Goal: Information Seeking & Learning: Learn about a topic

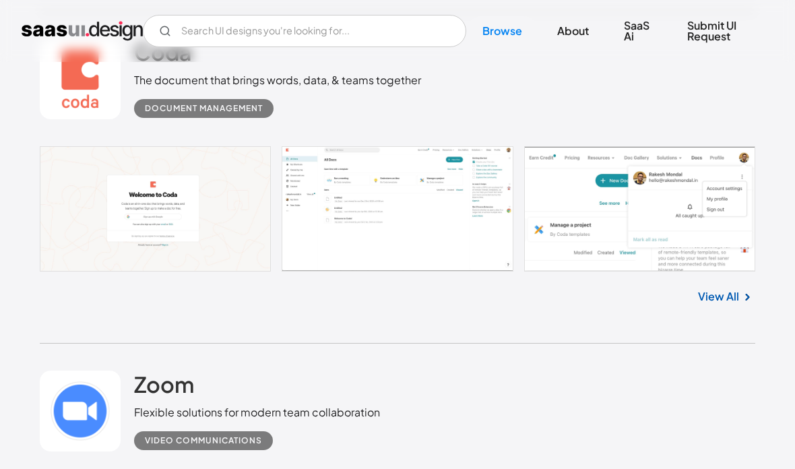
scroll to position [722, 0]
click at [725, 305] on link "View All" at bounding box center [718, 296] width 41 height 16
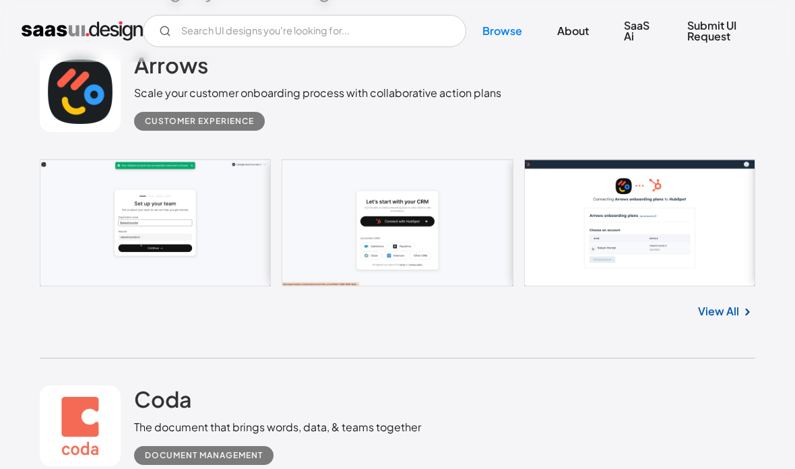
scroll to position [374, 0]
click at [729, 320] on link "View All" at bounding box center [718, 312] width 41 height 16
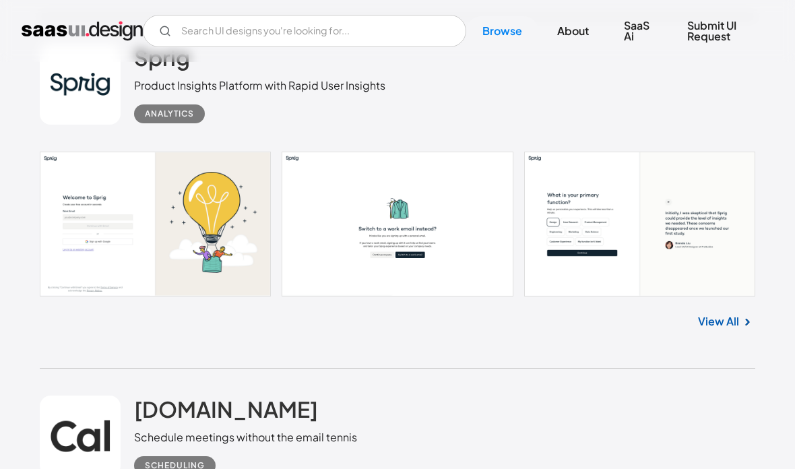
scroll to position [3050, 0]
click at [731, 330] on link "View All" at bounding box center [718, 321] width 41 height 16
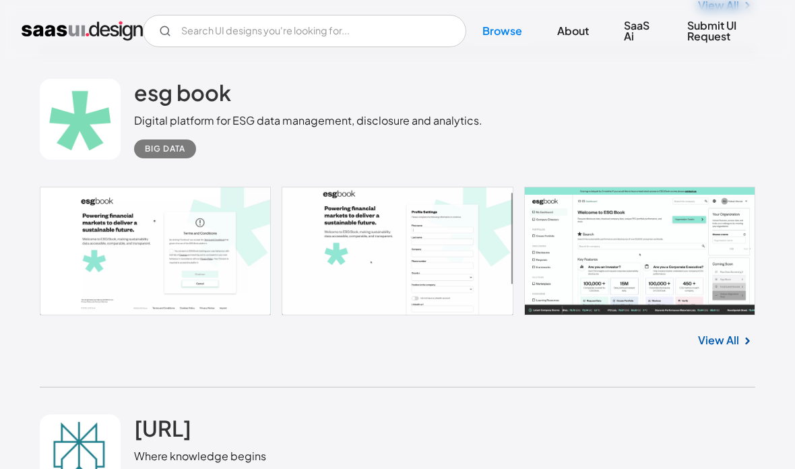
scroll to position [4041, 0]
click at [740, 349] on img at bounding box center [747, 341] width 16 height 16
click at [731, 348] on link "View All" at bounding box center [718, 340] width 41 height 16
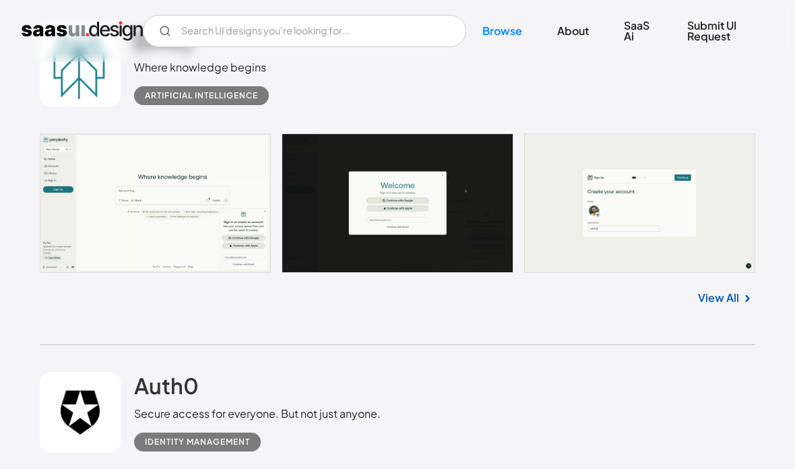
scroll to position [4430, 0]
click at [723, 306] on link "View All" at bounding box center [718, 298] width 41 height 16
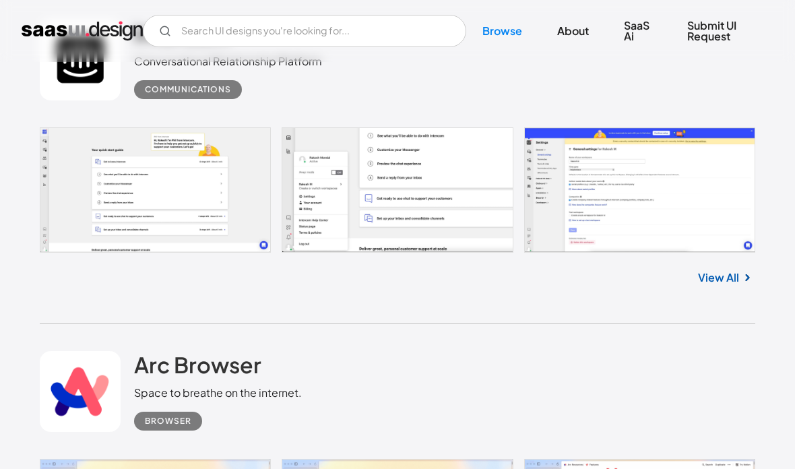
scroll to position [5120, 0]
click at [179, 225] on link at bounding box center [398, 189] width 716 height 125
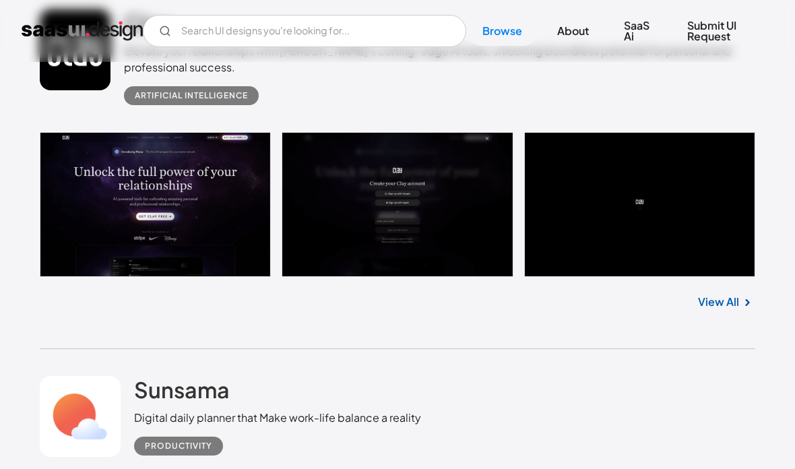
scroll to position [6140, 0]
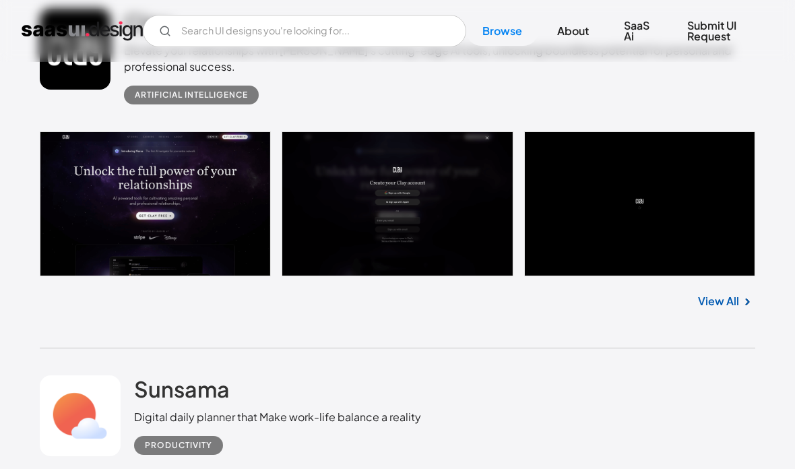
click at [192, 232] on link at bounding box center [398, 204] width 716 height 145
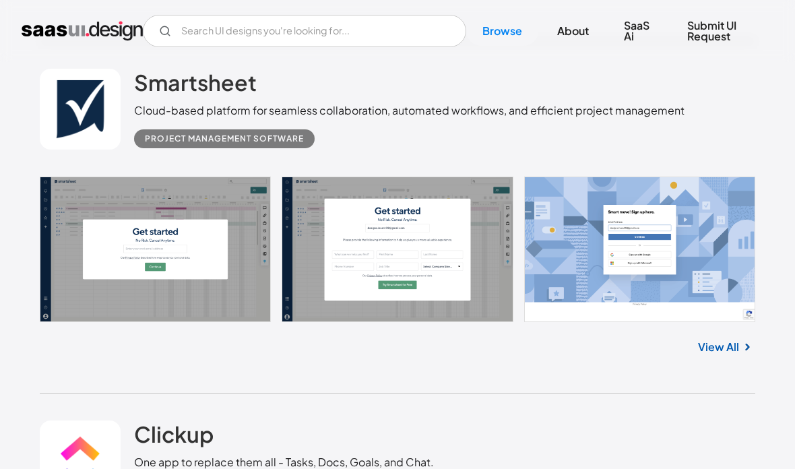
scroll to position [7132, 0]
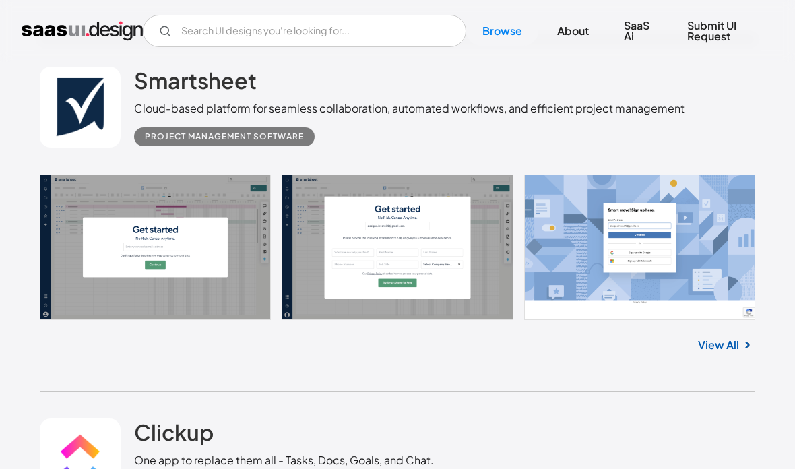
click at [208, 270] on link at bounding box center [398, 247] width 716 height 145
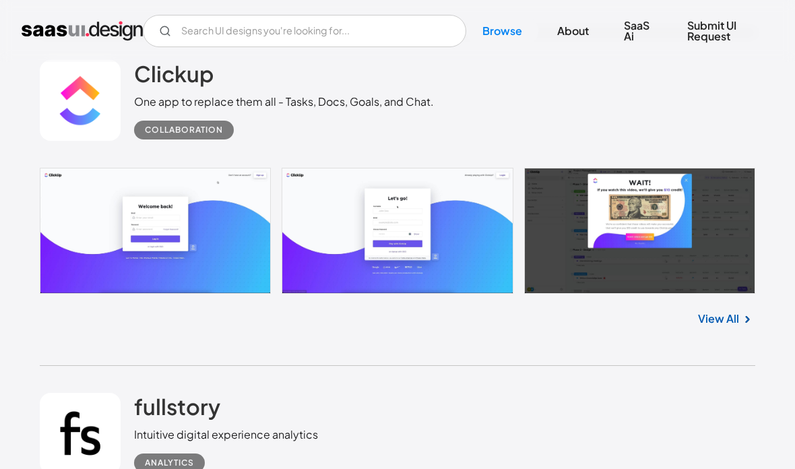
scroll to position [7491, 0]
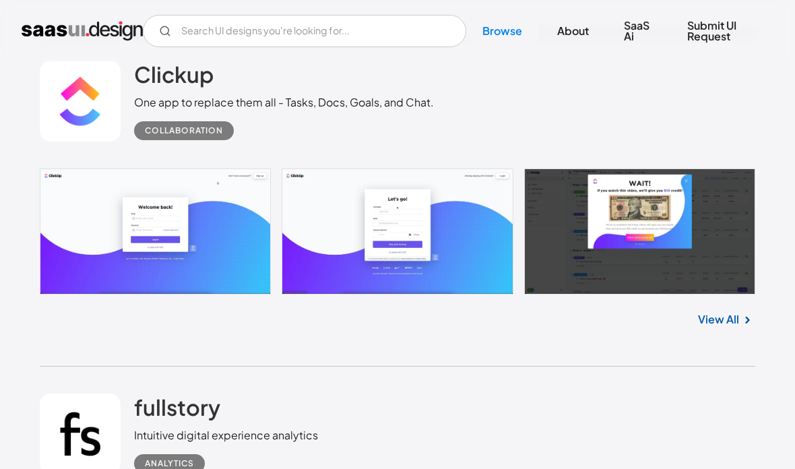
click at [227, 265] on link at bounding box center [398, 232] width 716 height 126
click at [208, 262] on link at bounding box center [398, 232] width 716 height 126
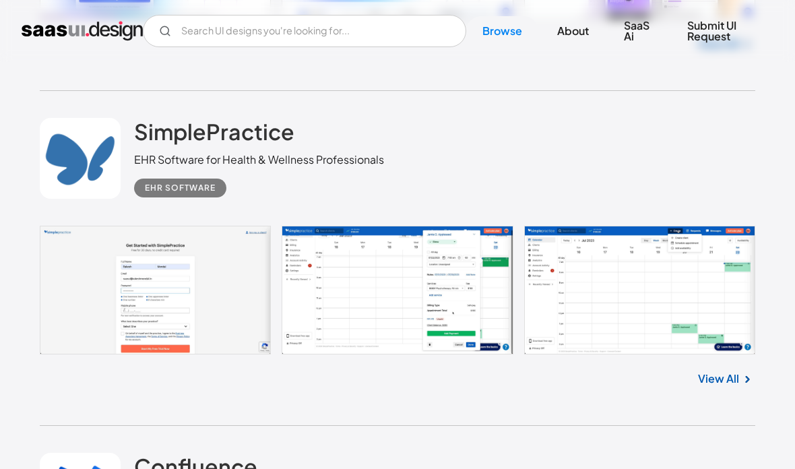
scroll to position [18307, 0]
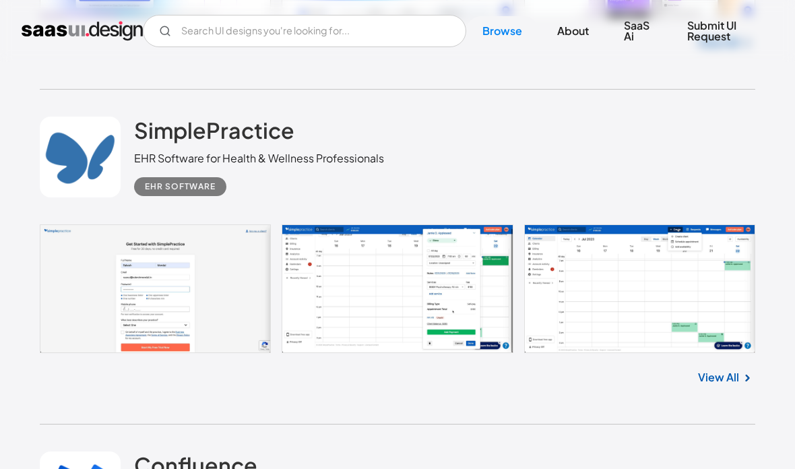
click at [202, 317] on link at bounding box center [398, 289] width 716 height 128
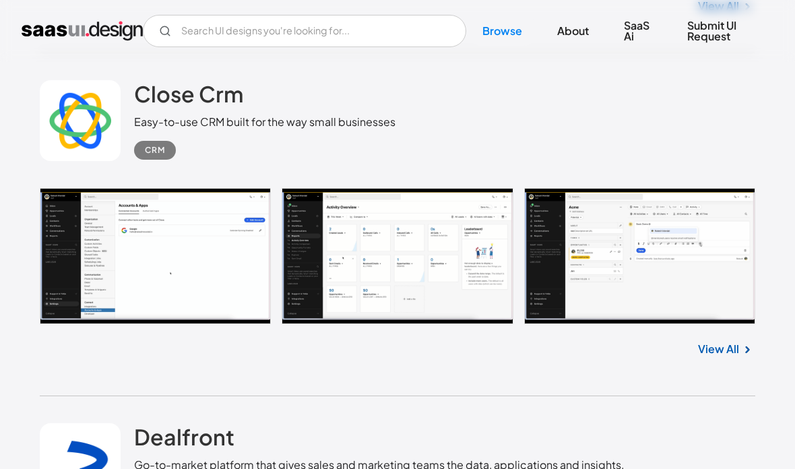
scroll to position [27544, 0]
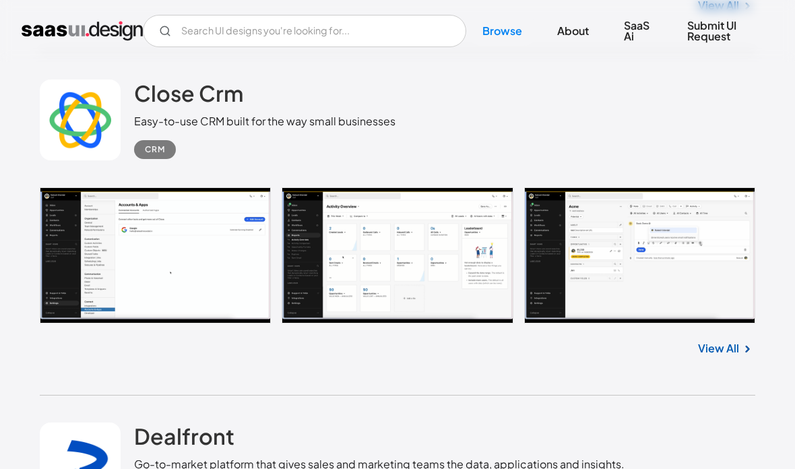
click at [214, 290] on link at bounding box center [398, 255] width 716 height 137
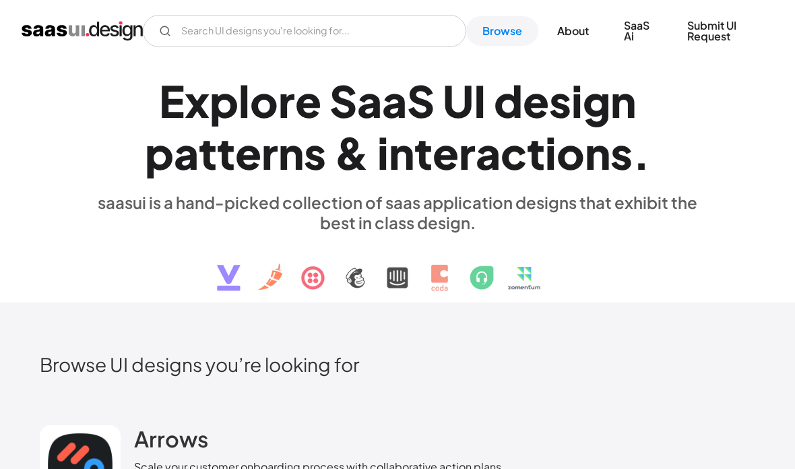
scroll to position [0, 0]
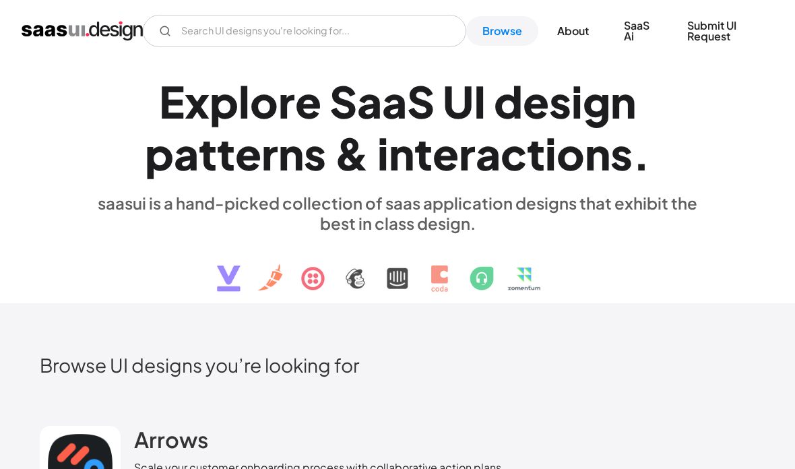
click at [505, 33] on link "Browse" at bounding box center [502, 31] width 72 height 30
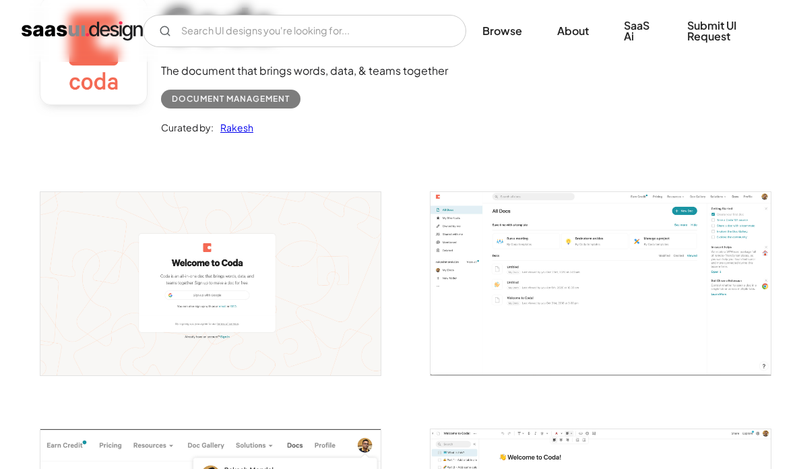
scroll to position [151, 0]
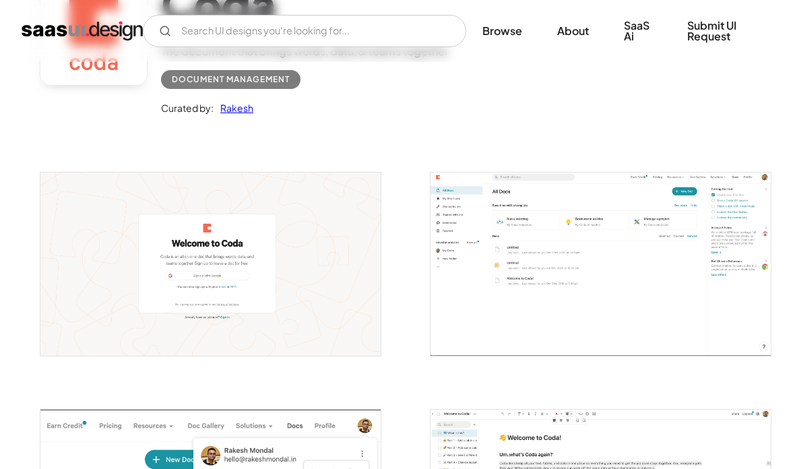
click at [242, 266] on img "open lightbox" at bounding box center [210, 264] width 340 height 183
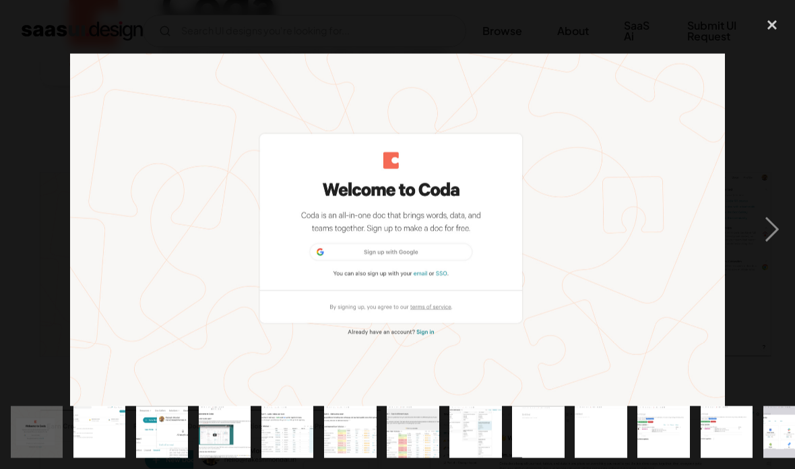
scroll to position [152, 0]
click at [765, 231] on div "next image" at bounding box center [772, 230] width 46 height 439
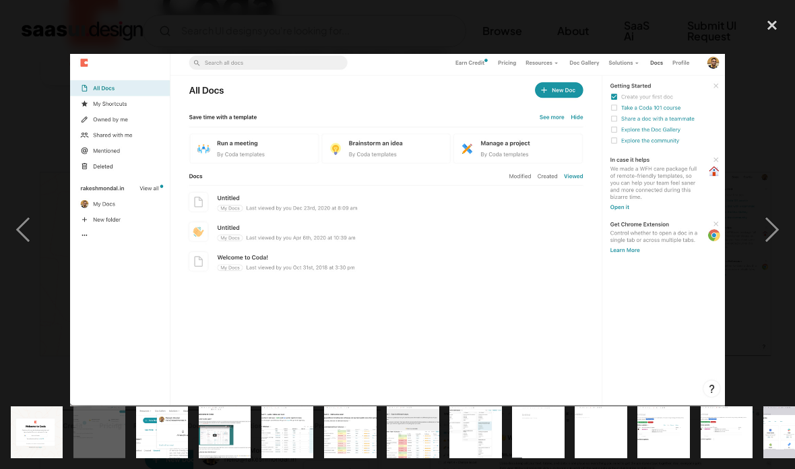
click at [777, 225] on div "next image" at bounding box center [772, 230] width 46 height 439
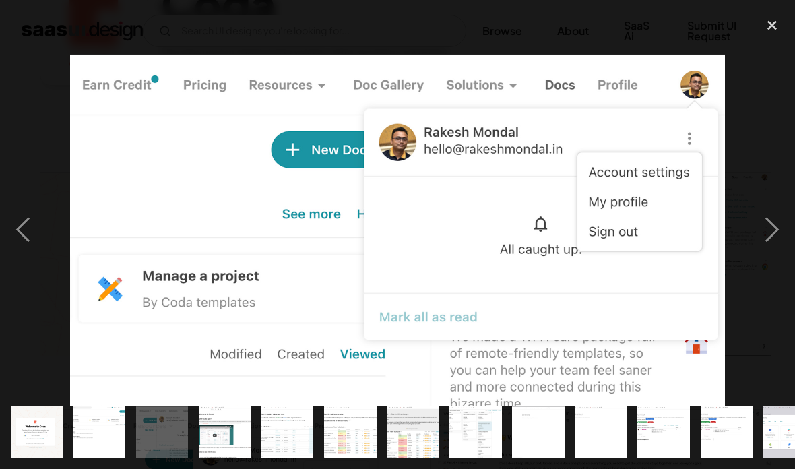
click at [776, 238] on div "next image" at bounding box center [772, 230] width 46 height 439
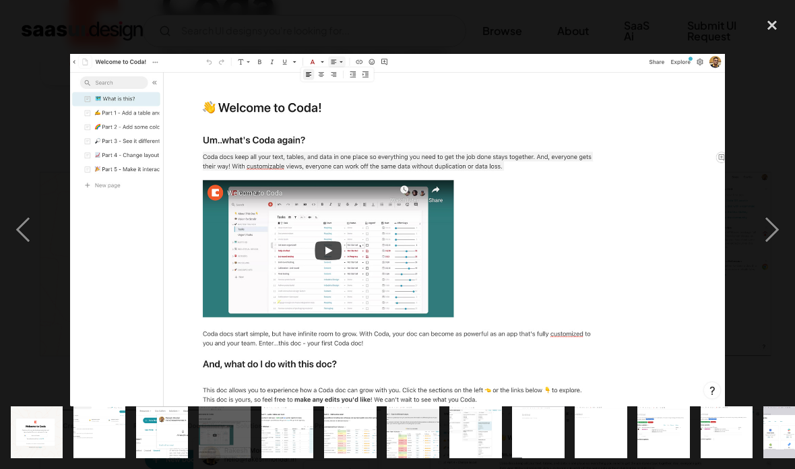
click at [770, 228] on div "next image" at bounding box center [772, 230] width 46 height 439
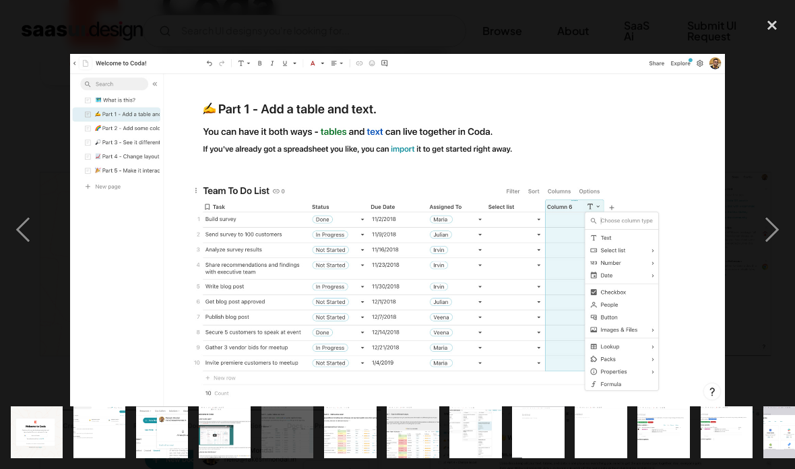
click at [774, 228] on div "next image" at bounding box center [772, 230] width 46 height 439
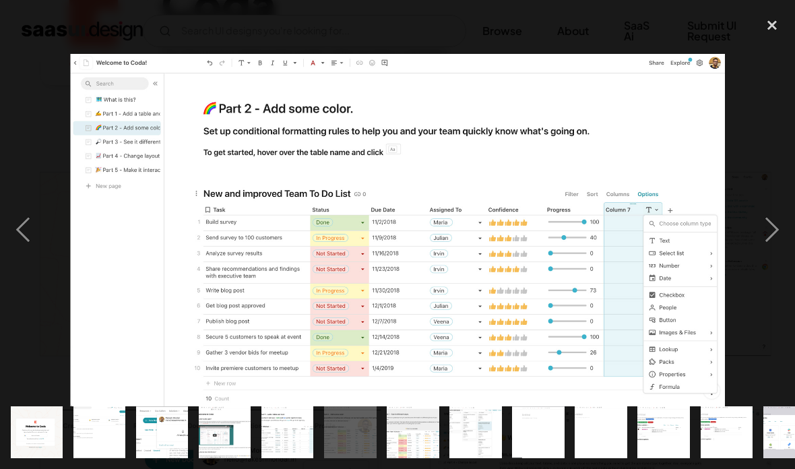
click at [772, 231] on div "next image" at bounding box center [772, 230] width 46 height 439
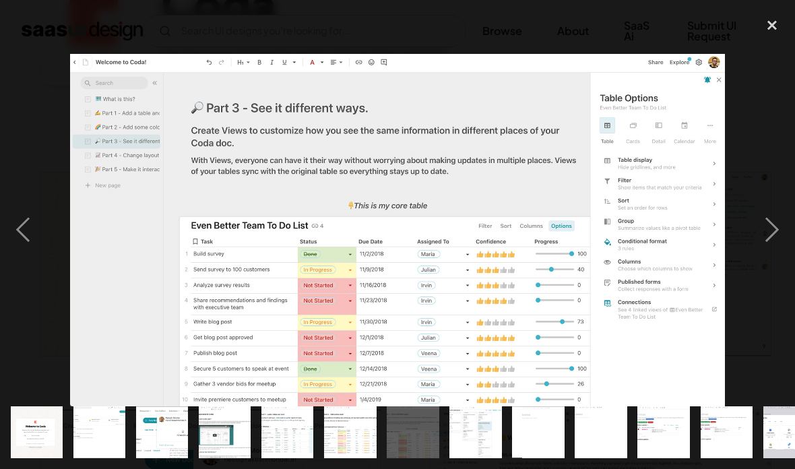
click at [780, 233] on div "next image" at bounding box center [772, 230] width 46 height 439
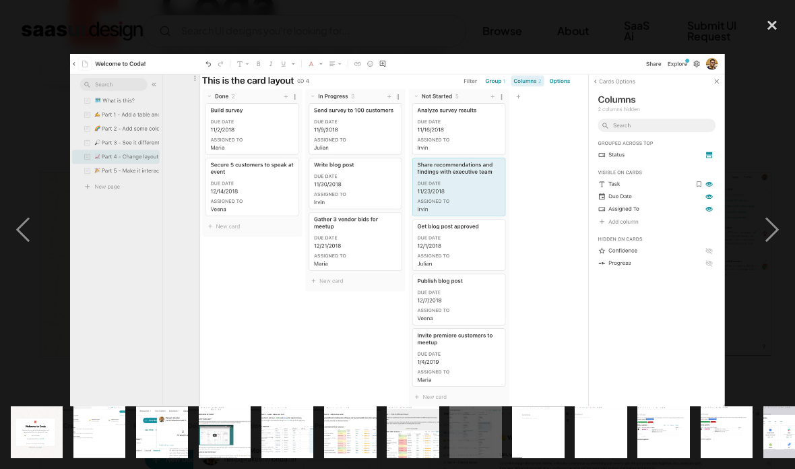
click at [777, 232] on div "next image" at bounding box center [772, 230] width 46 height 439
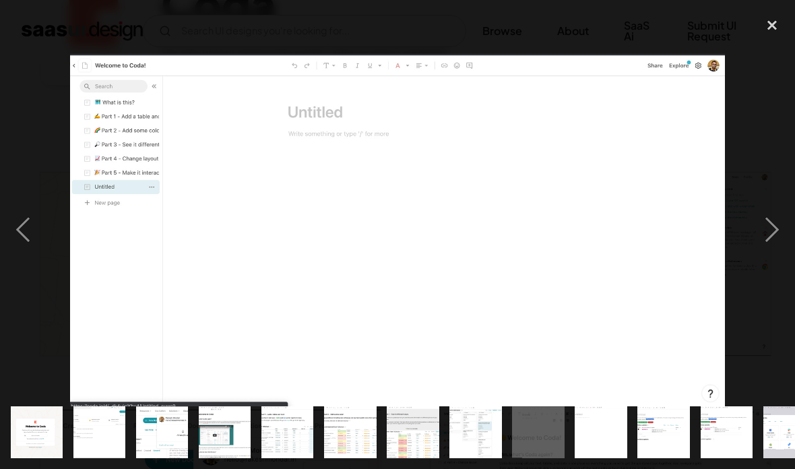
click at [785, 244] on div "next image" at bounding box center [772, 230] width 46 height 439
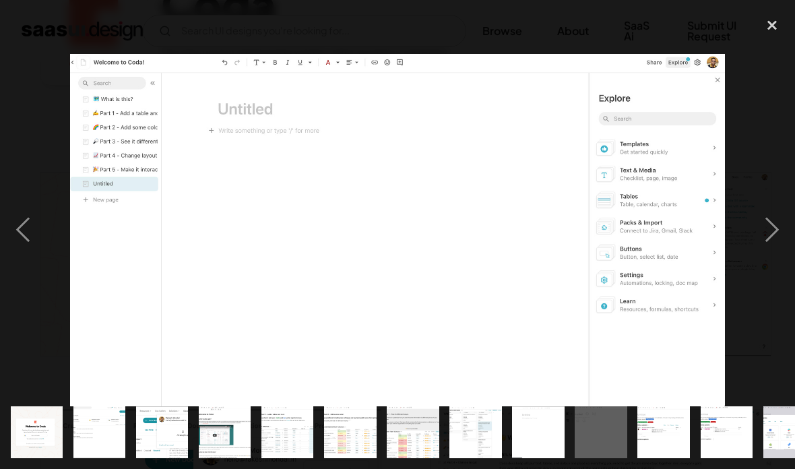
click at [778, 241] on div "next image" at bounding box center [772, 230] width 46 height 439
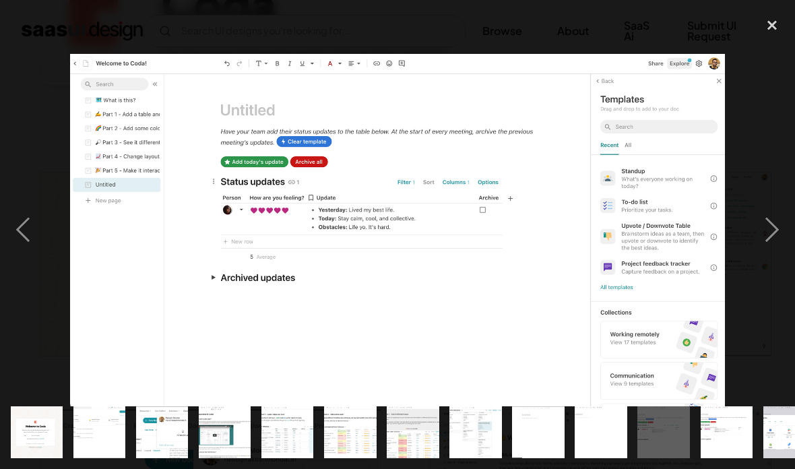
click at [775, 234] on div "next image" at bounding box center [772, 230] width 46 height 439
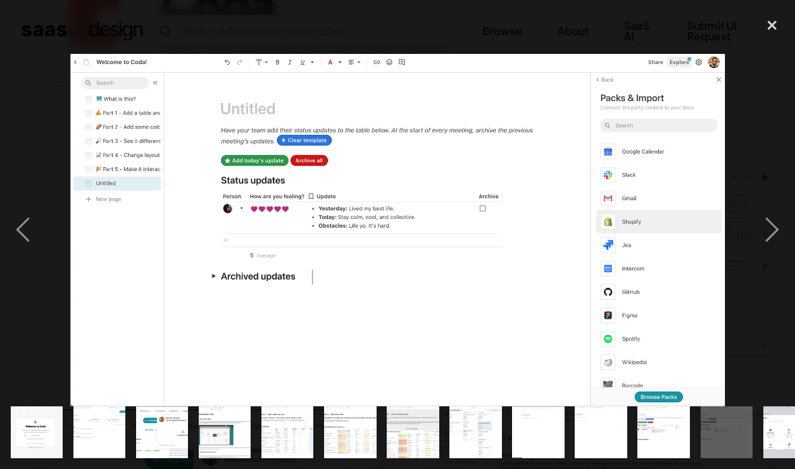
click at [770, 235] on div "next image" at bounding box center [772, 230] width 46 height 439
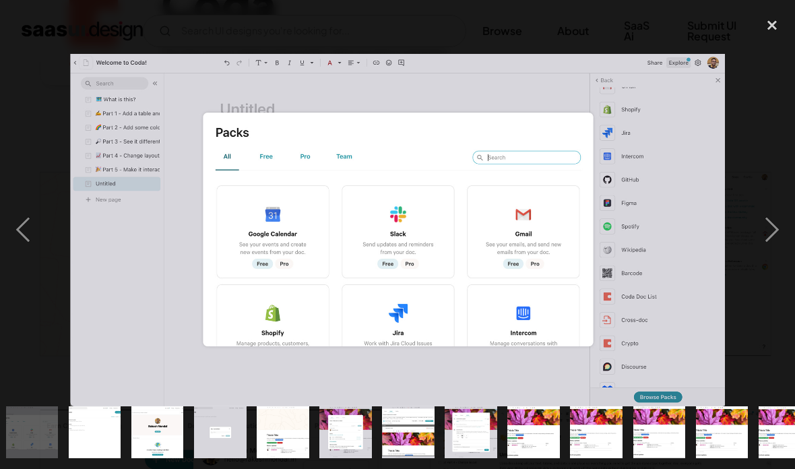
scroll to position [0, 758]
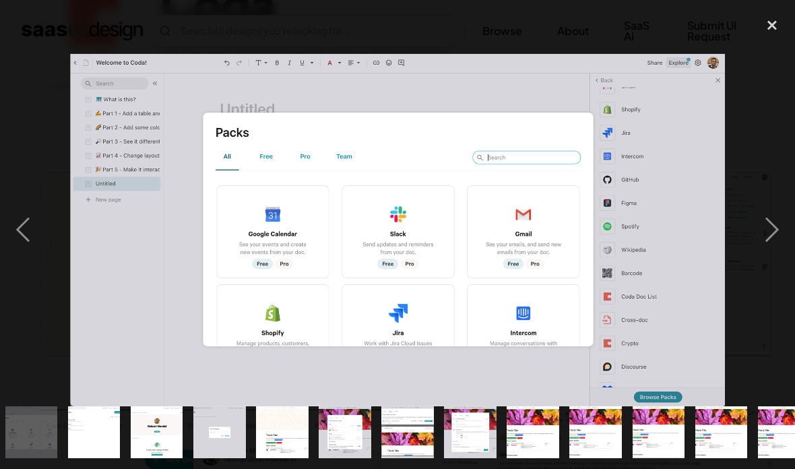
click at [778, 237] on div "next image" at bounding box center [772, 230] width 46 height 439
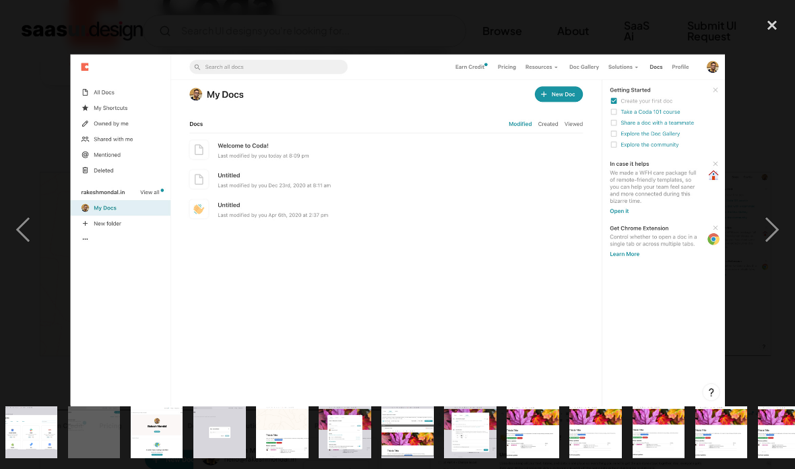
click at [772, 227] on div "next image" at bounding box center [772, 230] width 46 height 439
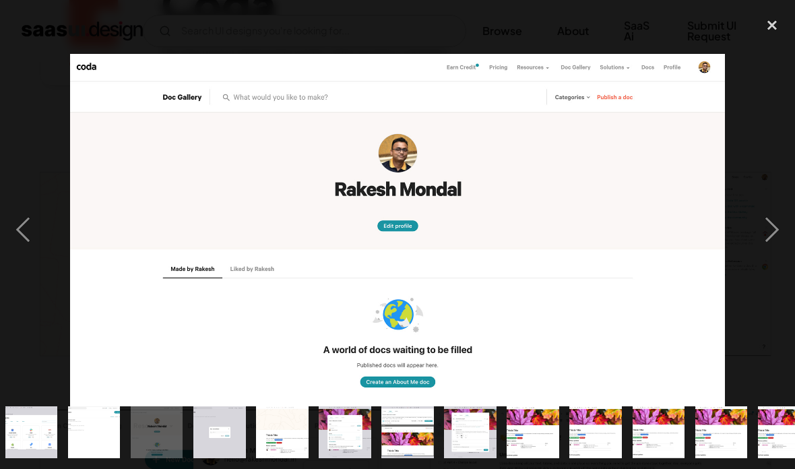
click at [775, 241] on div "next image" at bounding box center [772, 230] width 46 height 439
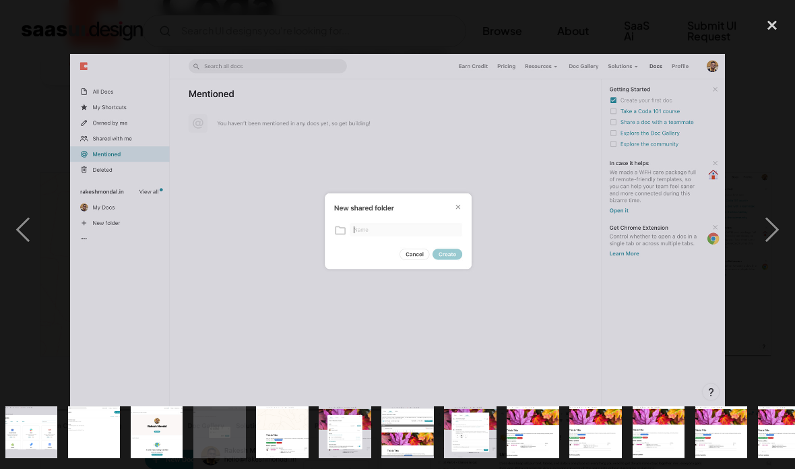
click at [768, 238] on div "next image" at bounding box center [772, 230] width 46 height 439
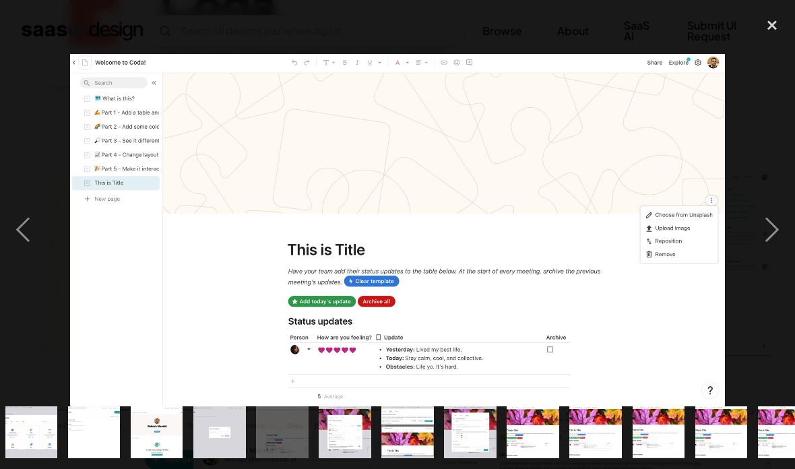
click at [770, 237] on div "next image" at bounding box center [772, 230] width 46 height 439
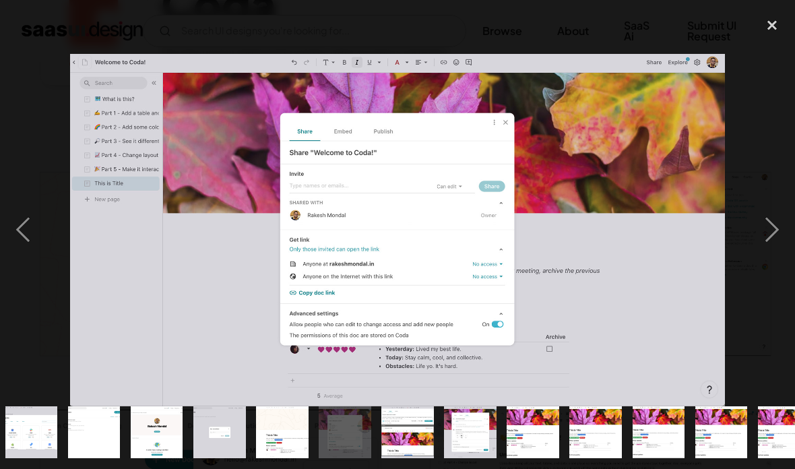
click at [777, 232] on div "next image" at bounding box center [772, 230] width 46 height 439
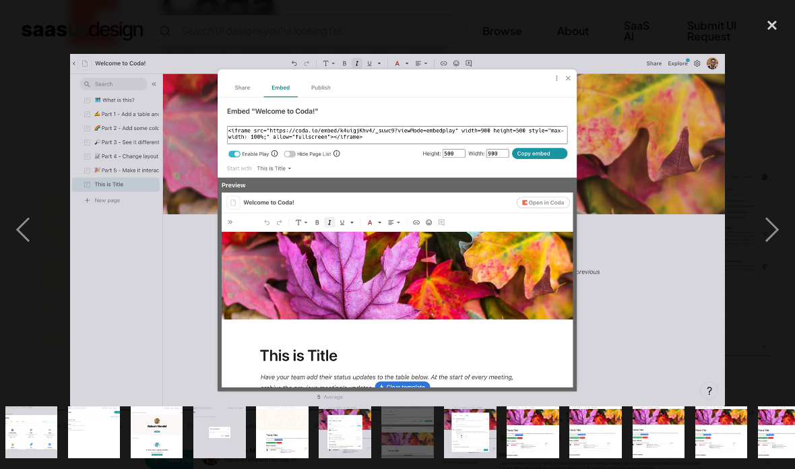
click at [771, 234] on div "next image" at bounding box center [772, 230] width 46 height 439
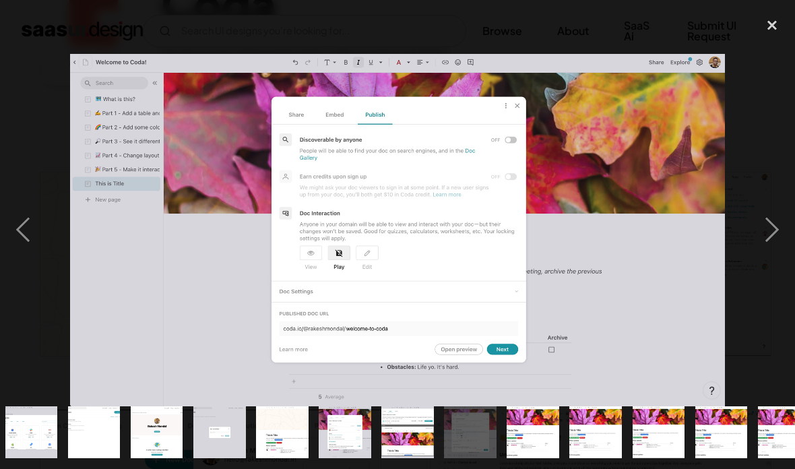
click at [773, 237] on div "next image" at bounding box center [772, 230] width 46 height 439
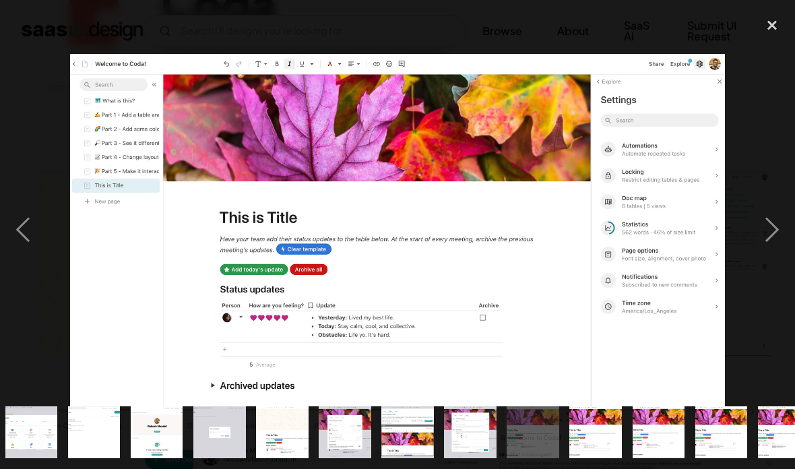
click at [770, 17] on div "close lightbox" at bounding box center [772, 26] width 46 height 30
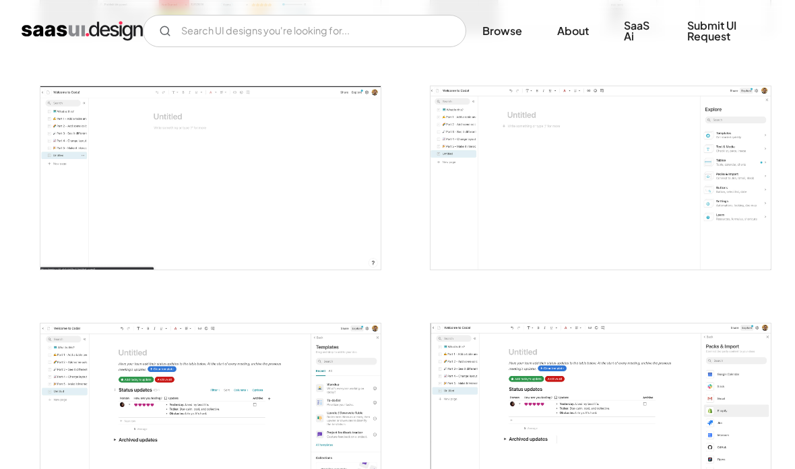
scroll to position [1214, 0]
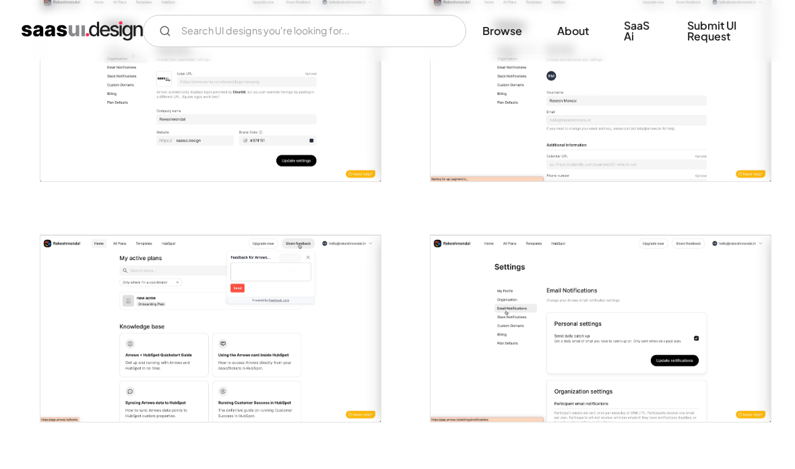
scroll to position [2257, 0]
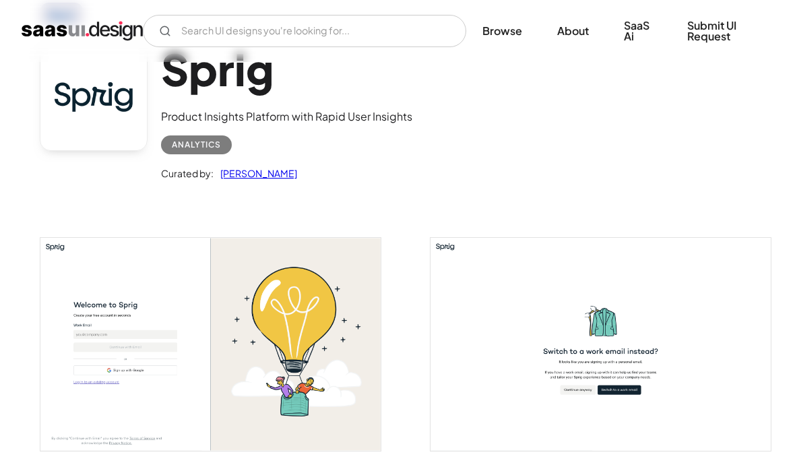
scroll to position [87, 0]
click at [300, 345] on img "open lightbox" at bounding box center [210, 343] width 340 height 213
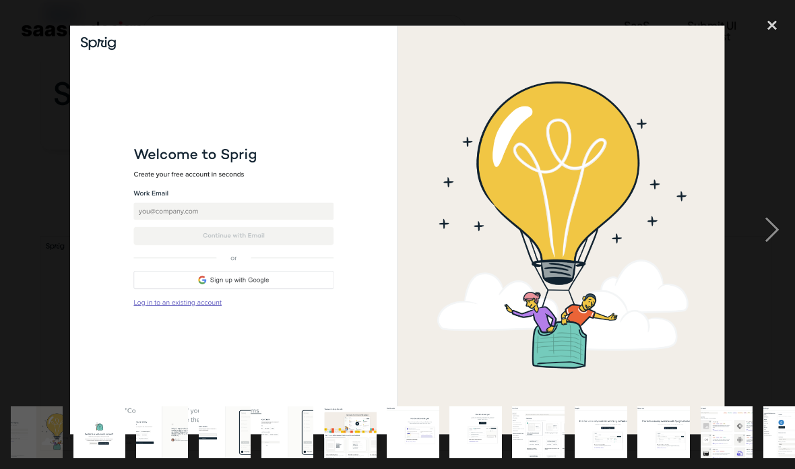
click at [772, 235] on div "next image" at bounding box center [772, 230] width 46 height 439
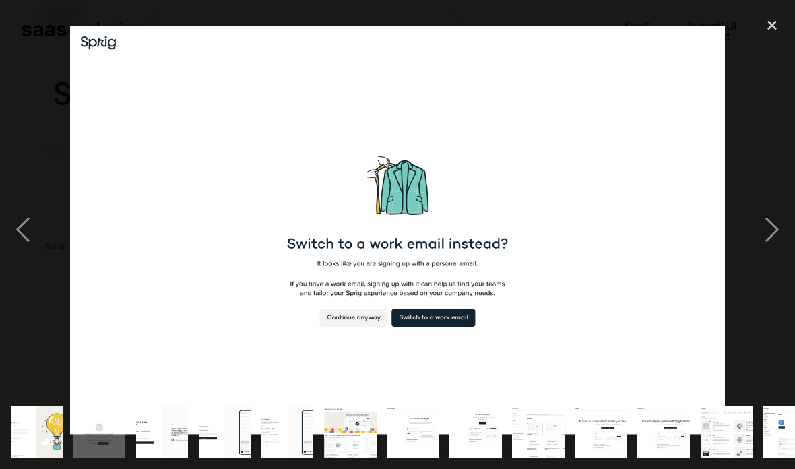
click at [776, 238] on div "next image" at bounding box center [772, 230] width 46 height 439
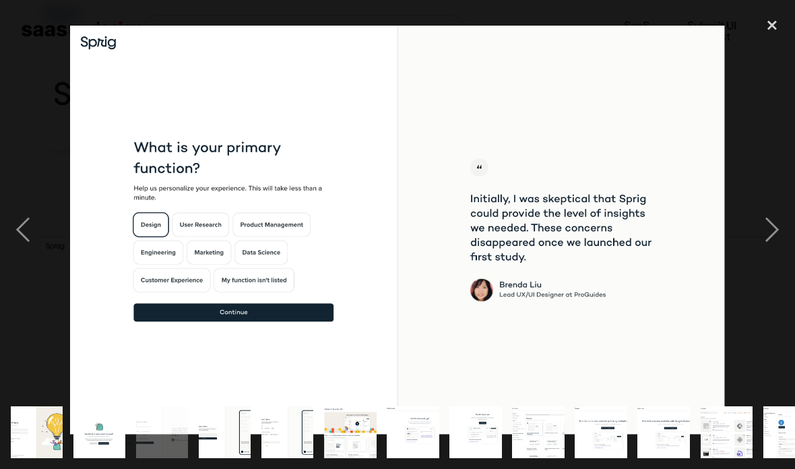
click at [772, 238] on div "next image" at bounding box center [772, 230] width 46 height 439
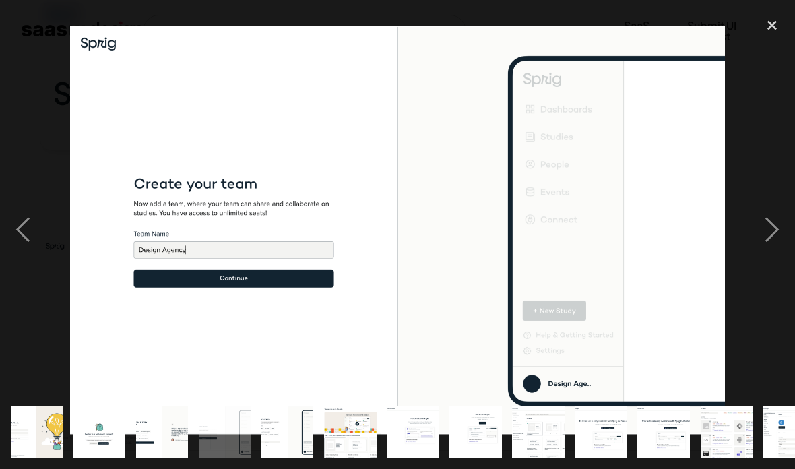
click at [778, 230] on div "next image" at bounding box center [772, 230] width 46 height 439
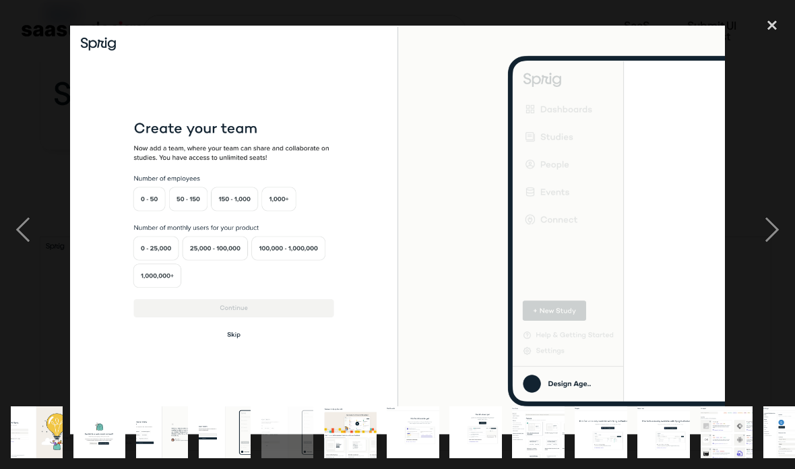
click at [766, 230] on div "next image" at bounding box center [772, 230] width 46 height 439
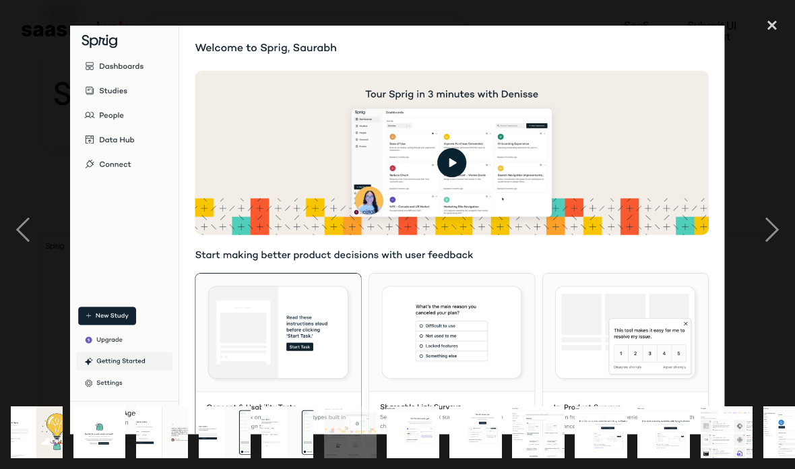
click at [748, 237] on div at bounding box center [397, 230] width 795 height 439
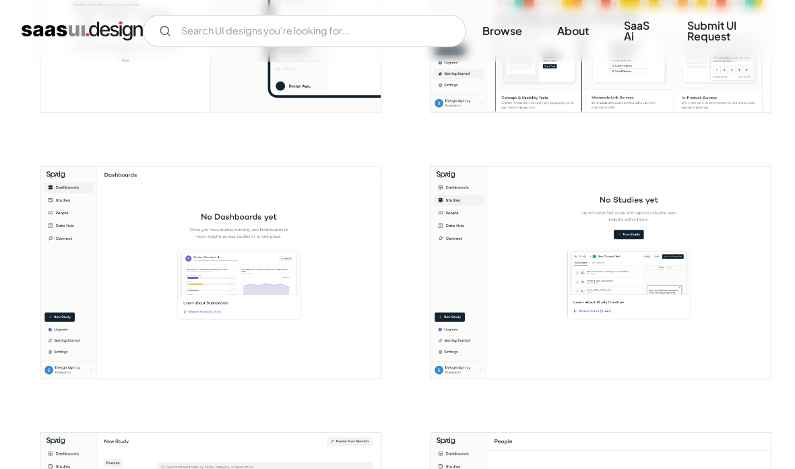
click at [78, 215] on img "open lightbox" at bounding box center [210, 273] width 340 height 213
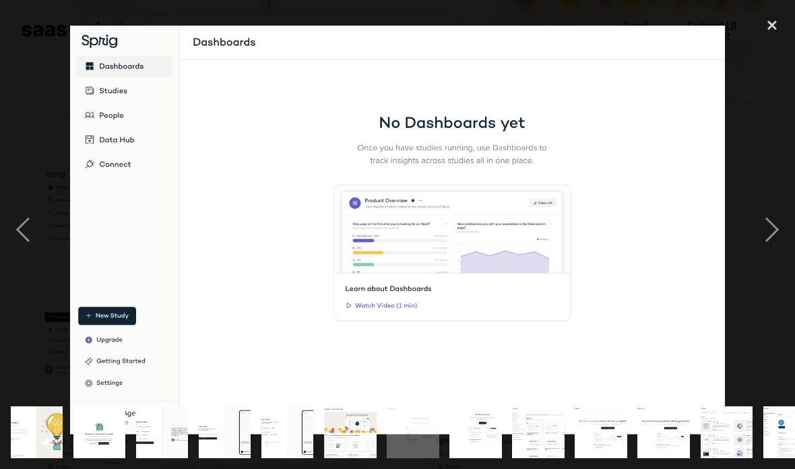
click at [775, 233] on div "next image" at bounding box center [772, 230] width 46 height 439
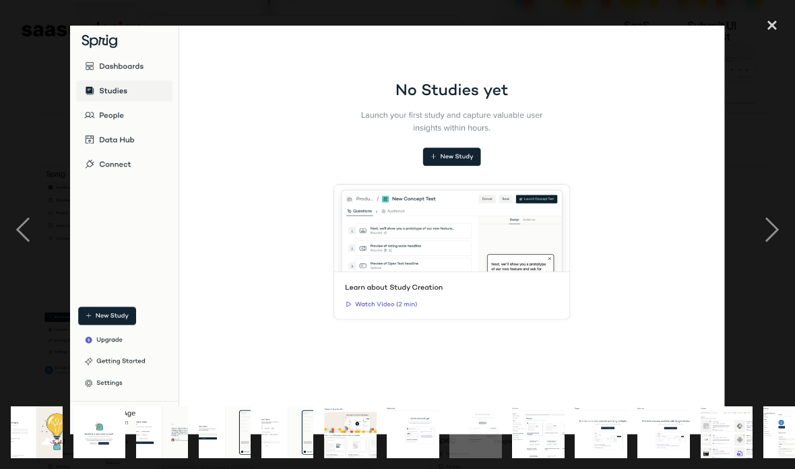
click at [773, 237] on div "next image" at bounding box center [772, 230] width 46 height 439
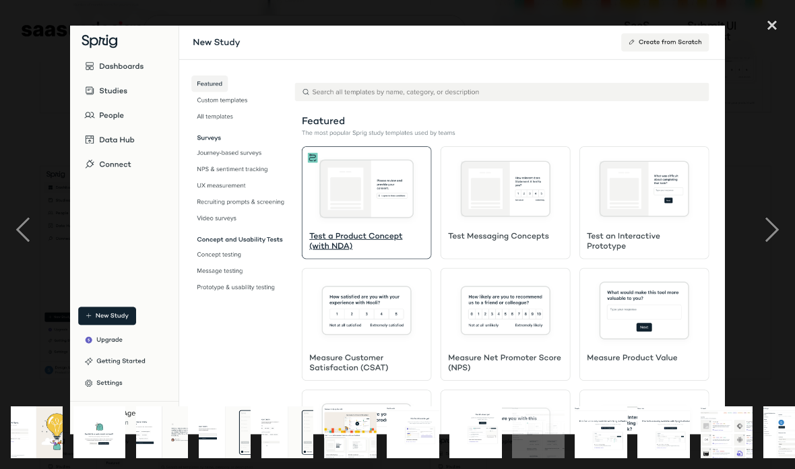
click at [774, 222] on div "next image" at bounding box center [772, 230] width 46 height 439
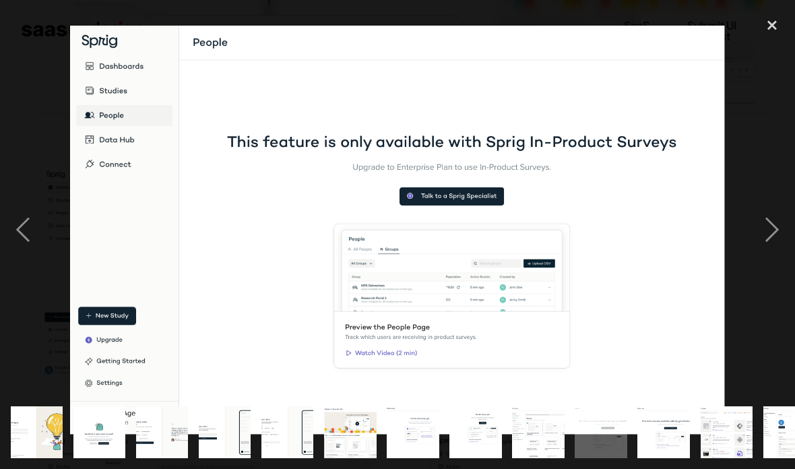
click at [775, 231] on div "next image" at bounding box center [772, 230] width 46 height 439
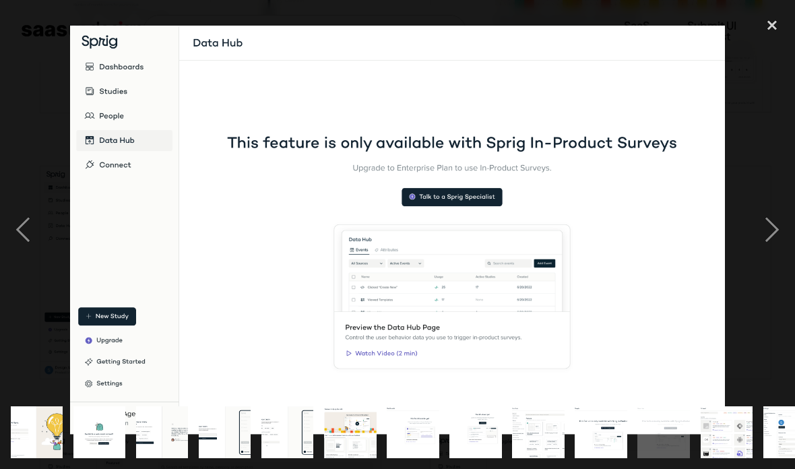
click at [778, 234] on div "next image" at bounding box center [772, 230] width 46 height 439
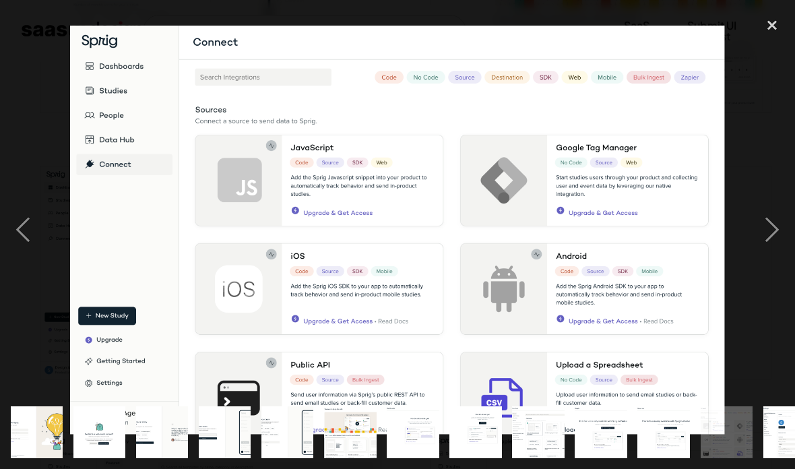
click at [773, 229] on div "next image" at bounding box center [772, 230] width 46 height 439
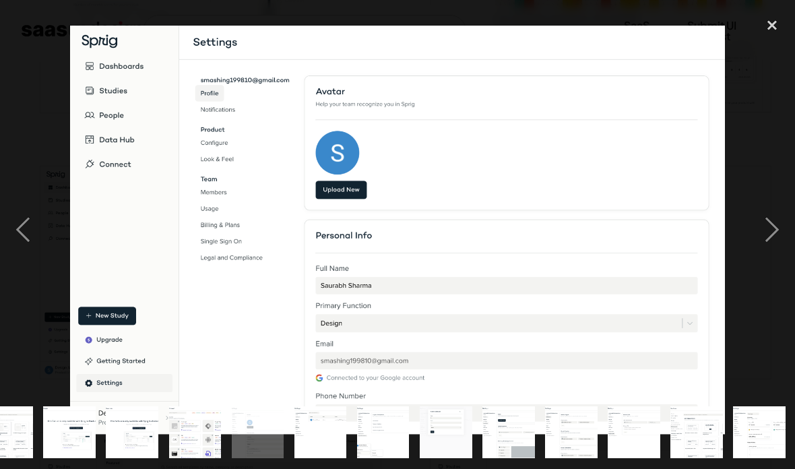
scroll to position [0, 532]
click at [773, 238] on div "next image" at bounding box center [772, 230] width 46 height 439
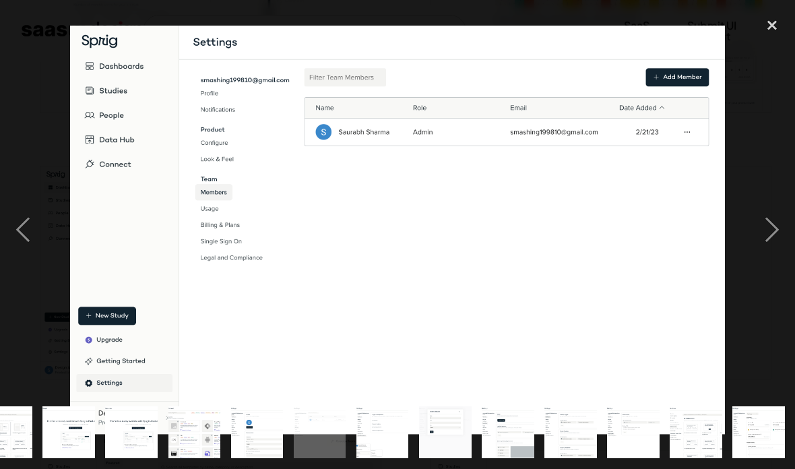
click at [770, 237] on div "next image" at bounding box center [772, 230] width 46 height 439
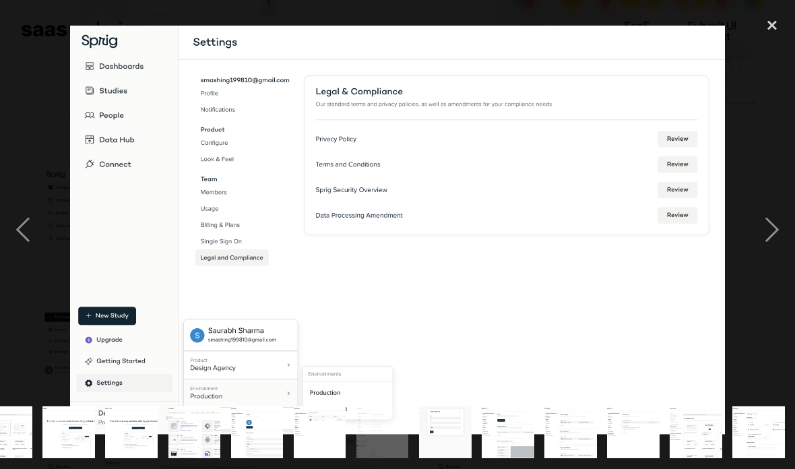
click at [763, 237] on div "next image" at bounding box center [772, 230] width 46 height 439
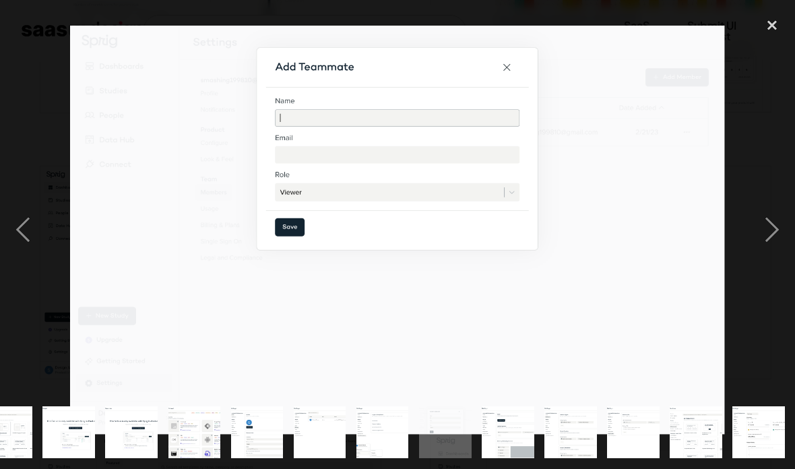
click at [765, 233] on div "next image" at bounding box center [772, 230] width 46 height 439
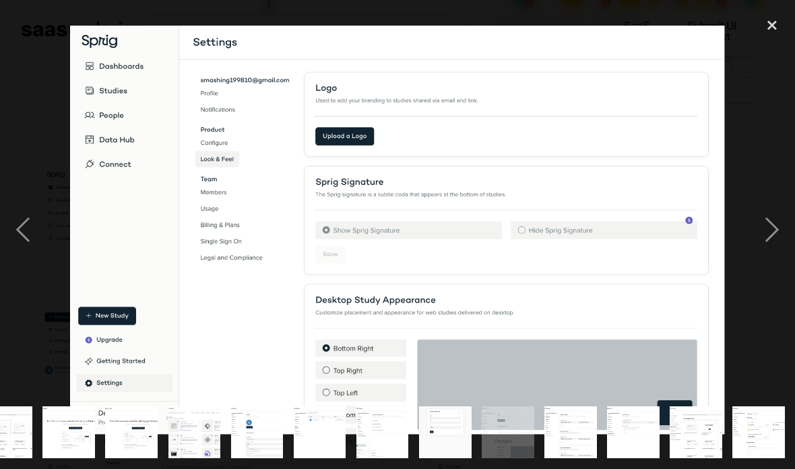
click at [772, 231] on div "next image" at bounding box center [772, 230] width 46 height 439
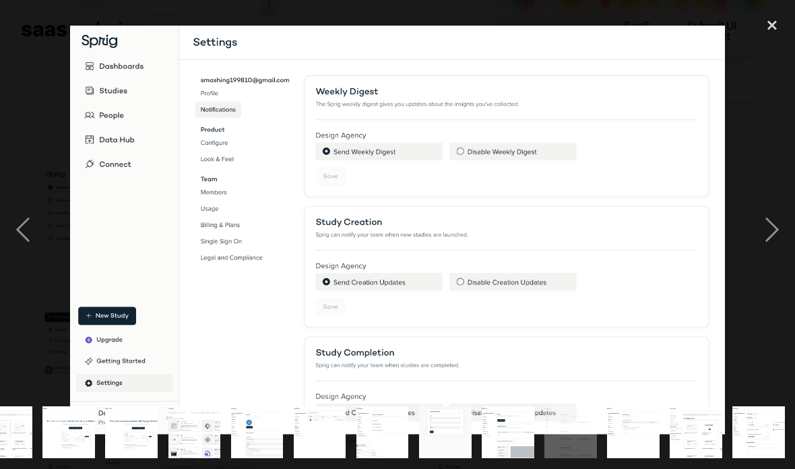
click at [773, 239] on div "next image" at bounding box center [772, 230] width 46 height 439
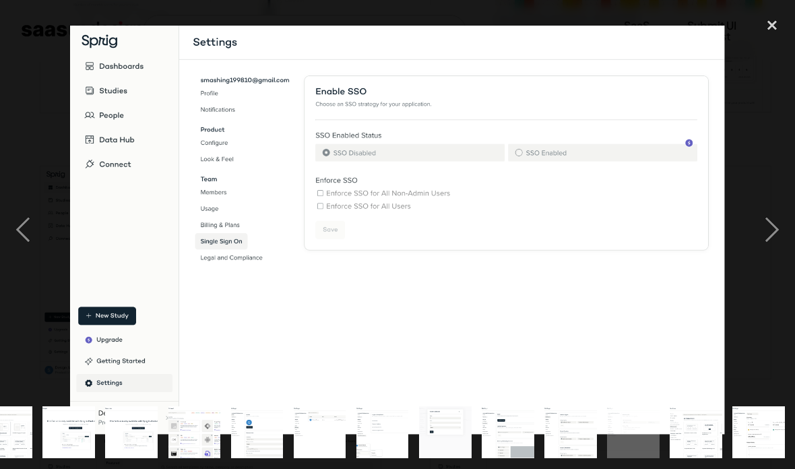
click at [783, 237] on div "next image" at bounding box center [772, 230] width 46 height 439
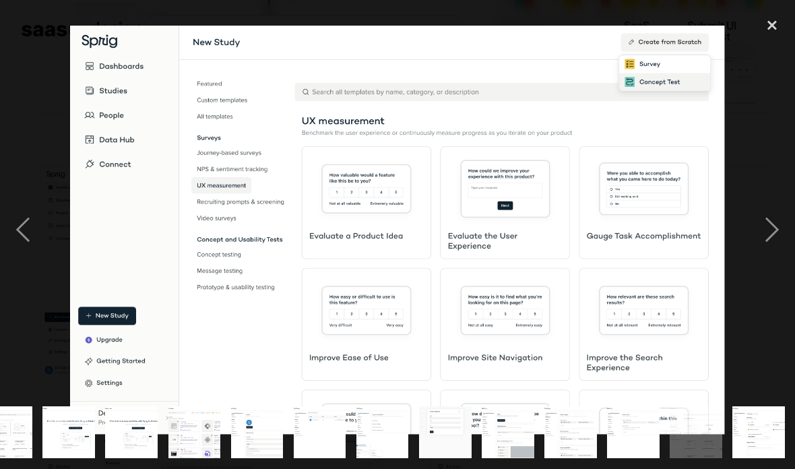
click at [770, 32] on div "close lightbox" at bounding box center [772, 26] width 46 height 30
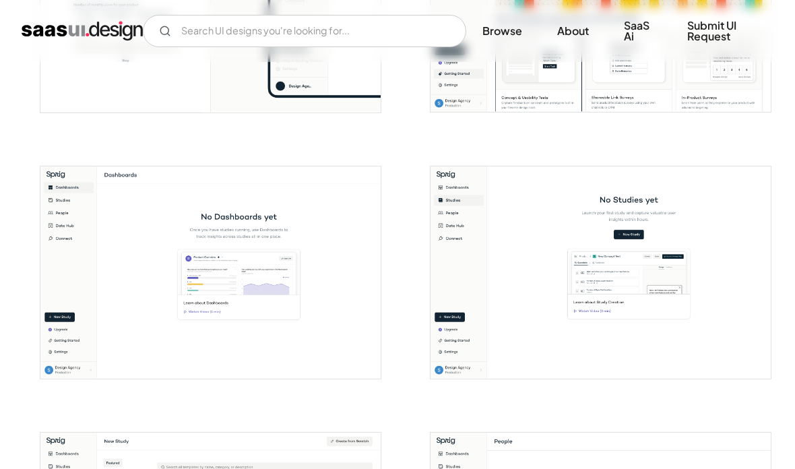
scroll to position [0, 0]
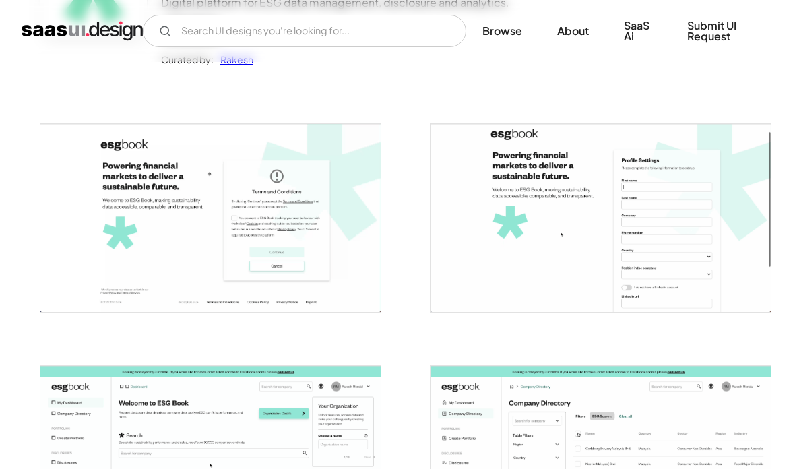
scroll to position [202, 0]
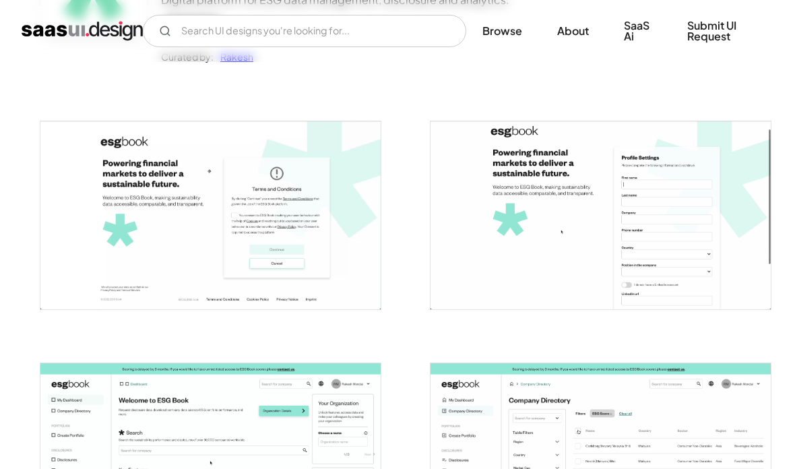
click at [325, 235] on img "open lightbox" at bounding box center [210, 216] width 340 height 188
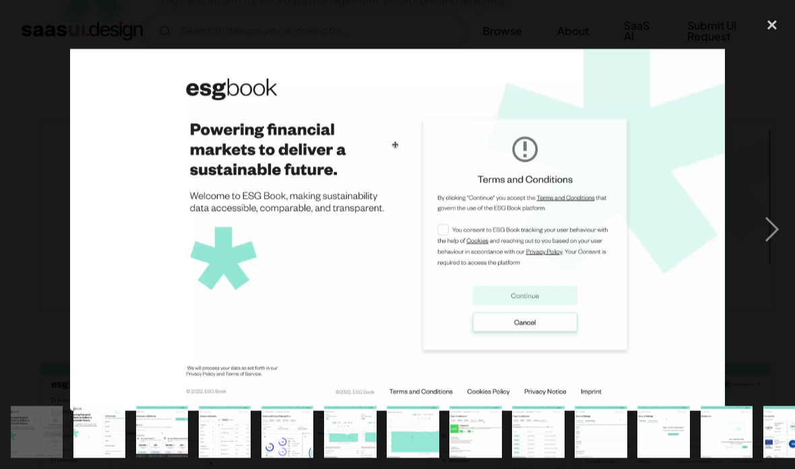
scroll to position [203, 0]
click at [771, 233] on div "next image" at bounding box center [772, 230] width 46 height 439
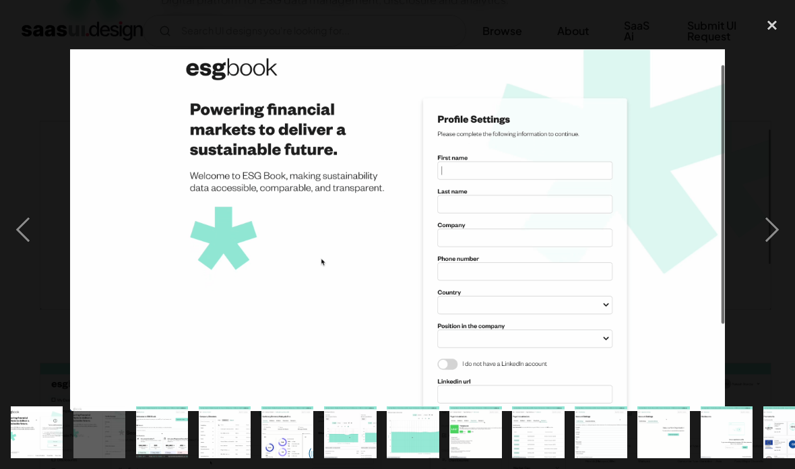
click at [772, 233] on div "next image" at bounding box center [772, 230] width 46 height 439
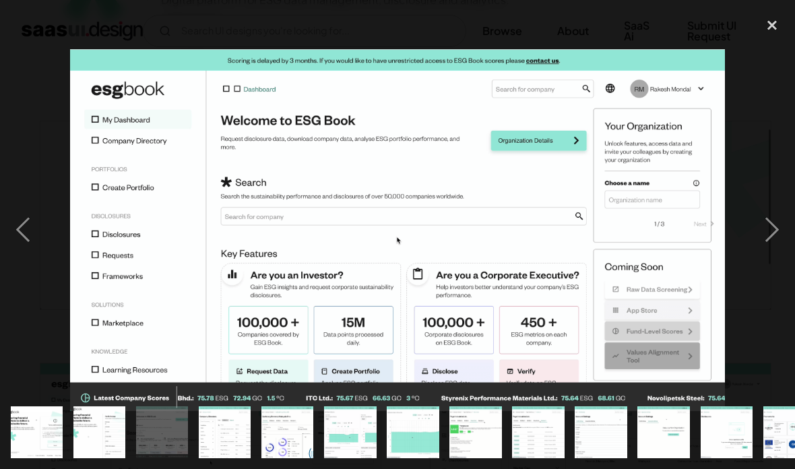
click at [772, 231] on div "next image" at bounding box center [772, 230] width 46 height 439
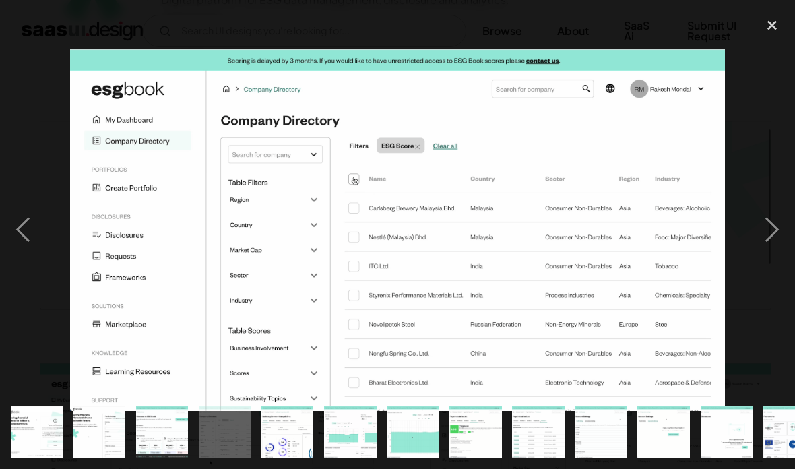
click at [772, 231] on div "next image" at bounding box center [772, 230] width 46 height 439
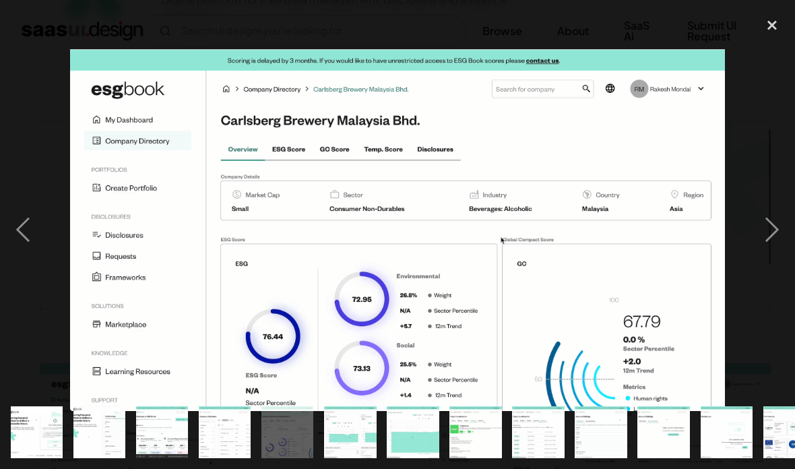
click at [778, 231] on div "next image" at bounding box center [772, 230] width 46 height 439
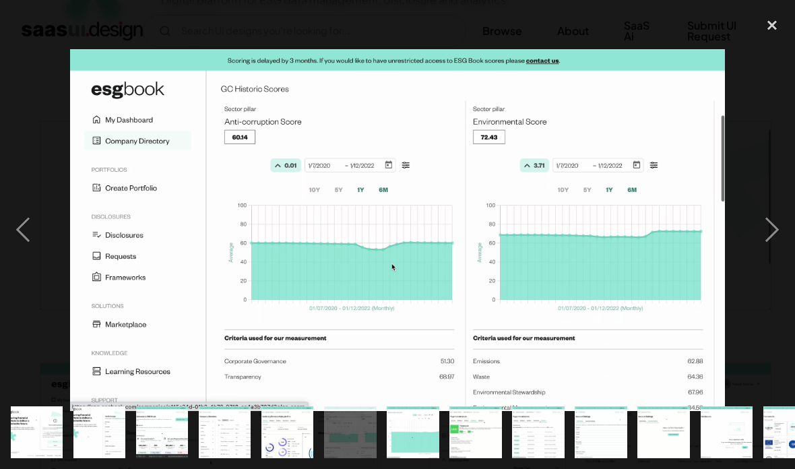
click at [774, 238] on div "next image" at bounding box center [772, 230] width 46 height 439
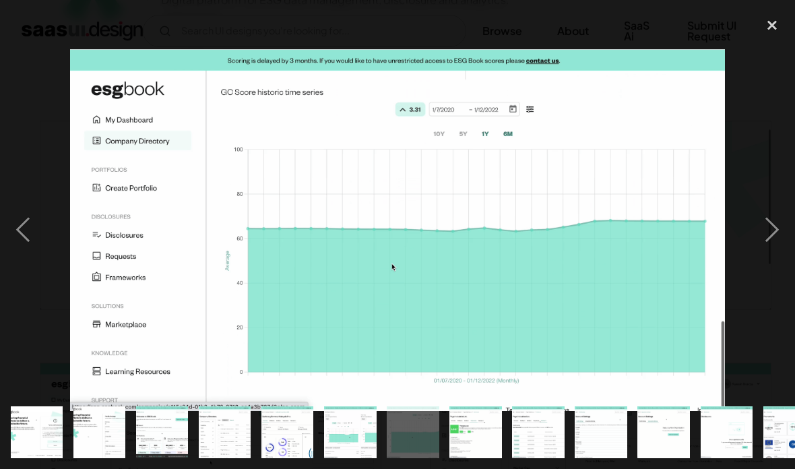
click at [772, 234] on div "next image" at bounding box center [772, 230] width 46 height 439
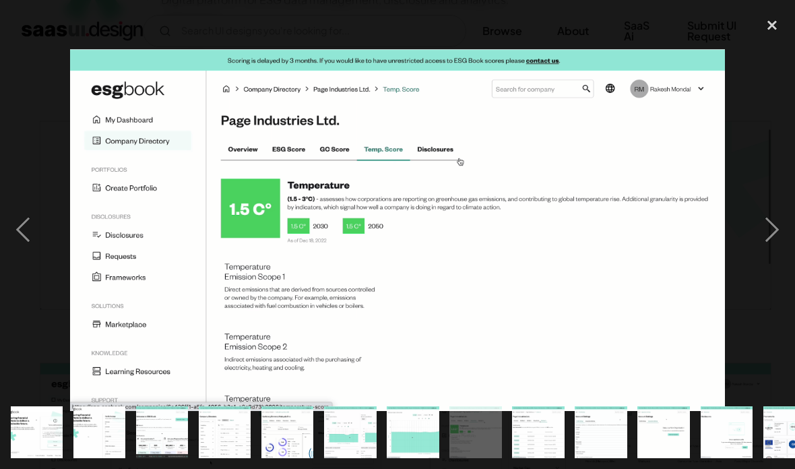
click at [777, 239] on div "next image" at bounding box center [772, 230] width 46 height 439
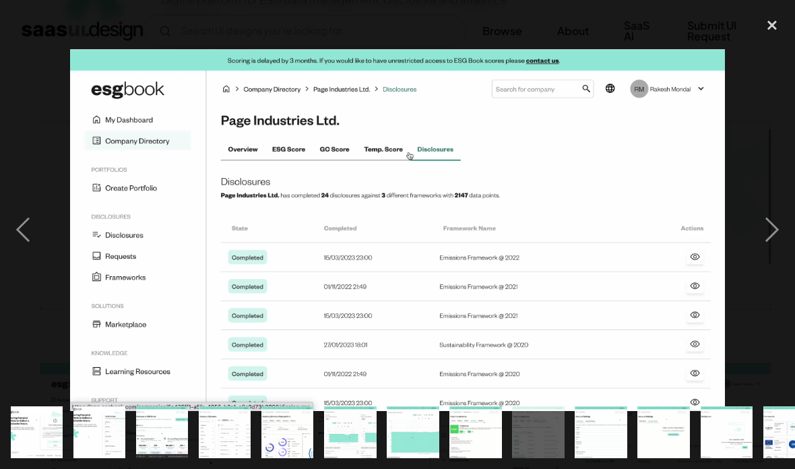
click at [778, 233] on div "next image" at bounding box center [772, 230] width 46 height 439
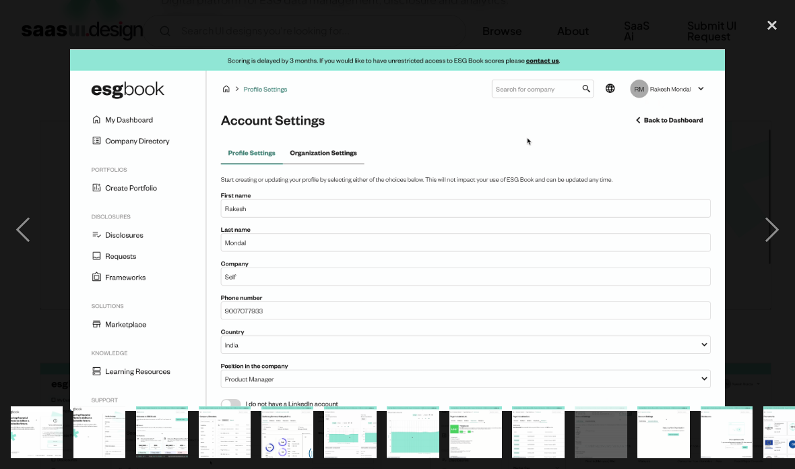
click at [772, 232] on div "next image" at bounding box center [772, 230] width 46 height 439
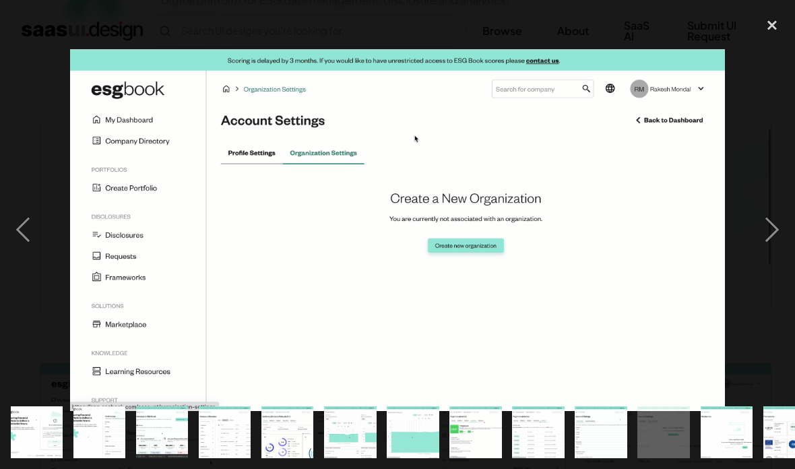
click at [774, 239] on div "next image" at bounding box center [772, 230] width 46 height 439
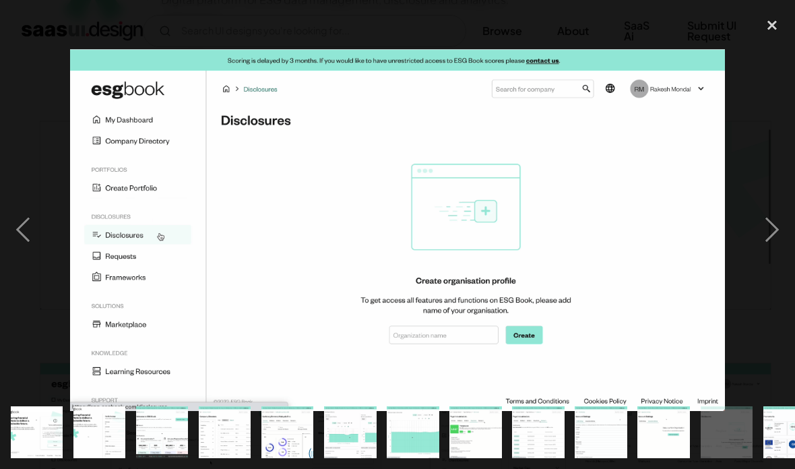
click at [774, 26] on div "close lightbox" at bounding box center [772, 26] width 46 height 30
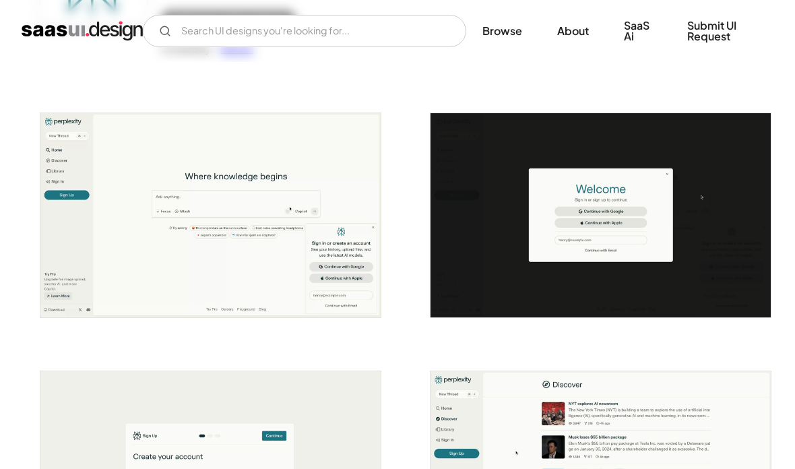
scroll to position [212, 0]
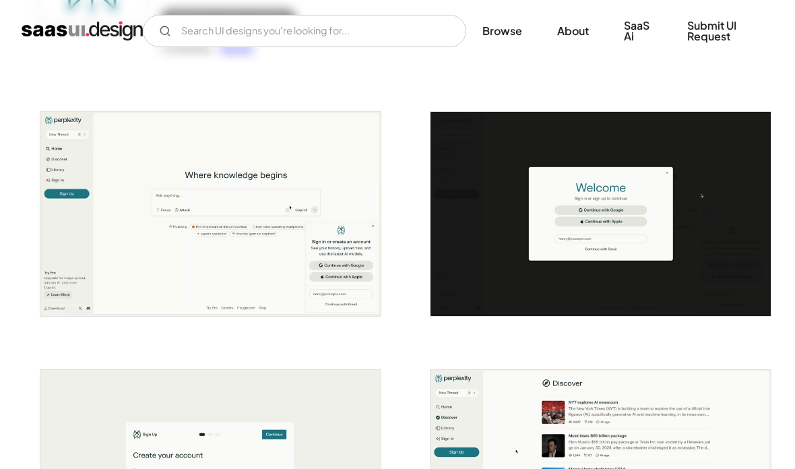
click at [195, 185] on img "open lightbox" at bounding box center [210, 214] width 340 height 205
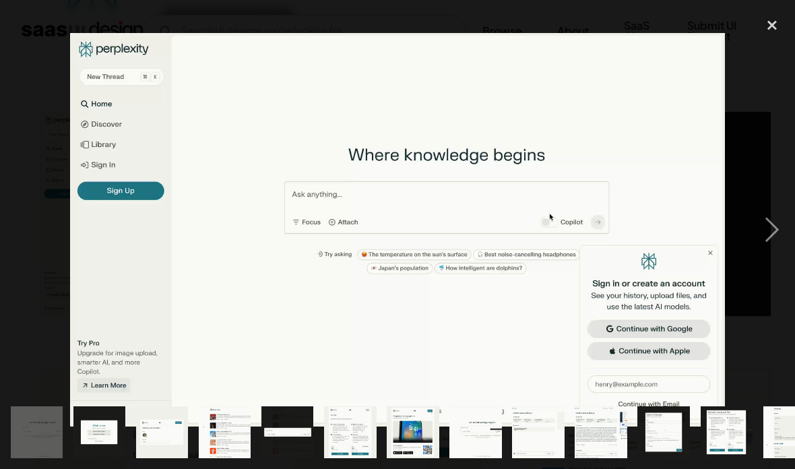
click at [774, 229] on div "next image" at bounding box center [772, 230] width 46 height 439
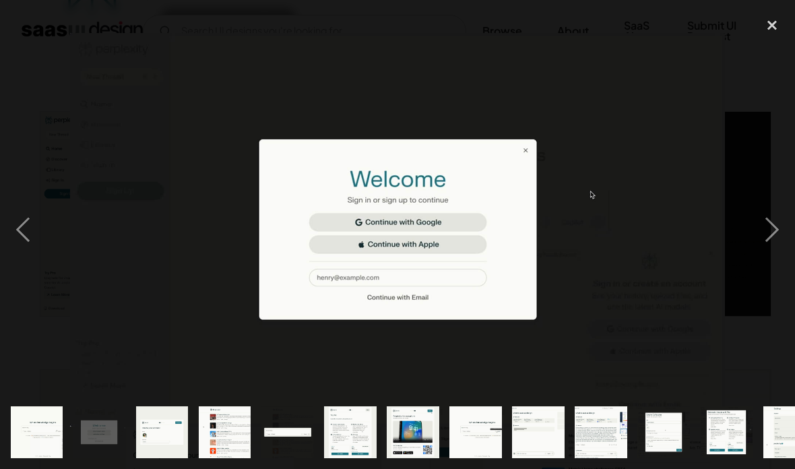
click at [770, 234] on div "next image" at bounding box center [772, 230] width 46 height 439
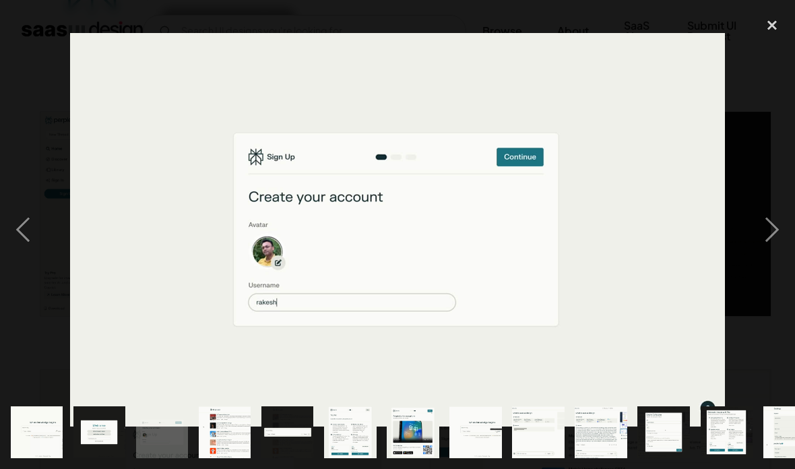
click at [770, 242] on div "next image" at bounding box center [772, 230] width 46 height 439
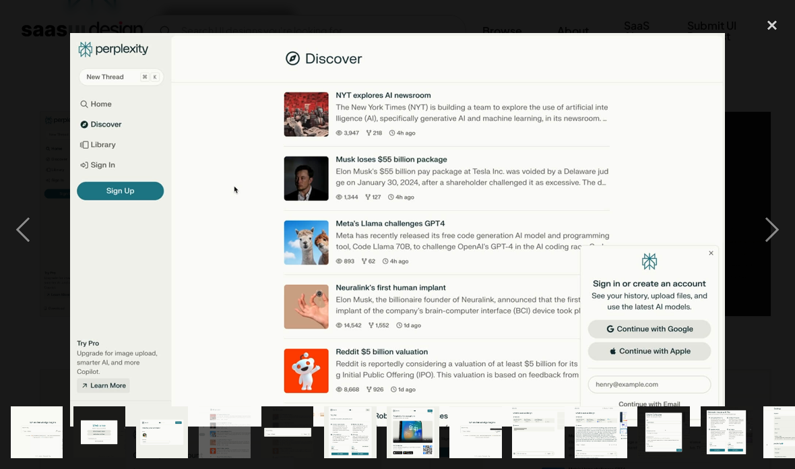
click at [770, 237] on div "next image" at bounding box center [772, 230] width 46 height 439
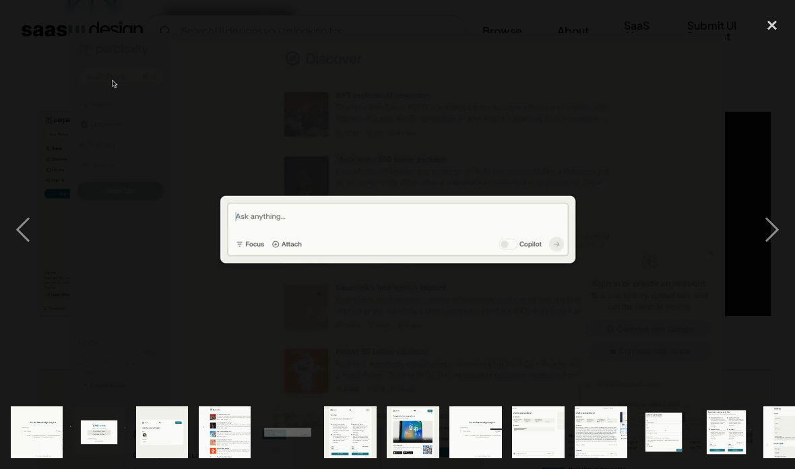
click at [773, 241] on div "next image" at bounding box center [772, 230] width 46 height 439
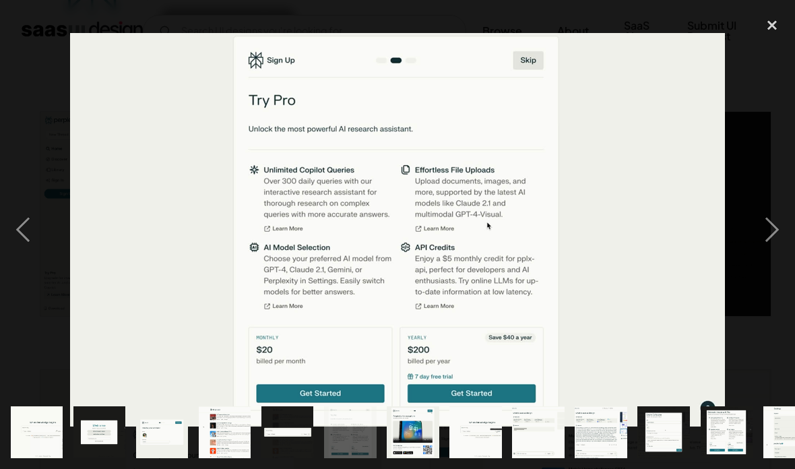
click at [772, 247] on div "next image" at bounding box center [772, 230] width 46 height 439
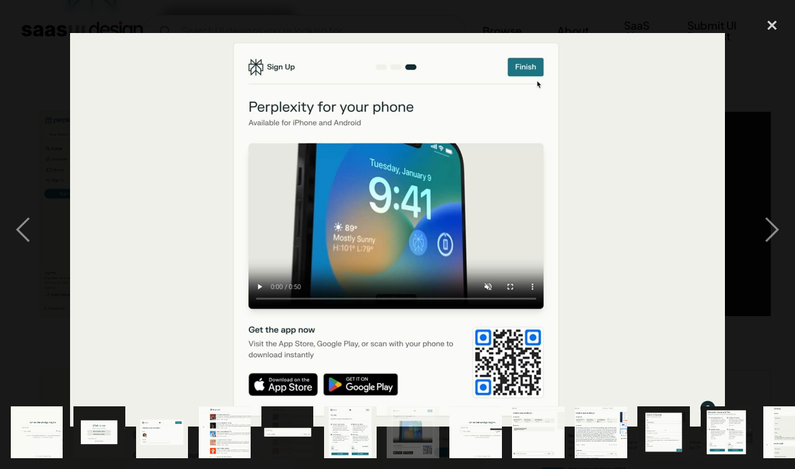
click at [768, 252] on div "next image" at bounding box center [772, 230] width 46 height 439
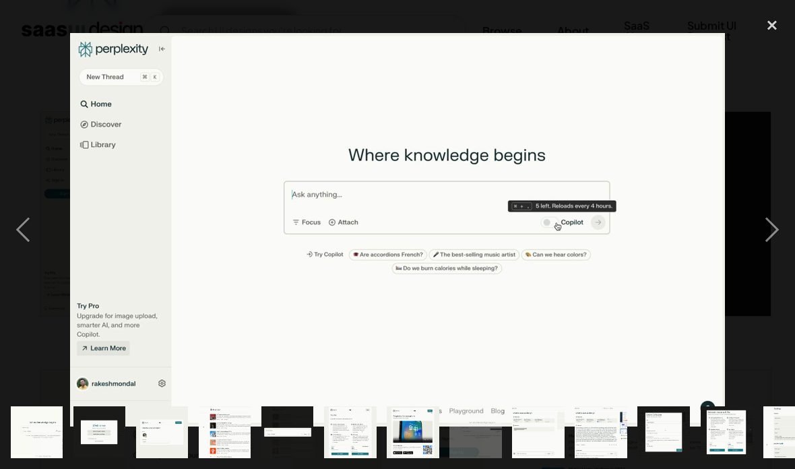
click at [776, 235] on div "next image" at bounding box center [772, 230] width 46 height 439
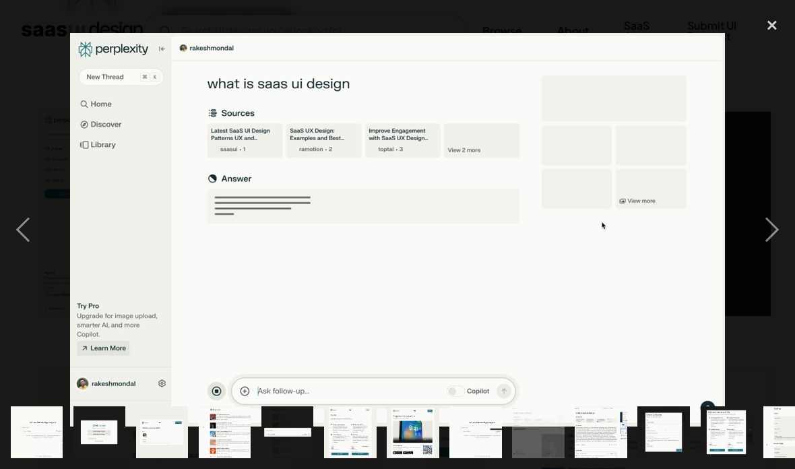
click at [776, 228] on div "next image" at bounding box center [772, 230] width 46 height 439
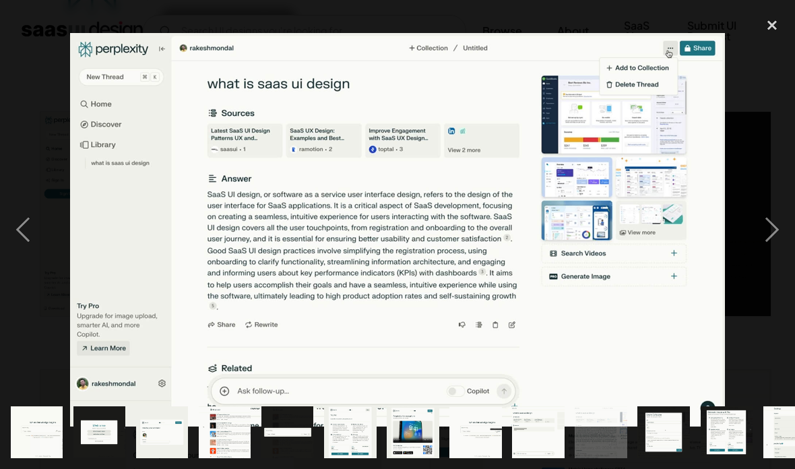
click at [774, 231] on div "next image" at bounding box center [772, 230] width 46 height 439
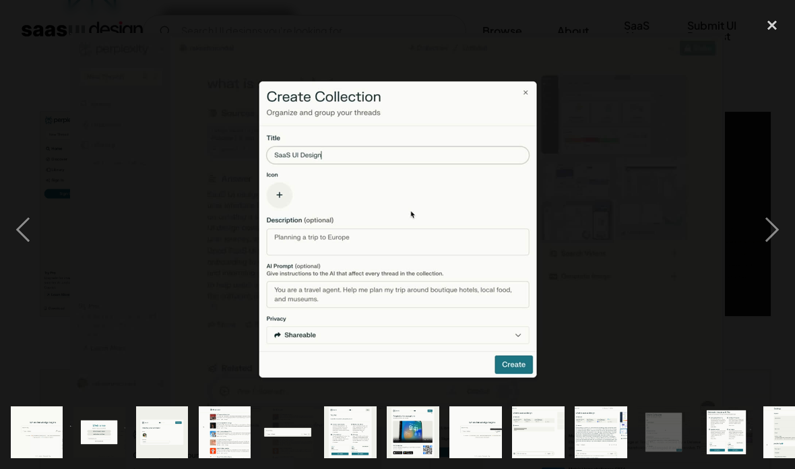
click at [770, 38] on div "close lightbox" at bounding box center [772, 26] width 46 height 30
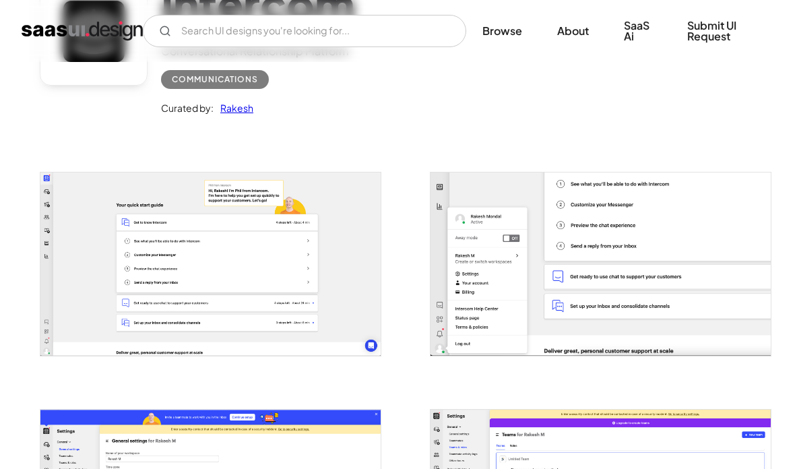
scroll to position [172, 0]
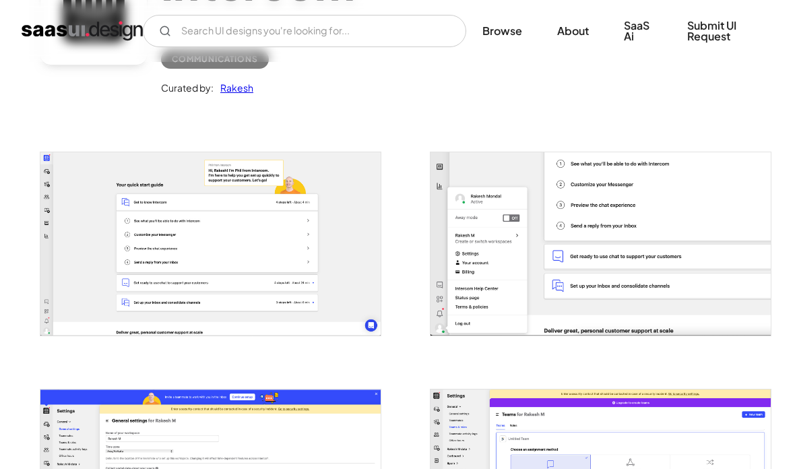
click at [173, 215] on img "open lightbox" at bounding box center [210, 243] width 340 height 183
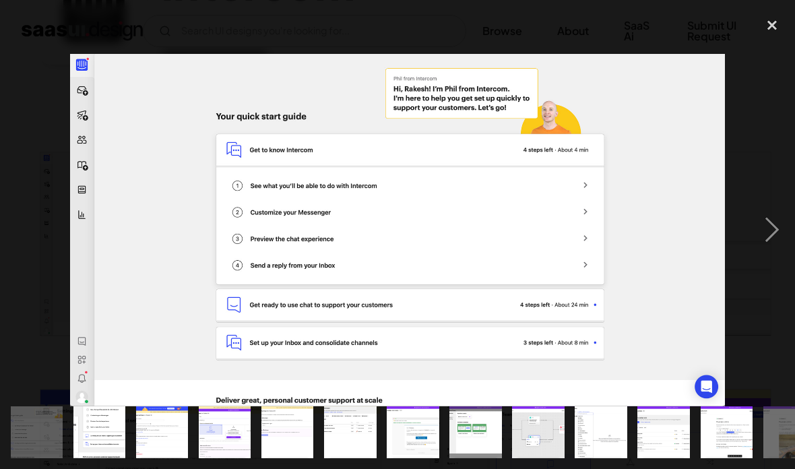
click at [776, 214] on div "next image" at bounding box center [772, 230] width 46 height 439
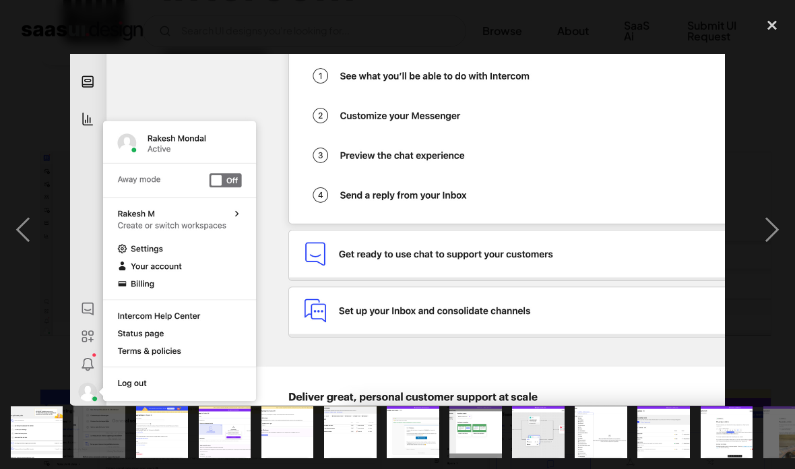
click at [785, 243] on div "next image" at bounding box center [772, 230] width 46 height 439
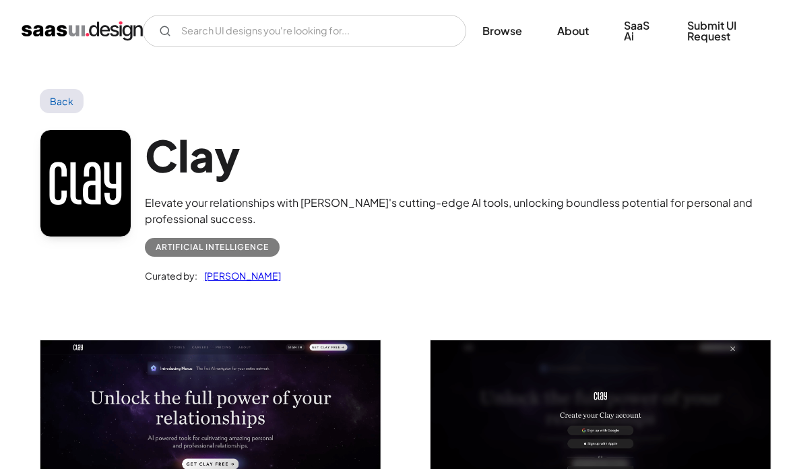
click at [315, 408] on img "open lightbox" at bounding box center [210, 446] width 340 height 212
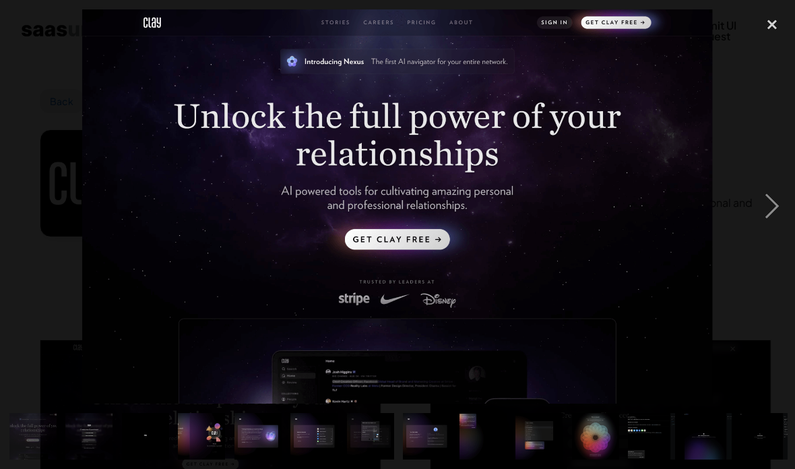
click at [771, 204] on div "next image" at bounding box center [772, 206] width 46 height 394
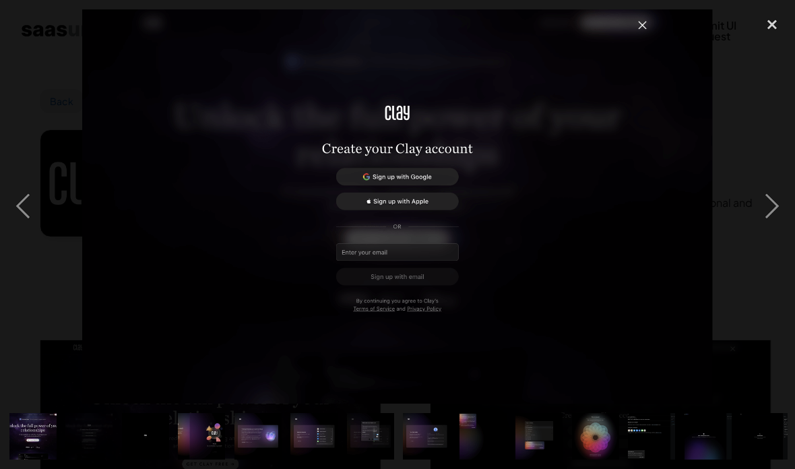
click at [764, 215] on div "next image" at bounding box center [772, 206] width 46 height 394
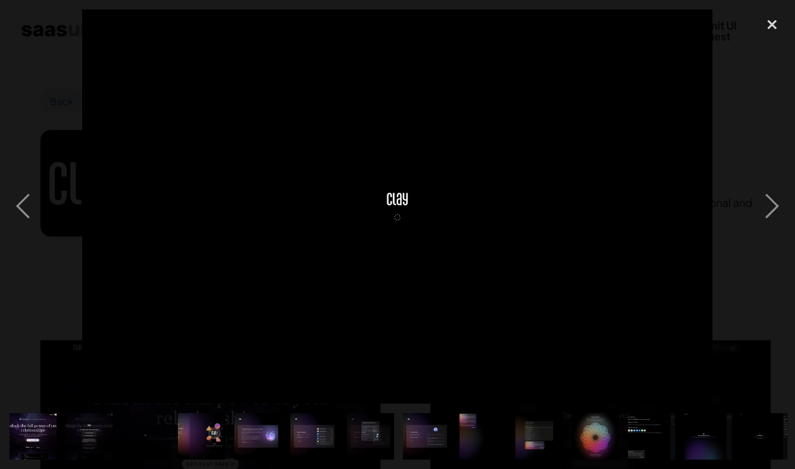
click at [770, 218] on div "next image" at bounding box center [772, 206] width 46 height 394
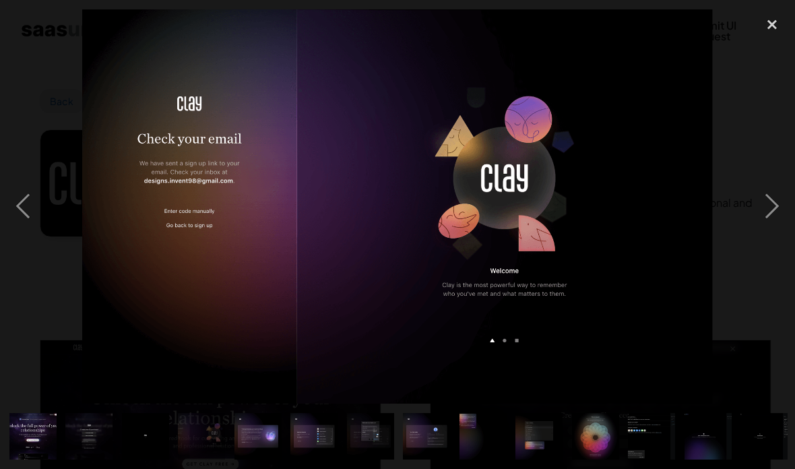
click at [770, 215] on div "next image" at bounding box center [772, 206] width 46 height 394
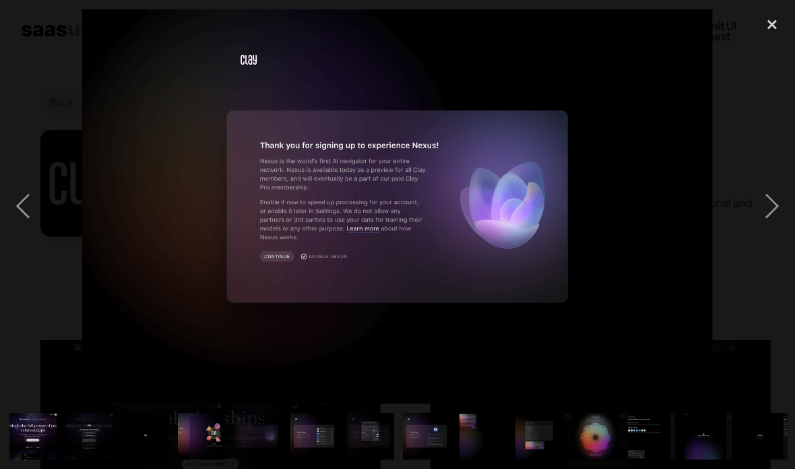
click at [756, 220] on div "next image" at bounding box center [772, 206] width 46 height 394
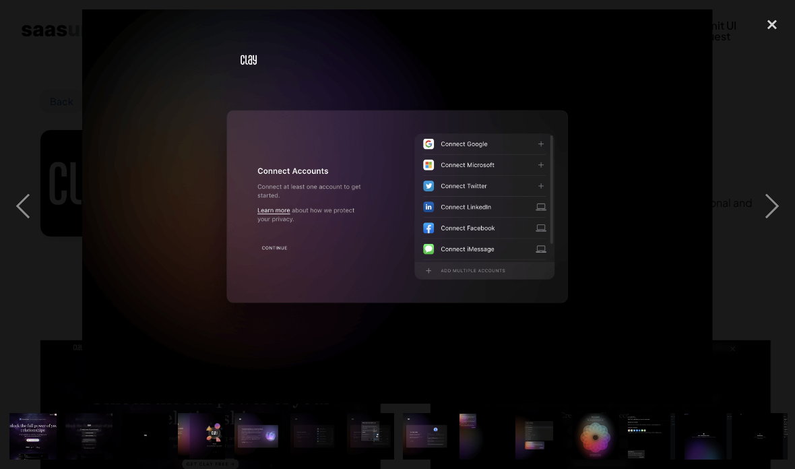
click at [762, 226] on div "next image" at bounding box center [772, 206] width 46 height 394
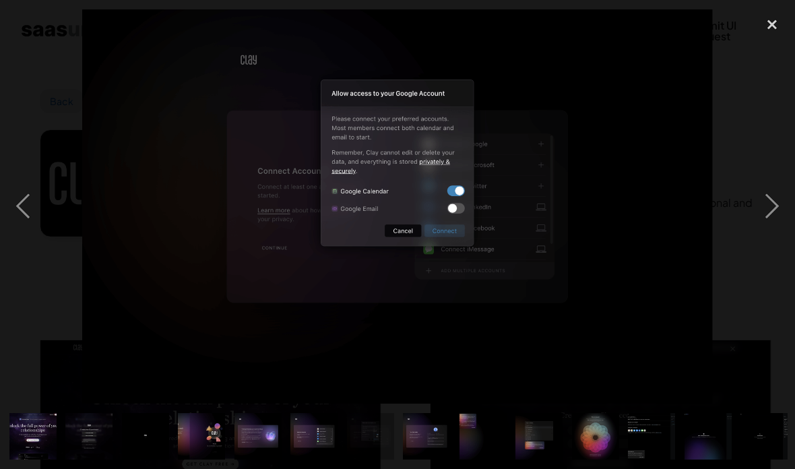
click at [769, 217] on div "next image" at bounding box center [772, 206] width 46 height 394
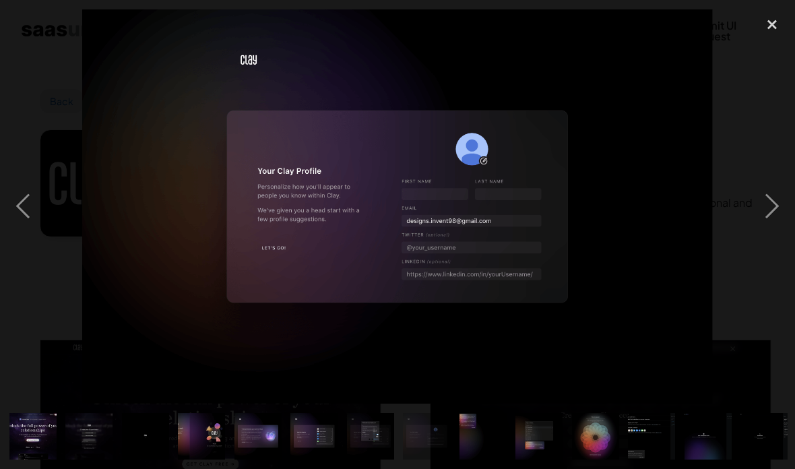
click at [769, 218] on div "next image" at bounding box center [772, 206] width 46 height 394
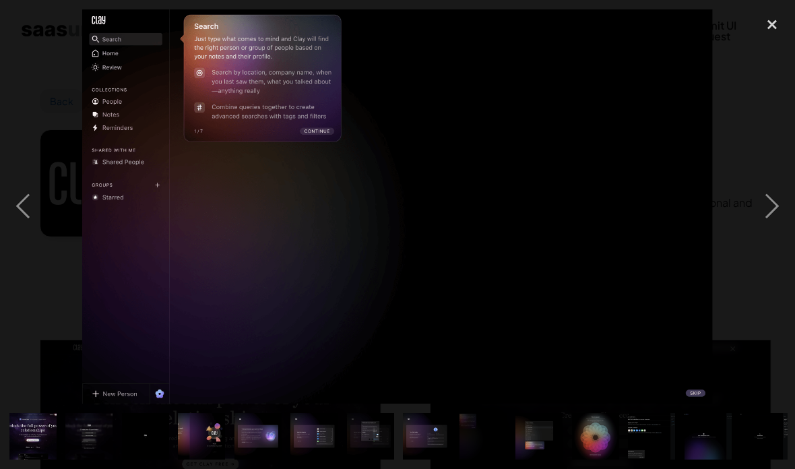
click at [772, 212] on div "next image" at bounding box center [772, 206] width 46 height 394
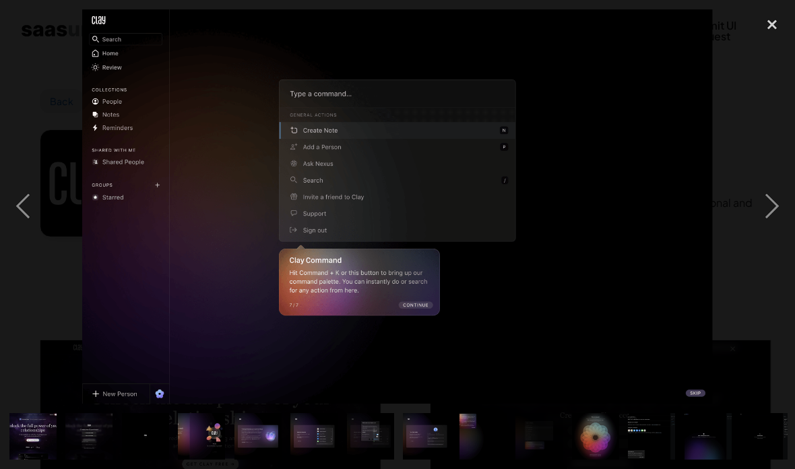
click at [764, 212] on div "next image" at bounding box center [772, 206] width 46 height 394
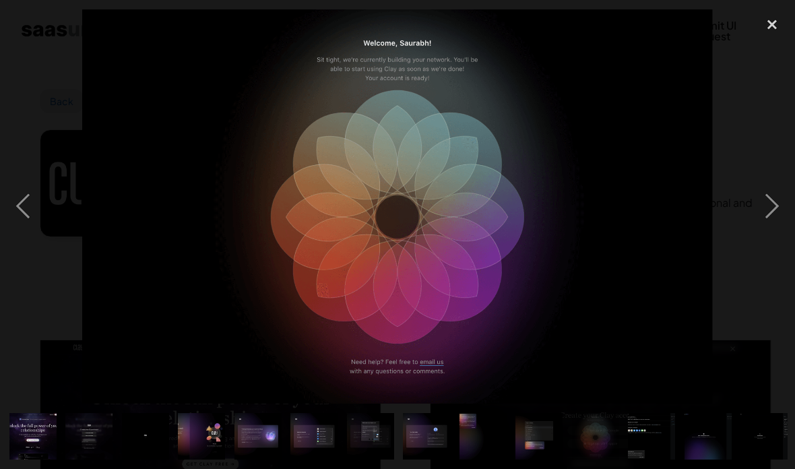
click at [760, 221] on div "next image" at bounding box center [772, 206] width 46 height 394
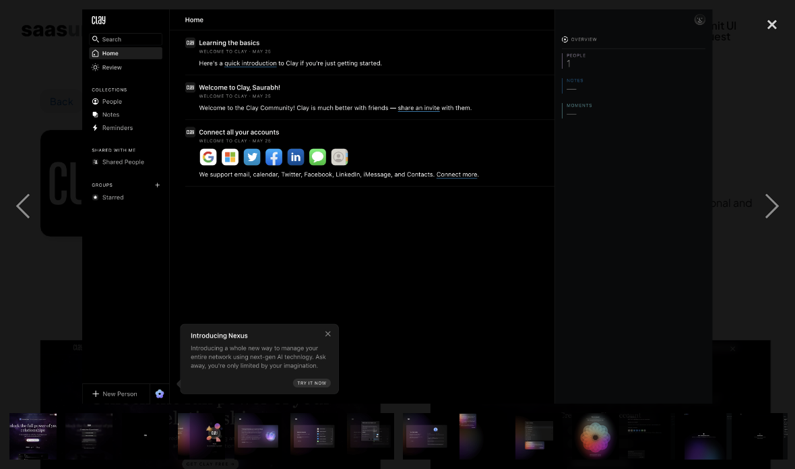
click at [767, 217] on div "next image" at bounding box center [772, 206] width 46 height 394
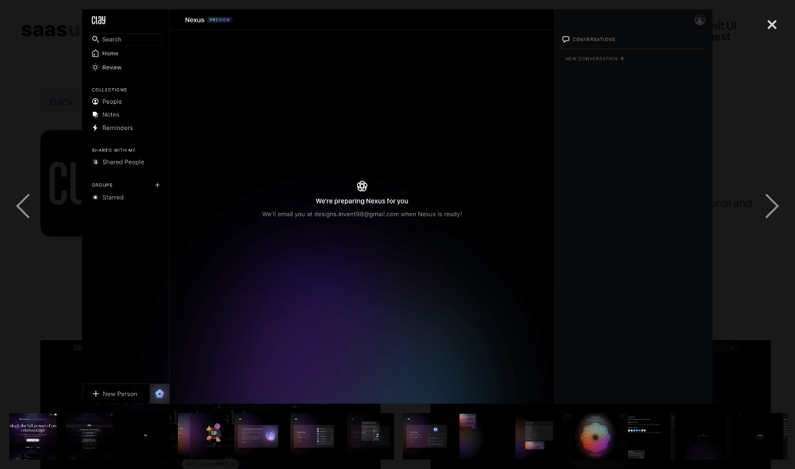
click at [770, 226] on div "next image" at bounding box center [772, 206] width 46 height 394
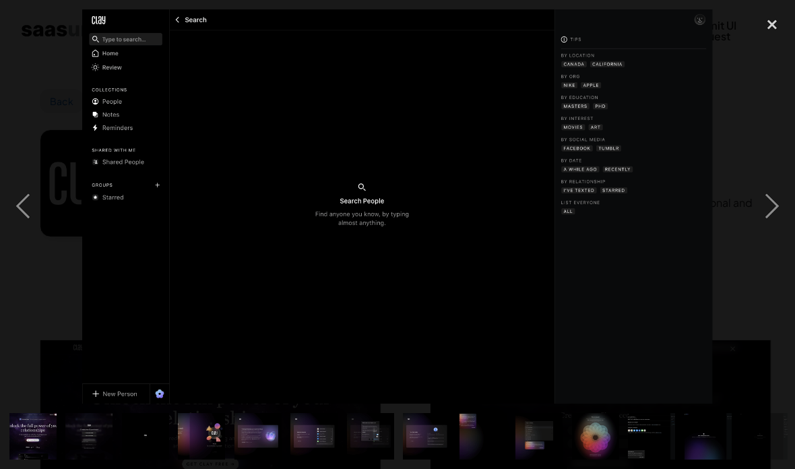
click at [774, 235] on div "next image" at bounding box center [772, 206] width 46 height 394
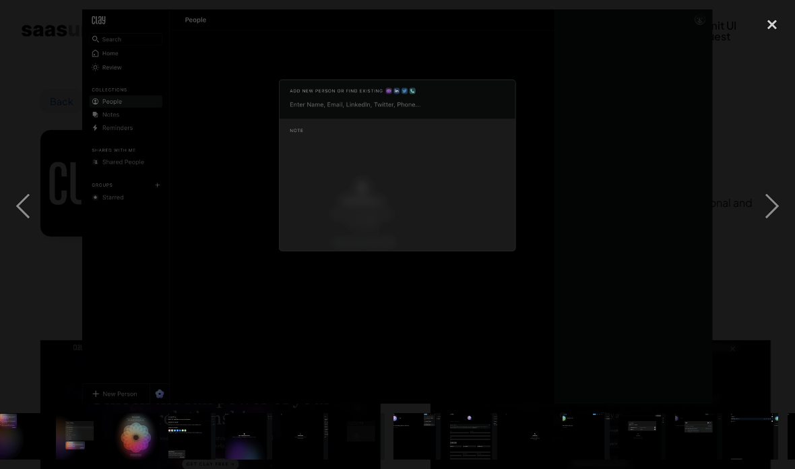
scroll to position [0, 508]
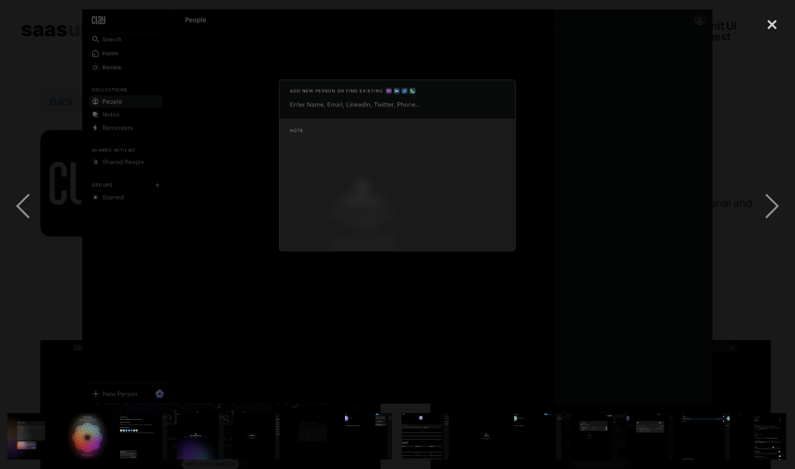
click at [772, 224] on div "next image" at bounding box center [772, 206] width 46 height 394
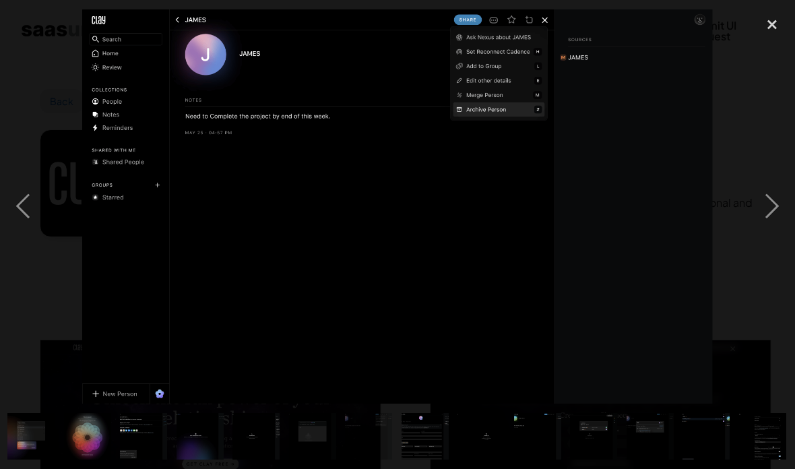
click at [770, 225] on div "next image" at bounding box center [772, 206] width 46 height 394
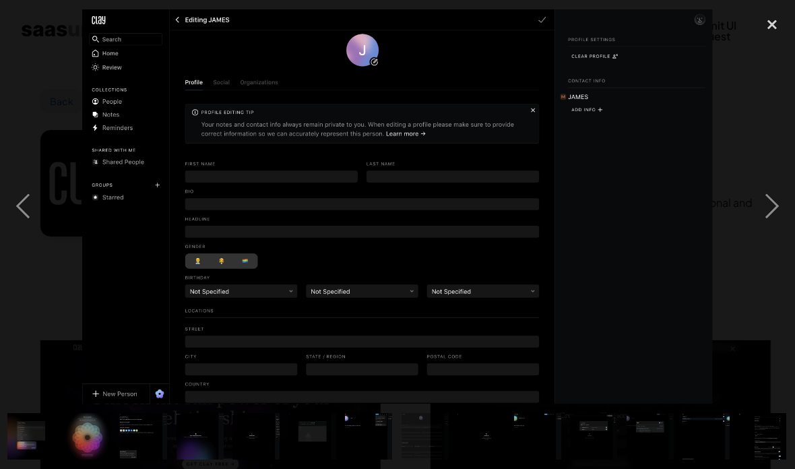
click at [767, 219] on div "next image" at bounding box center [772, 206] width 46 height 394
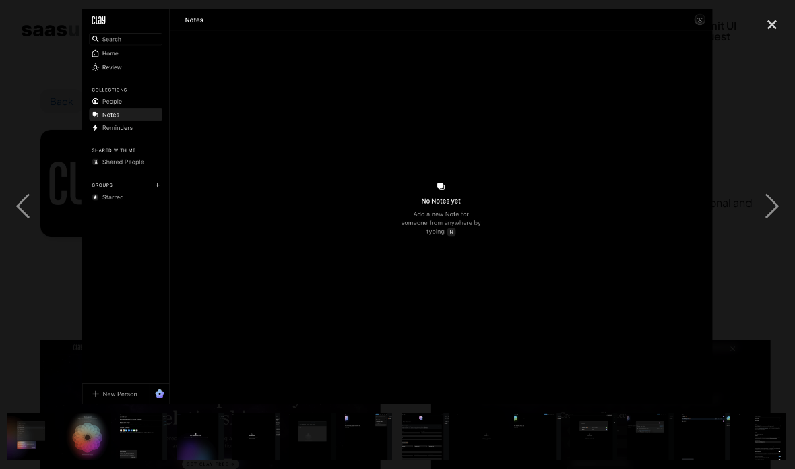
click at [765, 219] on div "next image" at bounding box center [772, 206] width 46 height 394
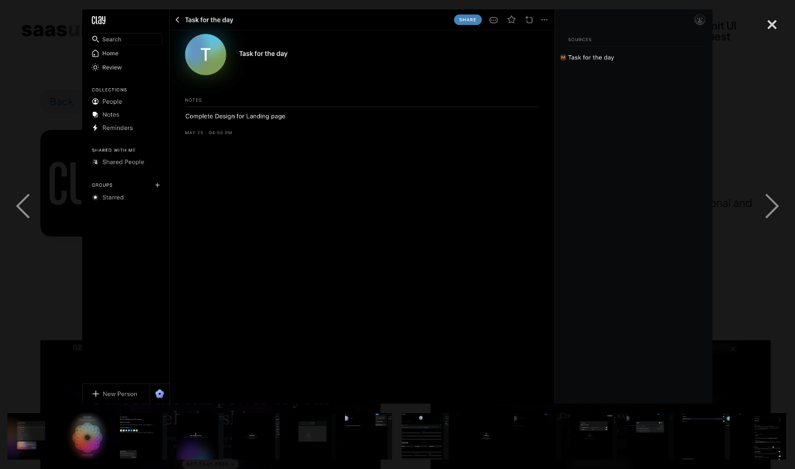
click at [768, 219] on div "next image" at bounding box center [772, 206] width 46 height 394
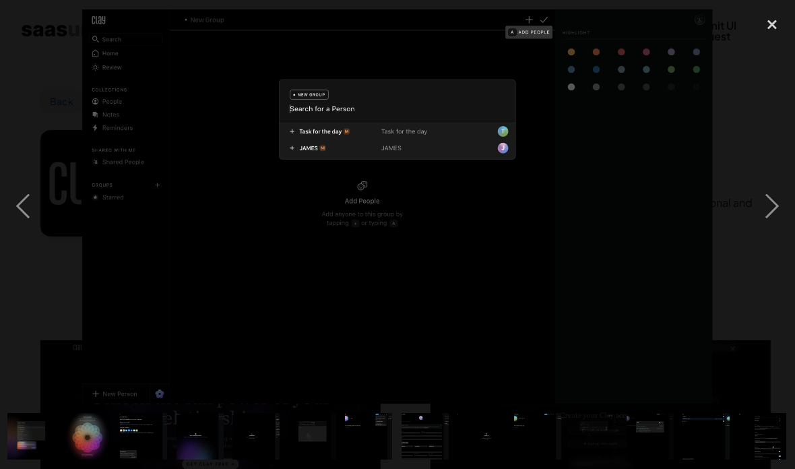
click at [770, 226] on div "next image" at bounding box center [772, 206] width 46 height 394
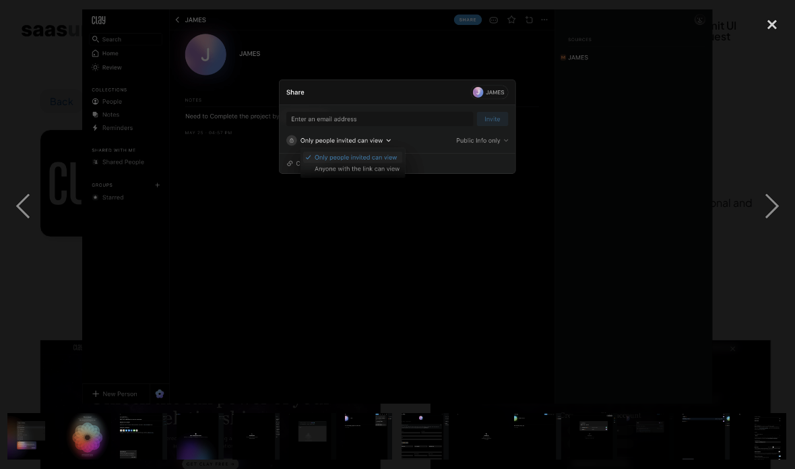
click at [770, 229] on div "next image" at bounding box center [772, 206] width 46 height 394
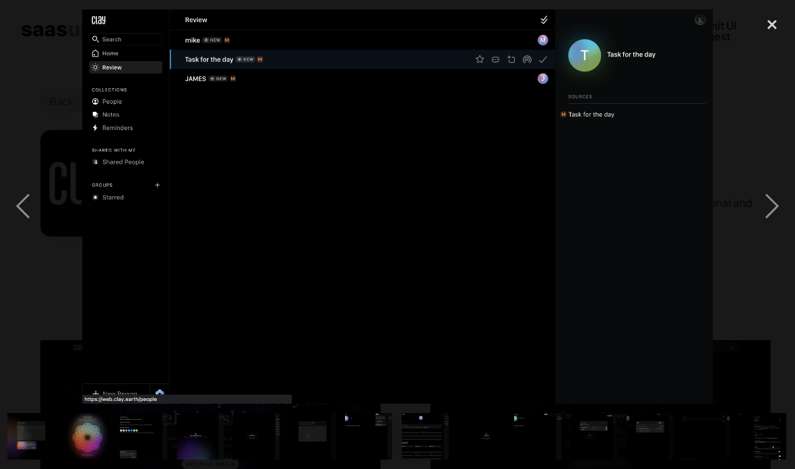
click at [778, 233] on div "next image" at bounding box center [772, 206] width 46 height 394
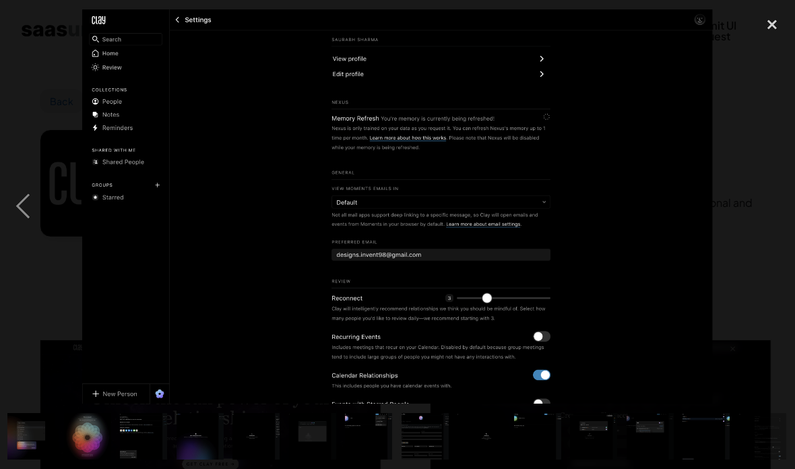
click at [764, 226] on div "next image" at bounding box center [772, 206] width 46 height 394
click at [766, 36] on div "close lightbox" at bounding box center [772, 24] width 46 height 30
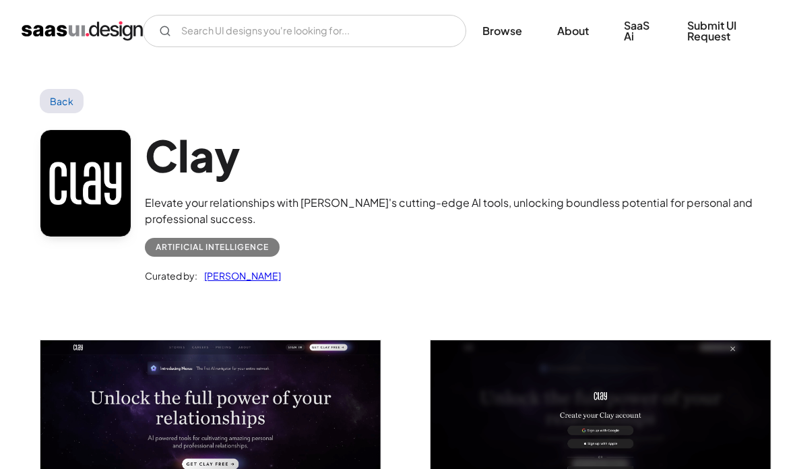
scroll to position [0, 0]
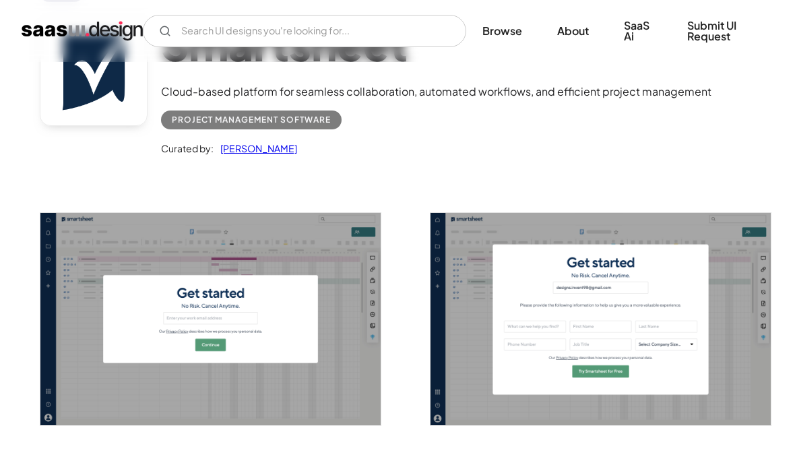
scroll to position [110, 0]
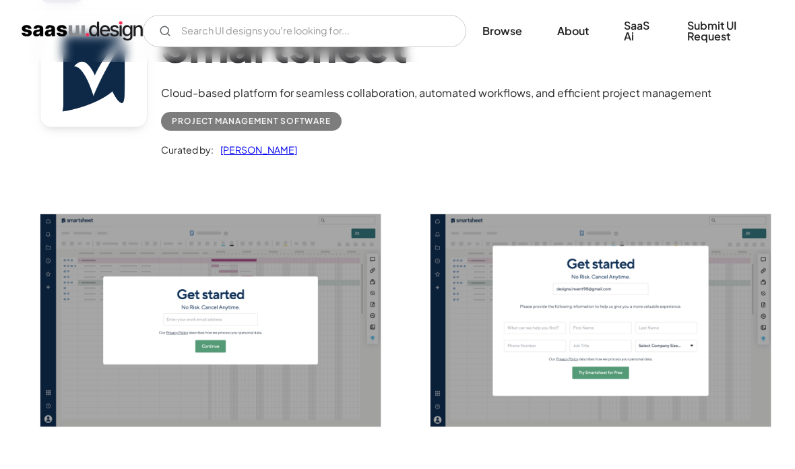
click at [320, 344] on img "open lightbox" at bounding box center [210, 320] width 340 height 213
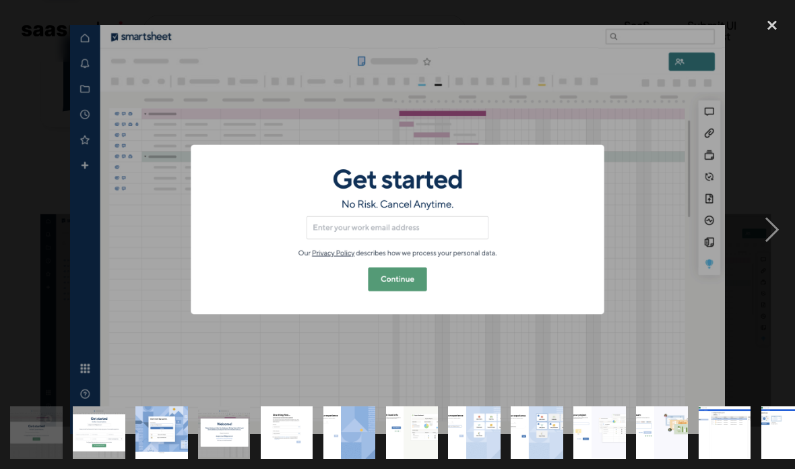
click at [778, 224] on div "next image" at bounding box center [772, 229] width 46 height 438
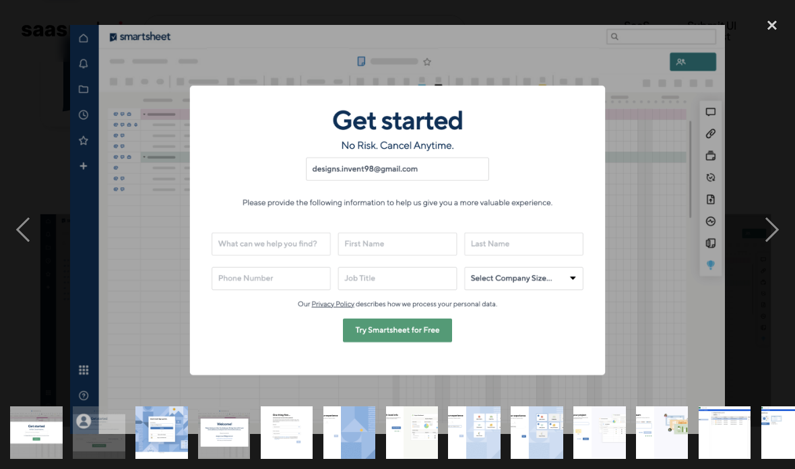
click at [764, 229] on div "next image" at bounding box center [772, 229] width 46 height 438
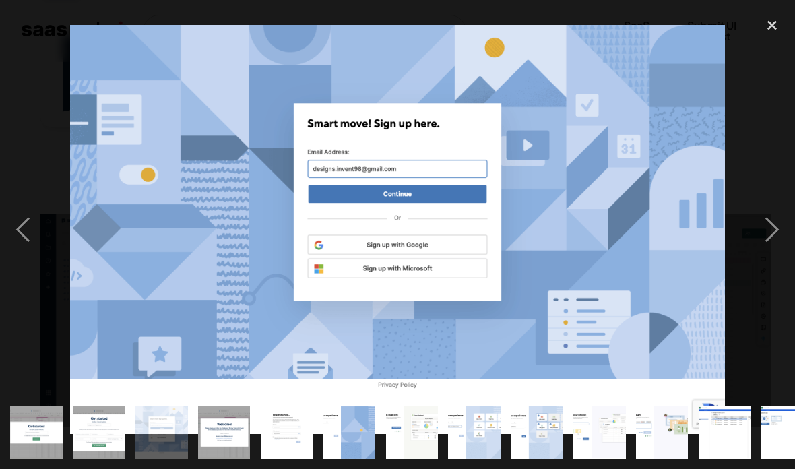
click at [766, 227] on div "next image" at bounding box center [772, 229] width 46 height 438
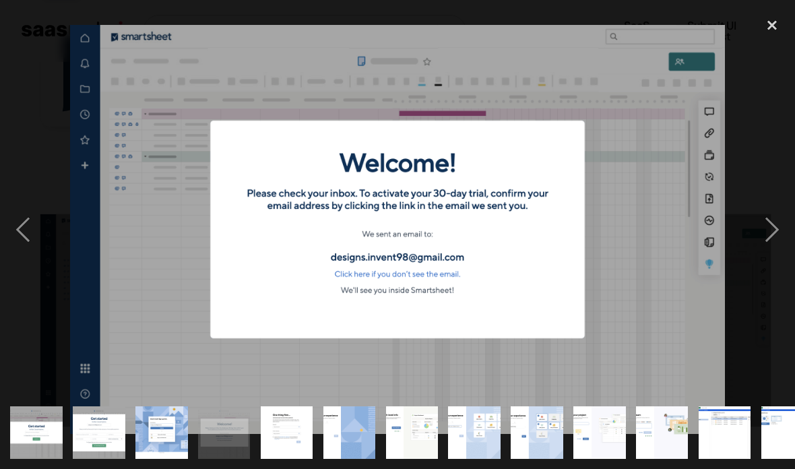
click at [766, 236] on div "next image" at bounding box center [772, 229] width 46 height 438
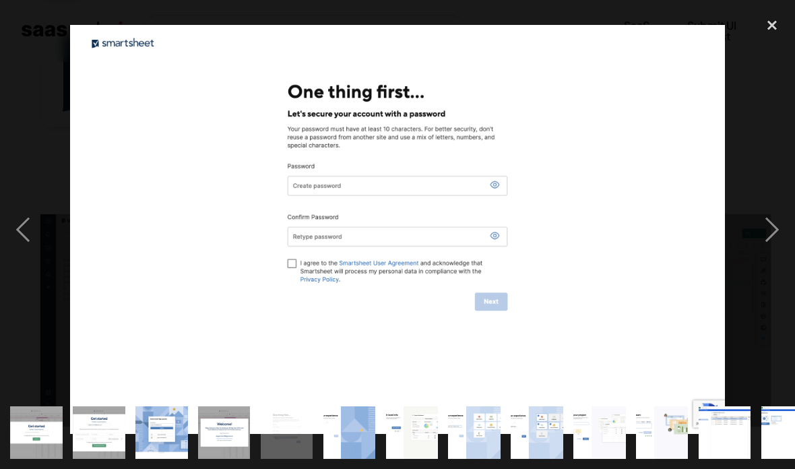
click at [776, 245] on div "next image" at bounding box center [772, 229] width 46 height 438
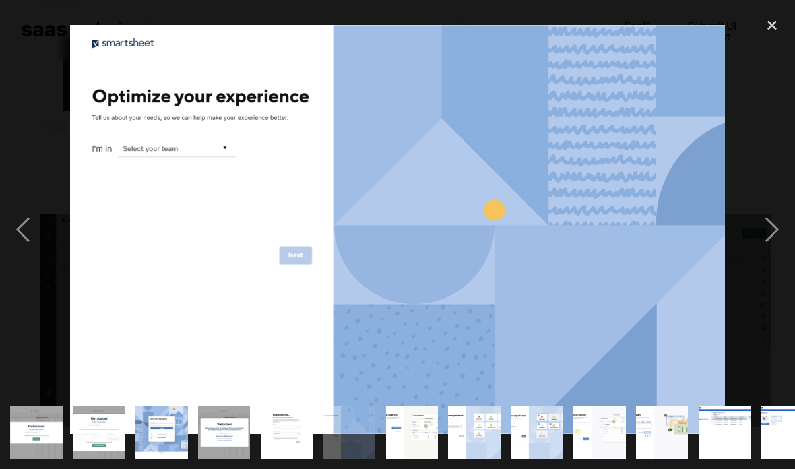
click at [779, 257] on div "next image" at bounding box center [772, 229] width 46 height 438
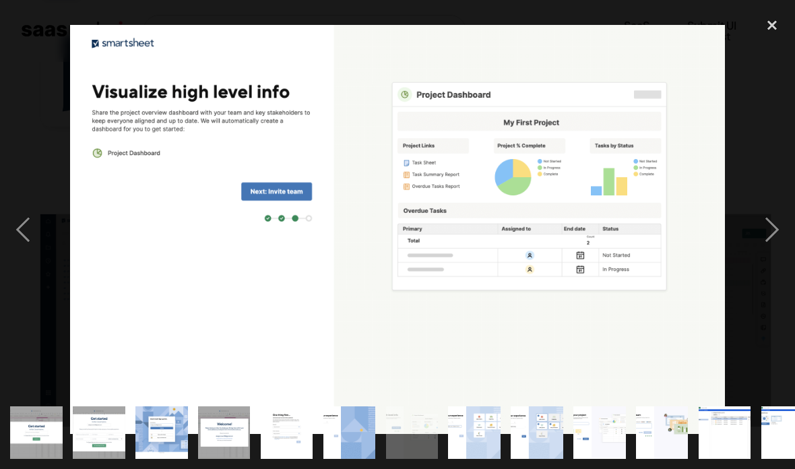
click at [778, 243] on div "next image" at bounding box center [772, 229] width 46 height 438
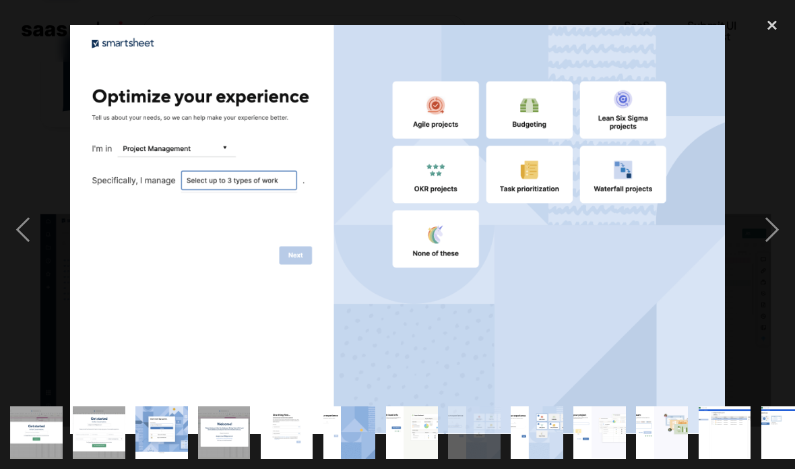
click at [773, 245] on div "next image" at bounding box center [772, 229] width 46 height 438
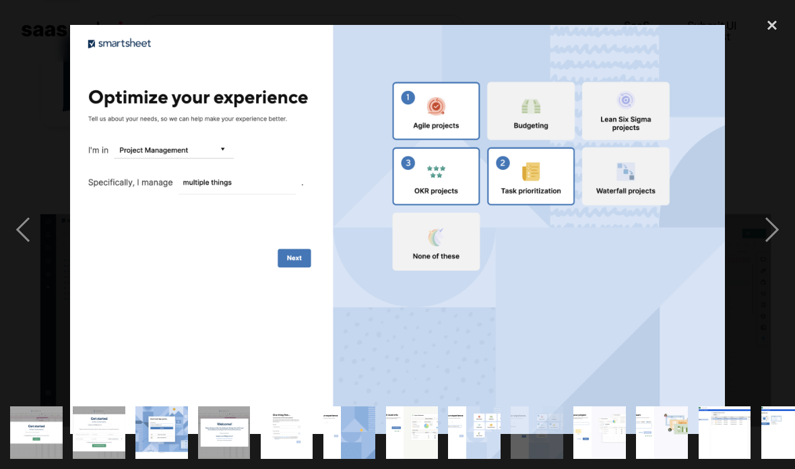
click at [768, 243] on div "next image" at bounding box center [772, 229] width 46 height 438
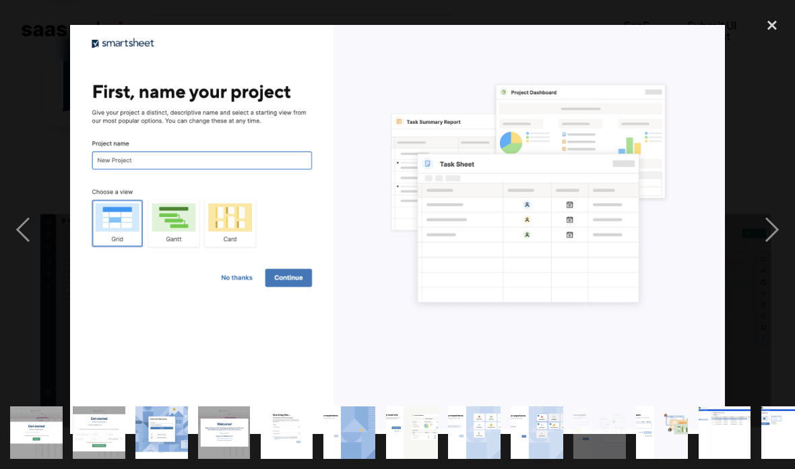
click at [776, 248] on div "next image" at bounding box center [772, 229] width 46 height 438
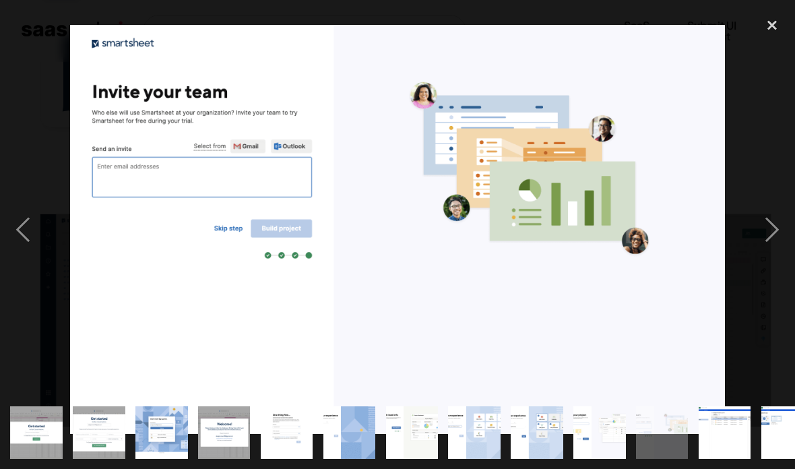
click at [777, 239] on div "next image" at bounding box center [772, 229] width 46 height 438
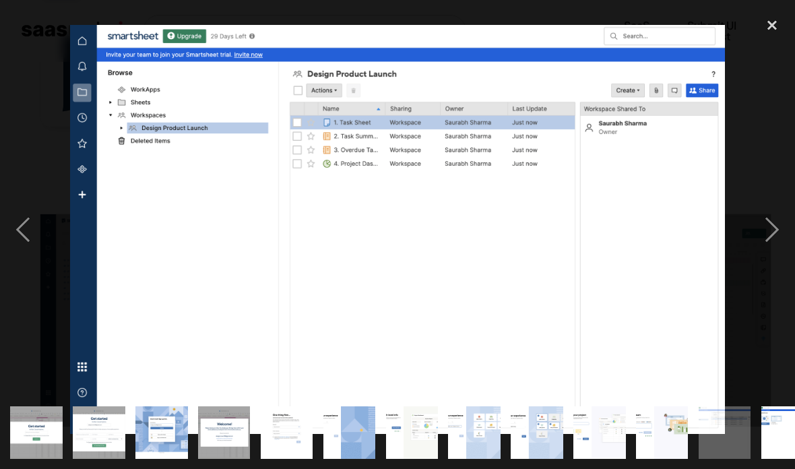
click at [771, 218] on div "next image" at bounding box center [772, 229] width 46 height 438
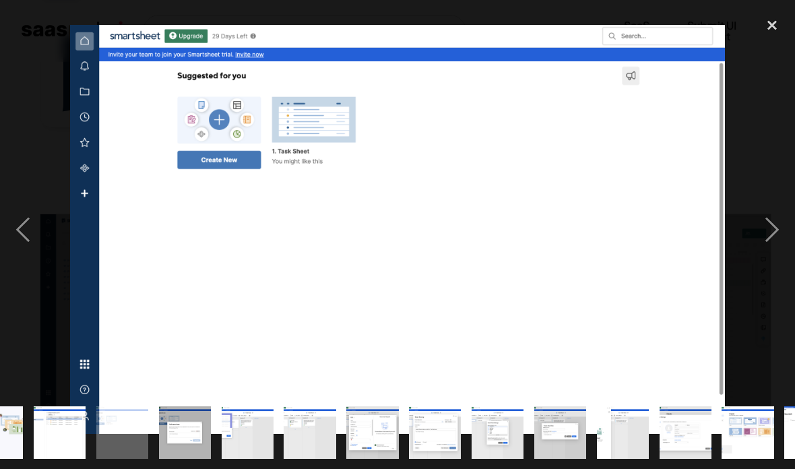
scroll to position [0, 717]
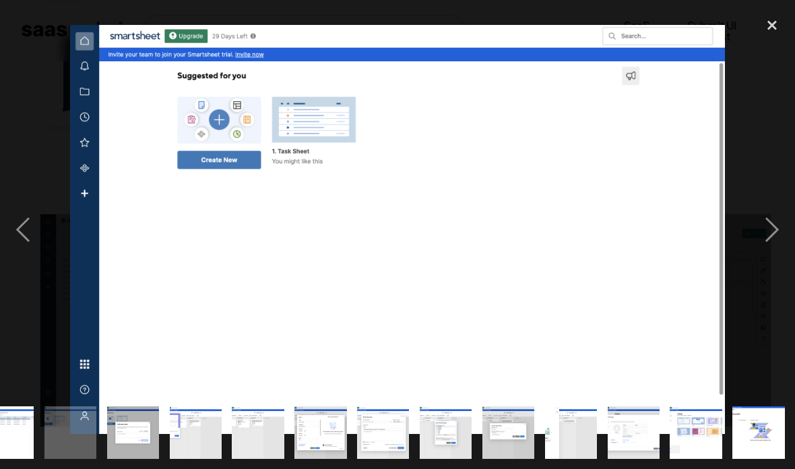
click at [768, 251] on div "next image" at bounding box center [772, 229] width 46 height 438
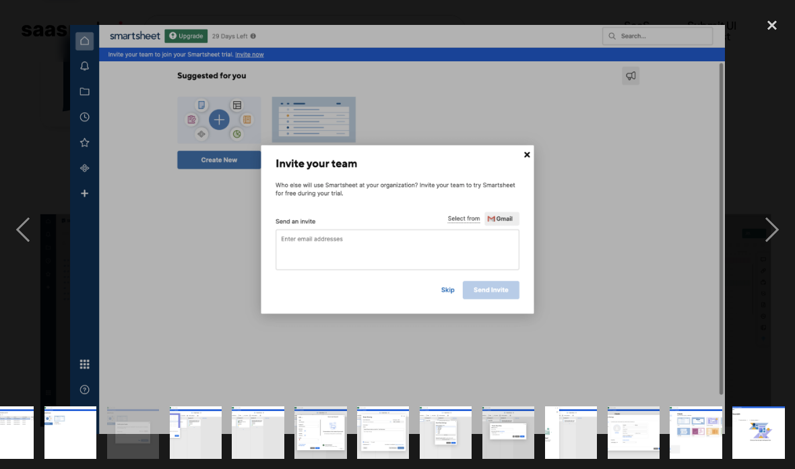
click at [762, 239] on div "next image" at bounding box center [772, 229] width 46 height 438
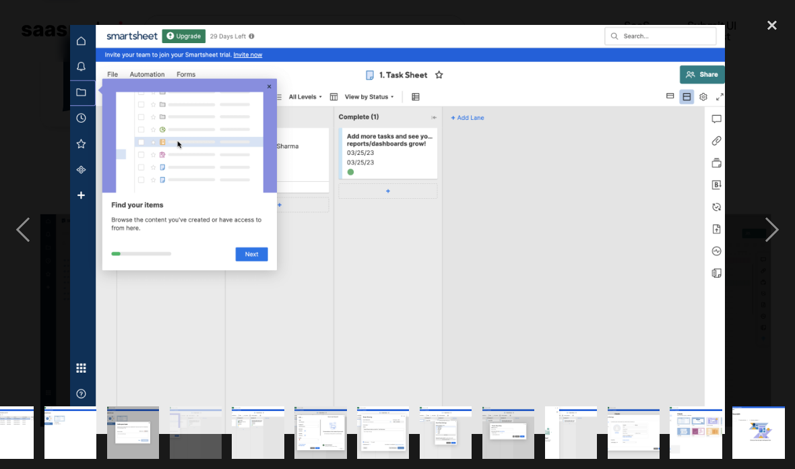
click at [768, 241] on div "next image" at bounding box center [772, 229] width 46 height 438
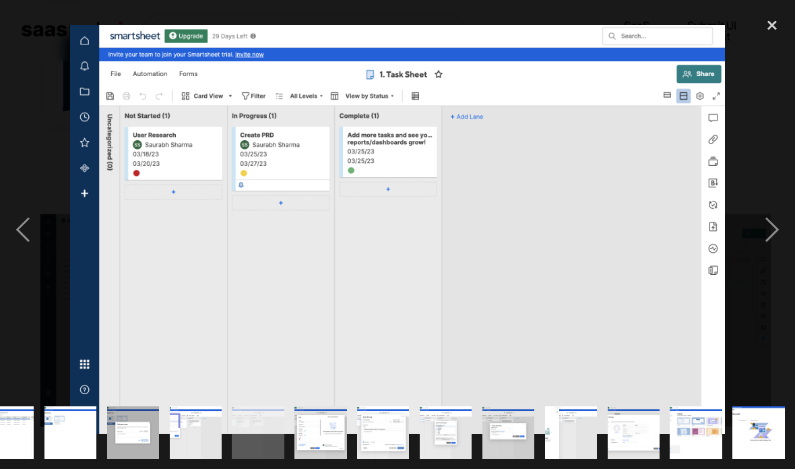
click at [774, 236] on div "next image" at bounding box center [772, 229] width 46 height 438
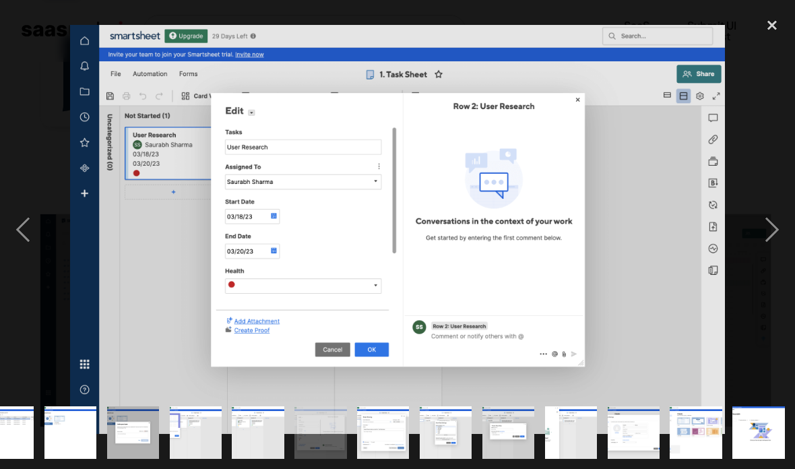
click at [774, 237] on div "next image" at bounding box center [772, 229] width 46 height 438
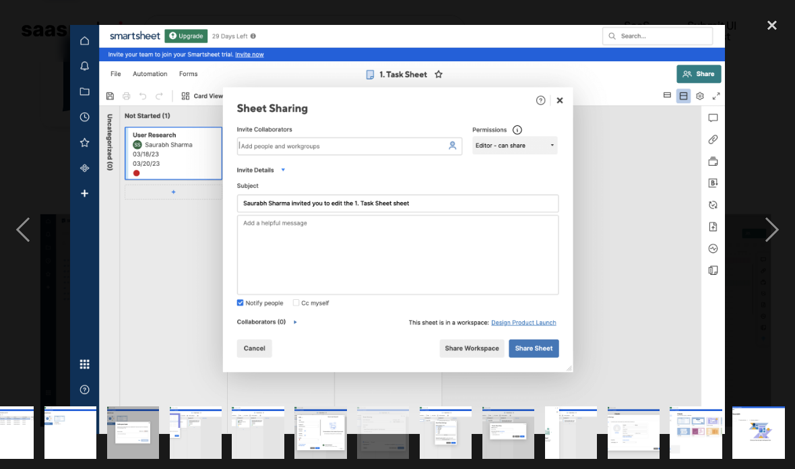
click at [768, 239] on div "next image" at bounding box center [772, 229] width 46 height 438
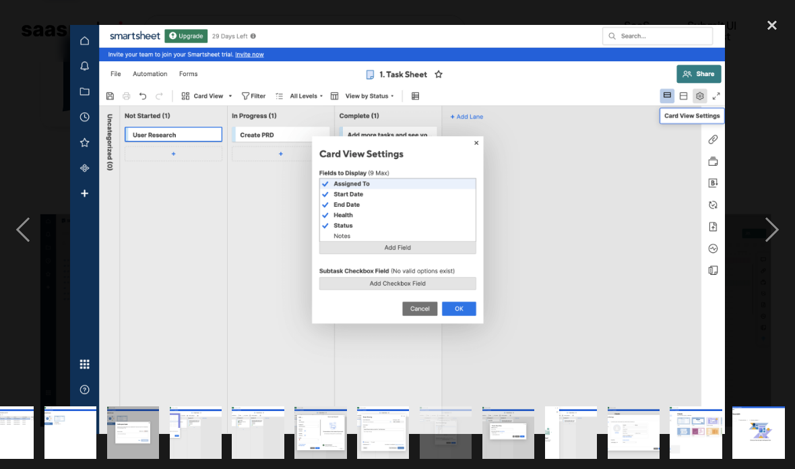
click at [770, 237] on div "next image" at bounding box center [772, 229] width 46 height 438
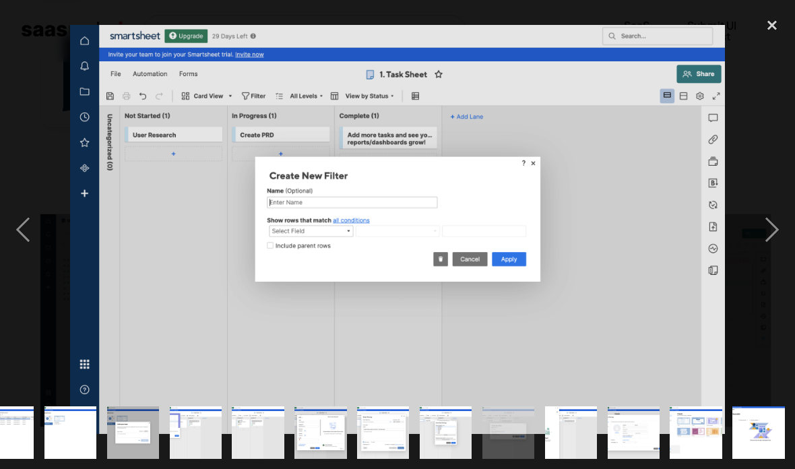
click at [766, 30] on div "close lightbox" at bounding box center [772, 25] width 46 height 30
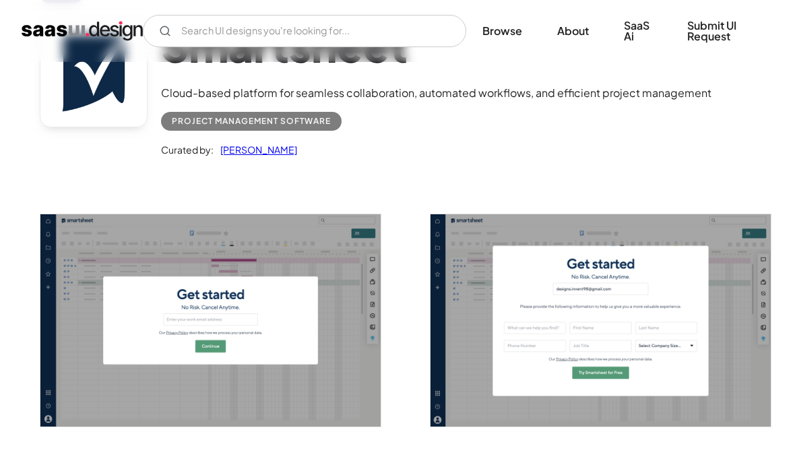
scroll to position [0, 0]
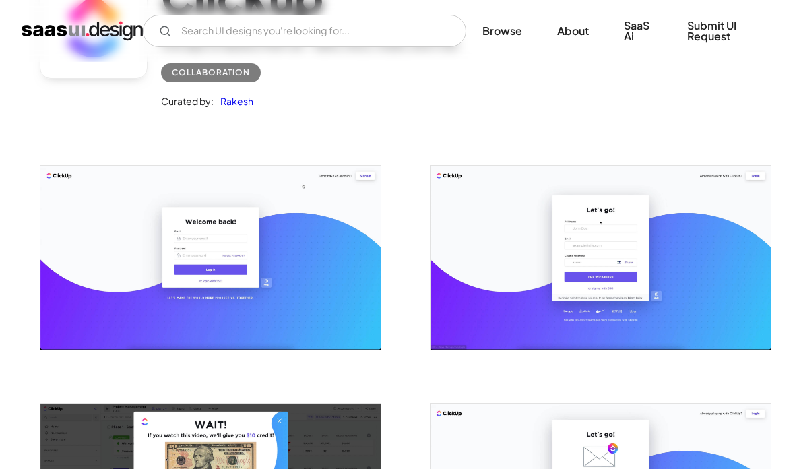
click at [296, 264] on img "open lightbox" at bounding box center [210, 258] width 340 height 184
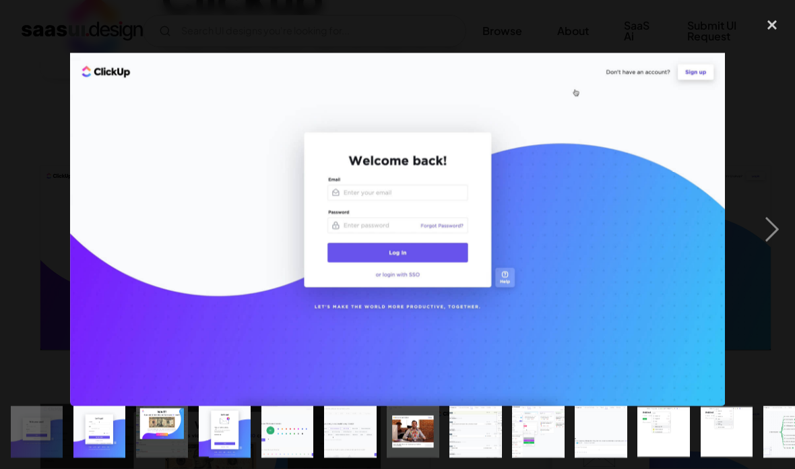
scroll to position [158, 0]
click at [776, 228] on div "next image" at bounding box center [772, 230] width 46 height 439
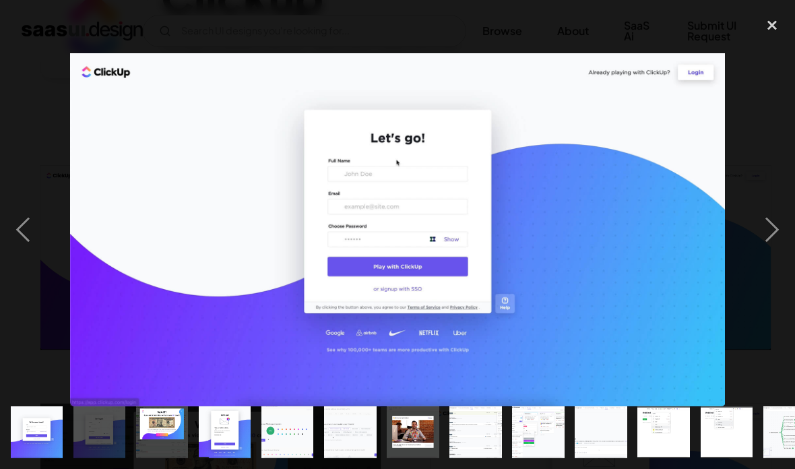
click at [775, 242] on div "next image" at bounding box center [772, 230] width 46 height 439
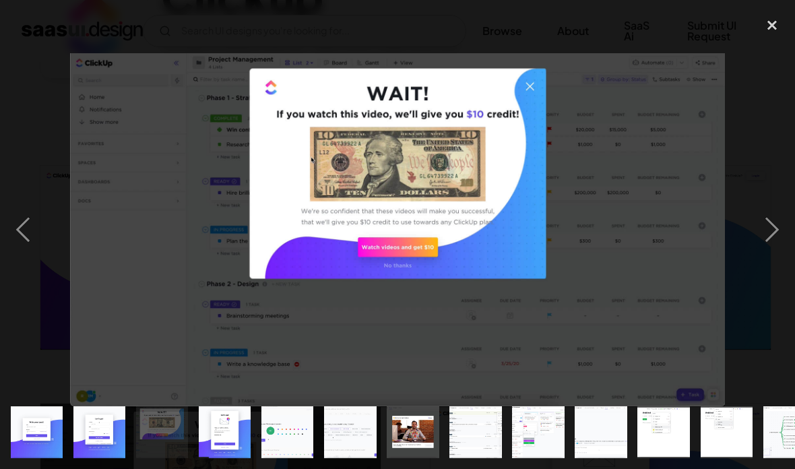
click at [767, 243] on div "next image" at bounding box center [772, 230] width 46 height 439
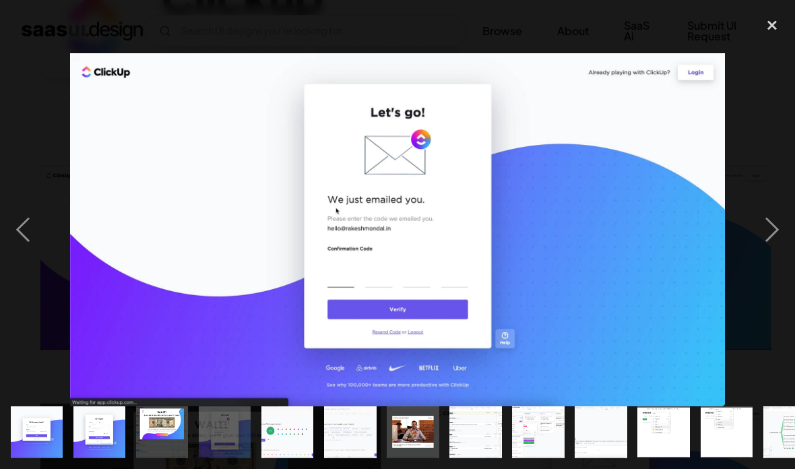
click at [776, 237] on div "next image" at bounding box center [772, 230] width 46 height 439
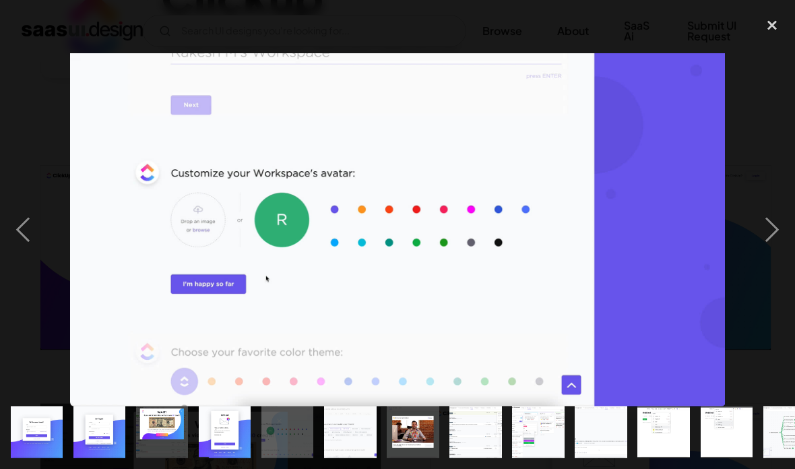
click at [774, 223] on div "next image" at bounding box center [772, 230] width 46 height 439
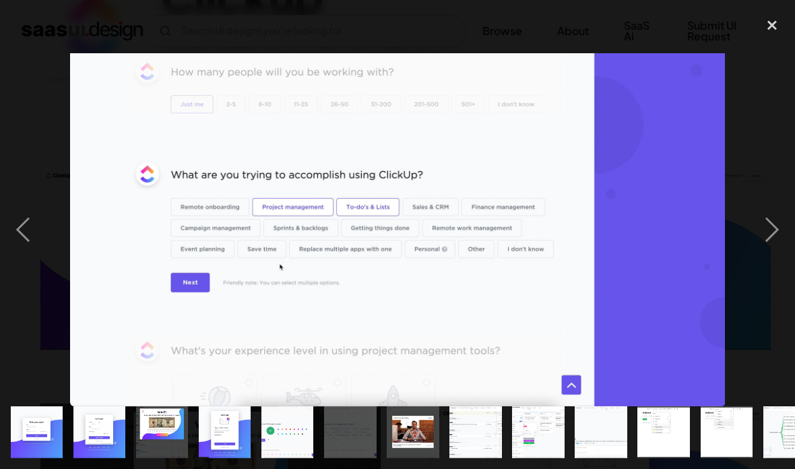
click at [765, 237] on div "next image" at bounding box center [772, 230] width 46 height 439
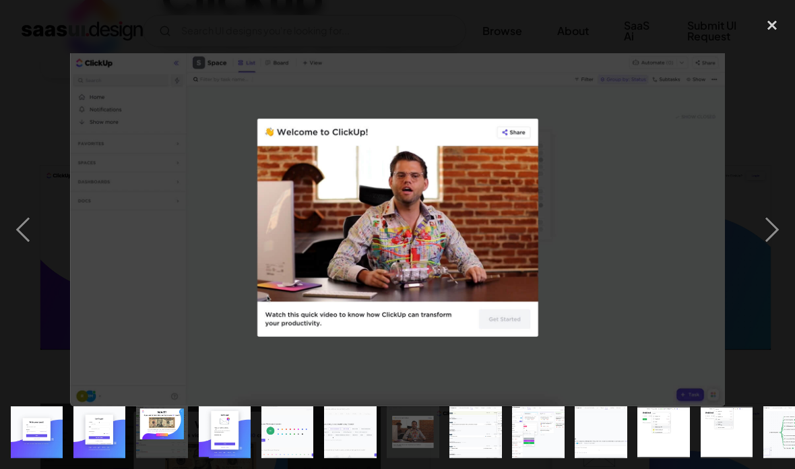
click at [765, 245] on div "next image" at bounding box center [772, 230] width 46 height 439
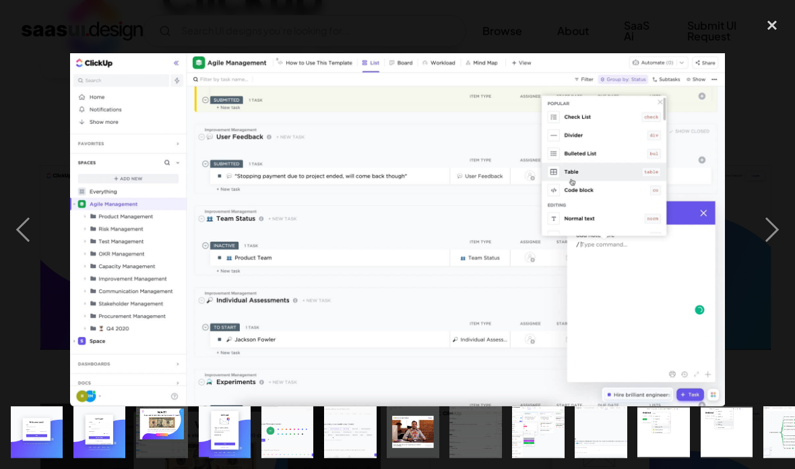
click at [768, 241] on div "next image" at bounding box center [772, 230] width 46 height 439
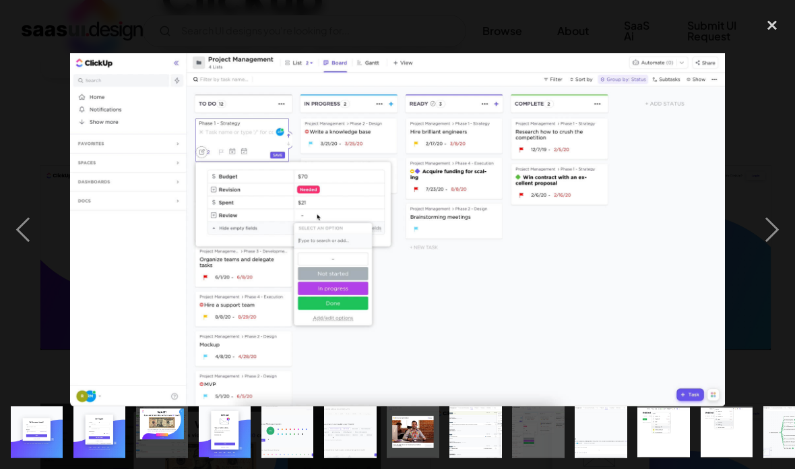
click at [751, 246] on div "next image" at bounding box center [772, 230] width 46 height 439
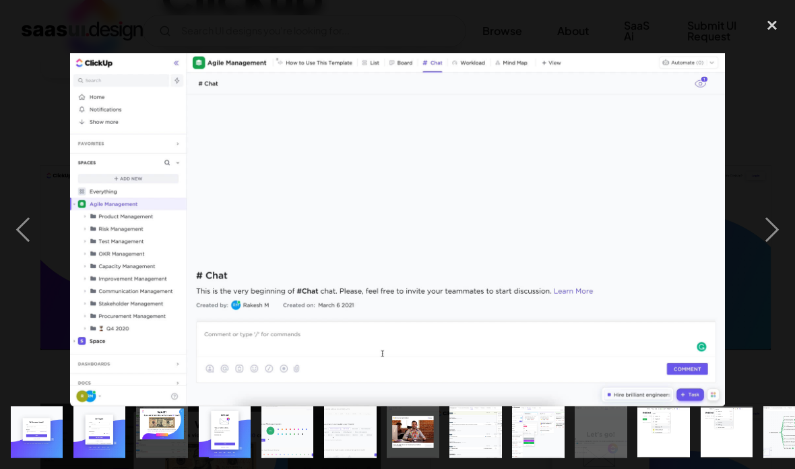
click at [768, 235] on div "next image" at bounding box center [772, 230] width 46 height 439
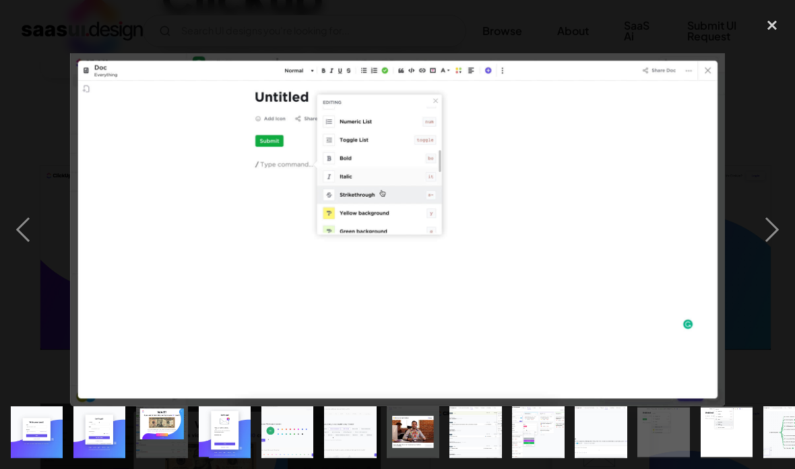
click at [763, 248] on div "next image" at bounding box center [772, 230] width 46 height 439
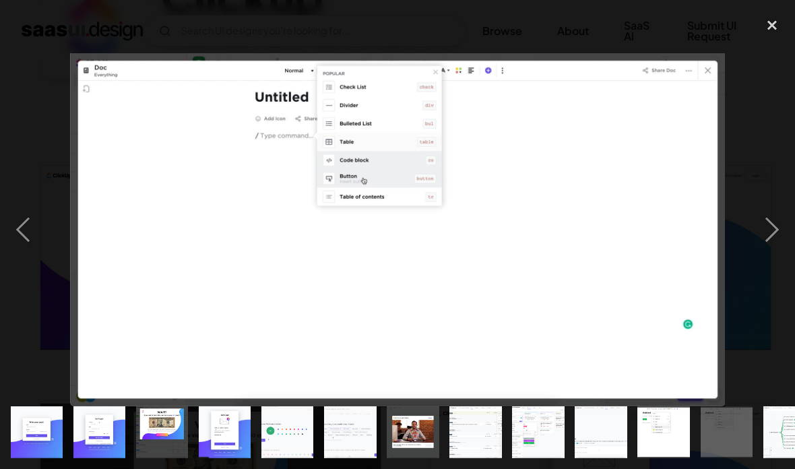
click at [760, 249] on div "next image" at bounding box center [772, 230] width 46 height 439
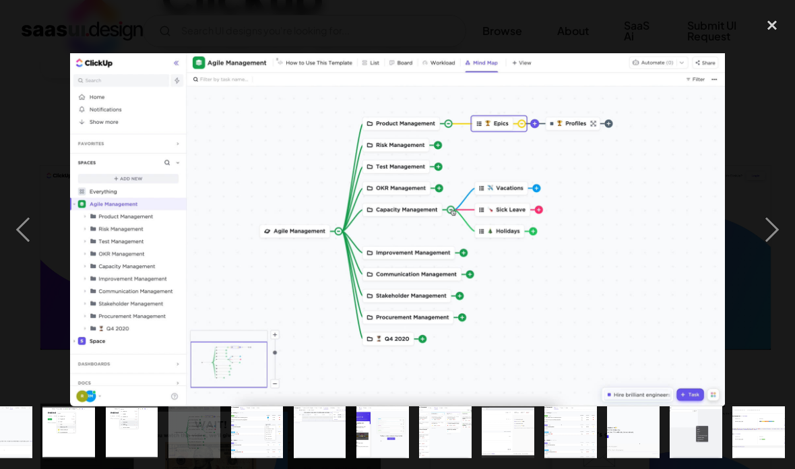
scroll to position [0, 596]
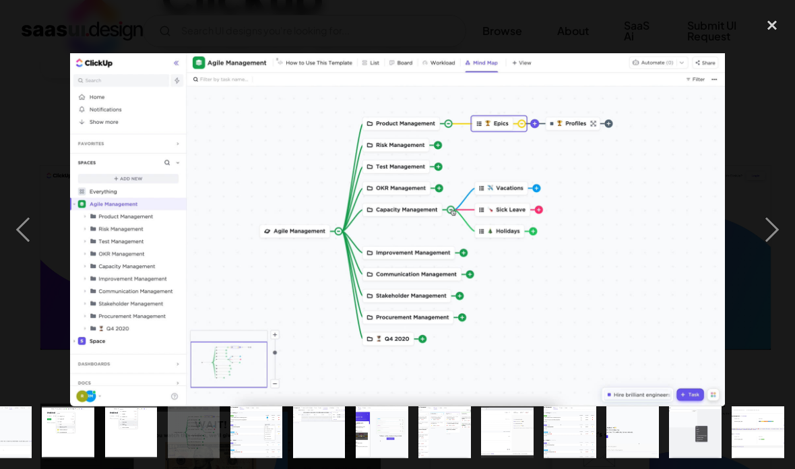
click at [766, 256] on div "next image" at bounding box center [772, 230] width 46 height 439
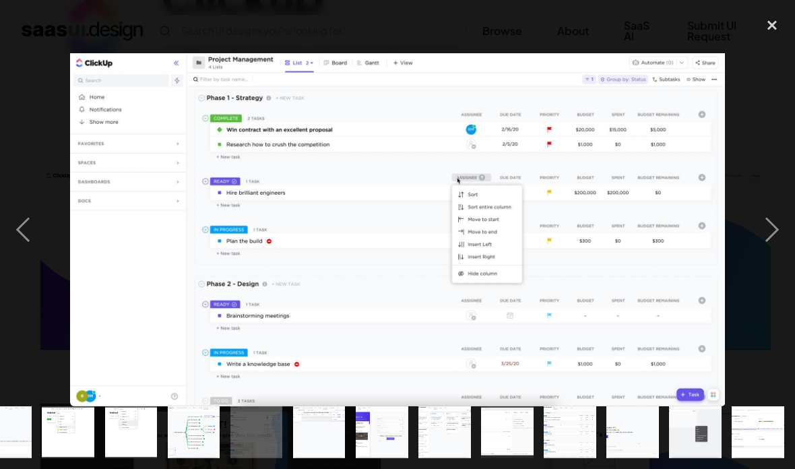
click at [771, 248] on div "next image" at bounding box center [772, 230] width 46 height 439
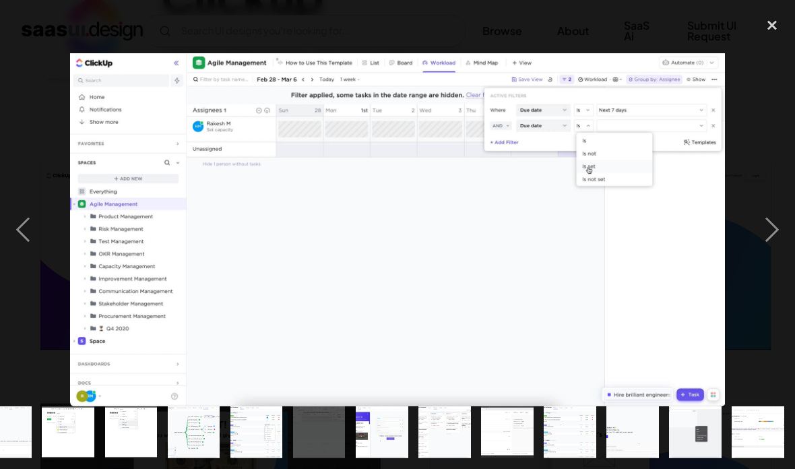
click at [769, 259] on div "next image" at bounding box center [772, 230] width 46 height 439
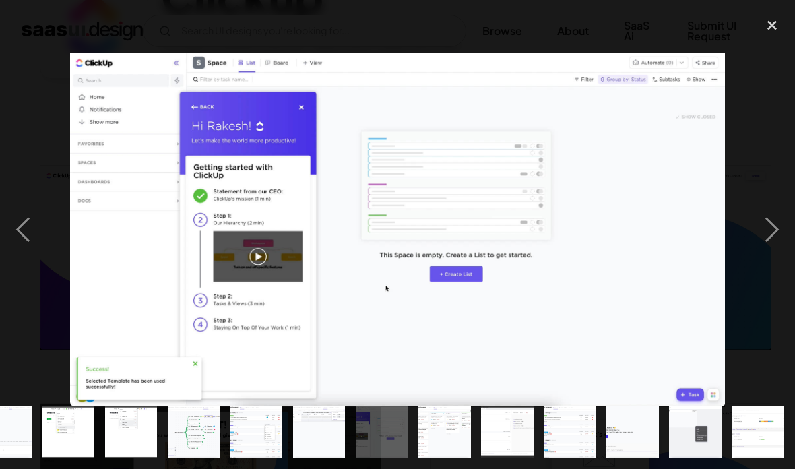
click at [766, 258] on div "next image" at bounding box center [772, 230] width 46 height 439
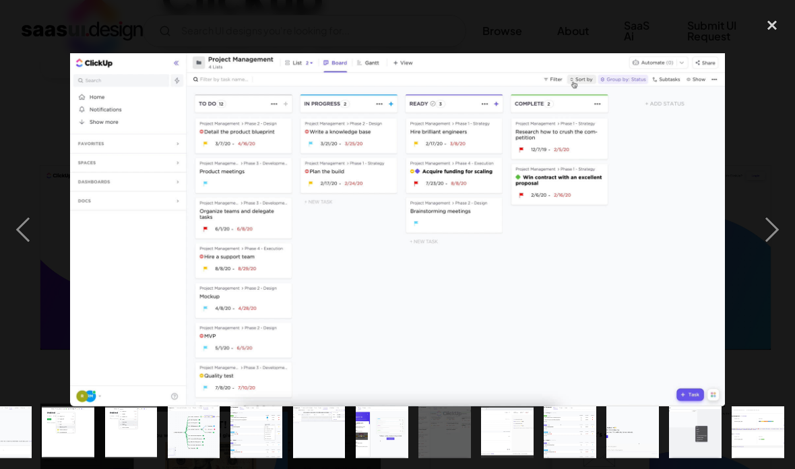
click at [766, 253] on div "next image" at bounding box center [772, 230] width 46 height 439
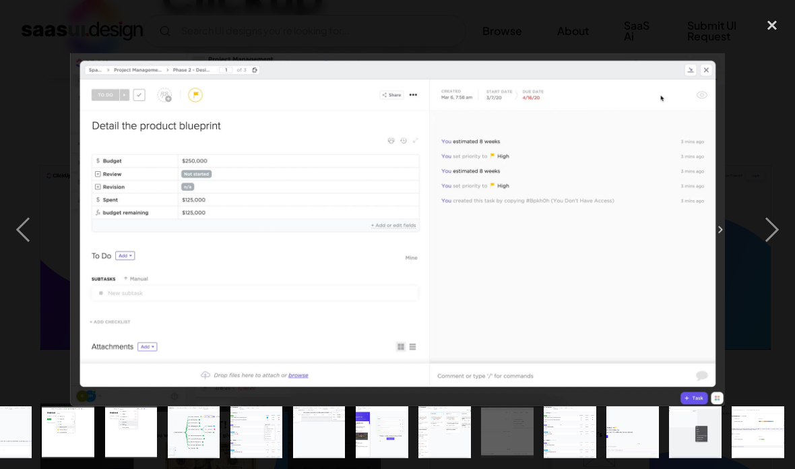
click at [770, 248] on div "next image" at bounding box center [772, 230] width 46 height 439
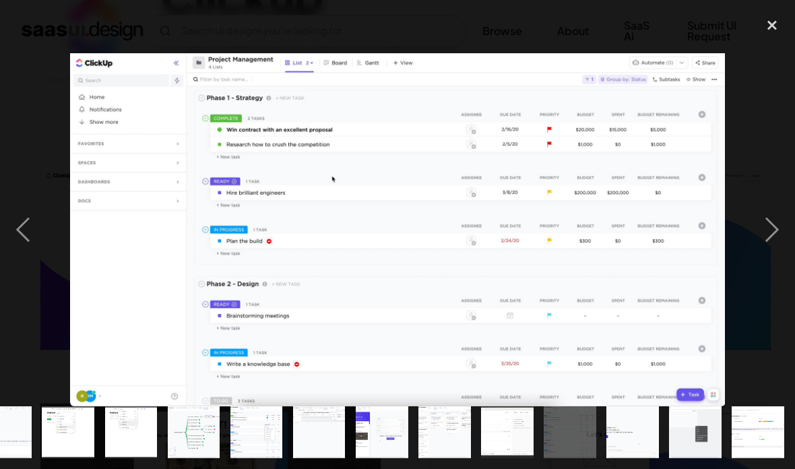
click at [772, 256] on div "next image" at bounding box center [772, 230] width 46 height 439
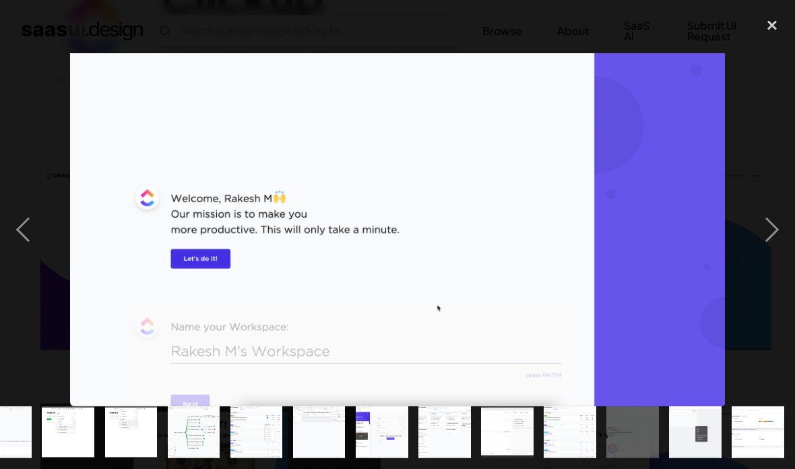
click at [768, 242] on div "next image" at bounding box center [772, 230] width 46 height 439
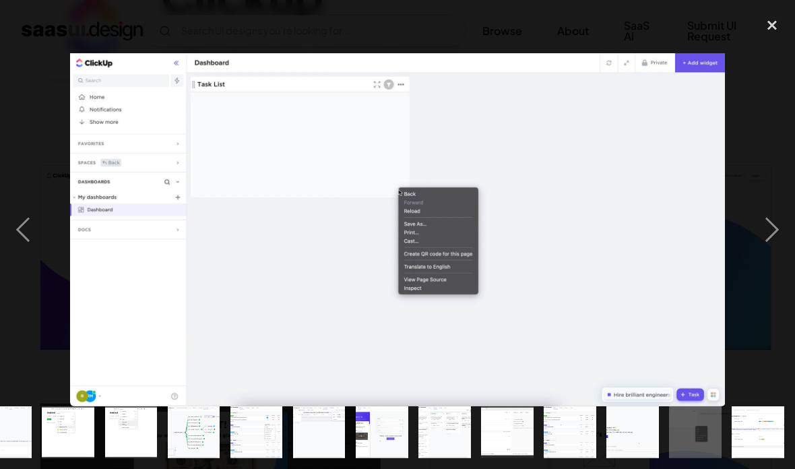
click at [770, 245] on div "next image" at bounding box center [772, 230] width 46 height 439
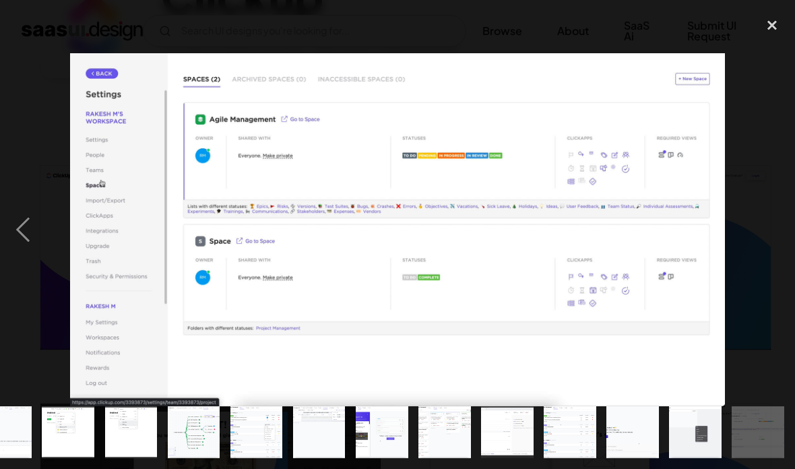
click at [775, 20] on div "close lightbox" at bounding box center [772, 26] width 46 height 30
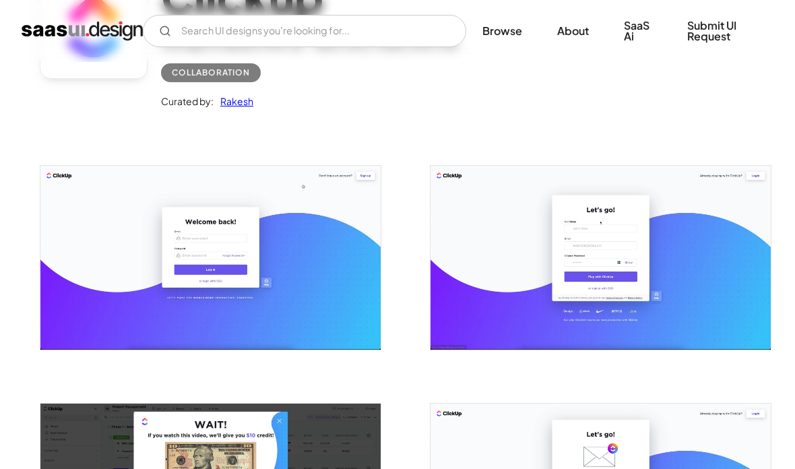
scroll to position [0, 0]
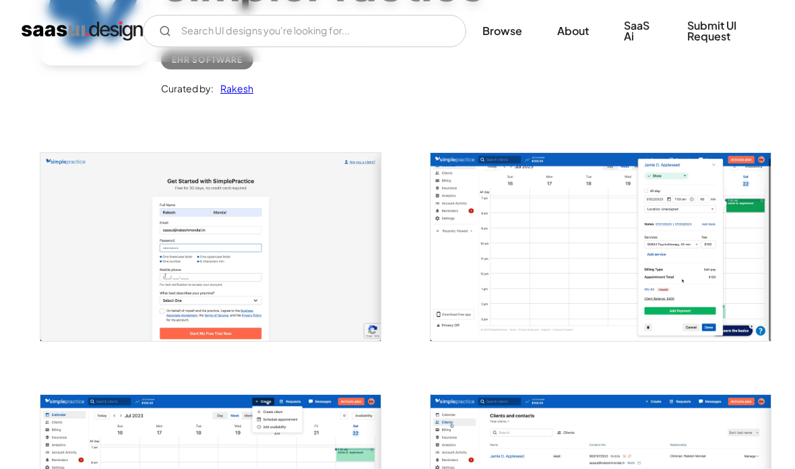
scroll to position [171, 0]
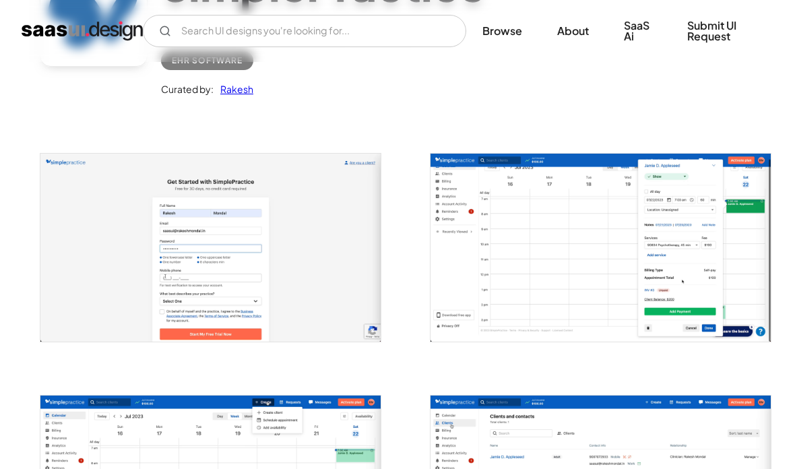
click at [269, 326] on img "open lightbox" at bounding box center [210, 248] width 340 height 188
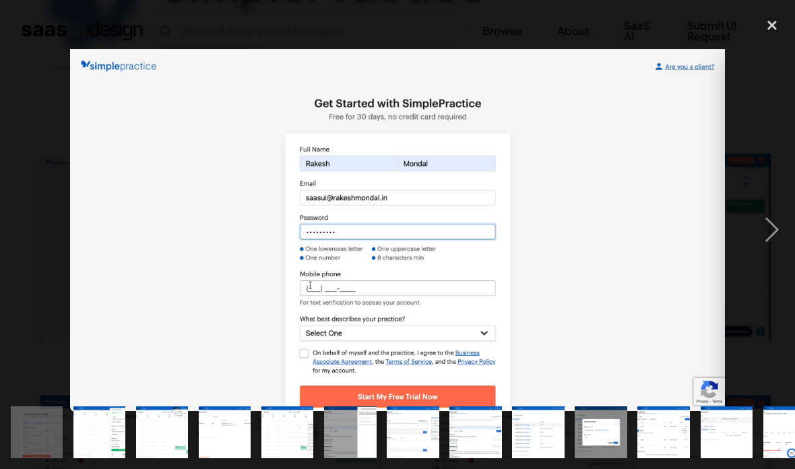
click at [771, 235] on div "next image" at bounding box center [772, 230] width 46 height 439
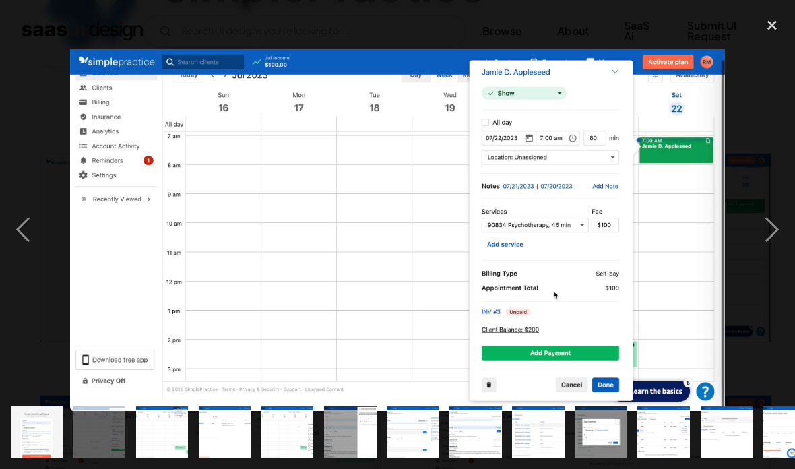
click at [787, 245] on div "next image" at bounding box center [772, 230] width 46 height 439
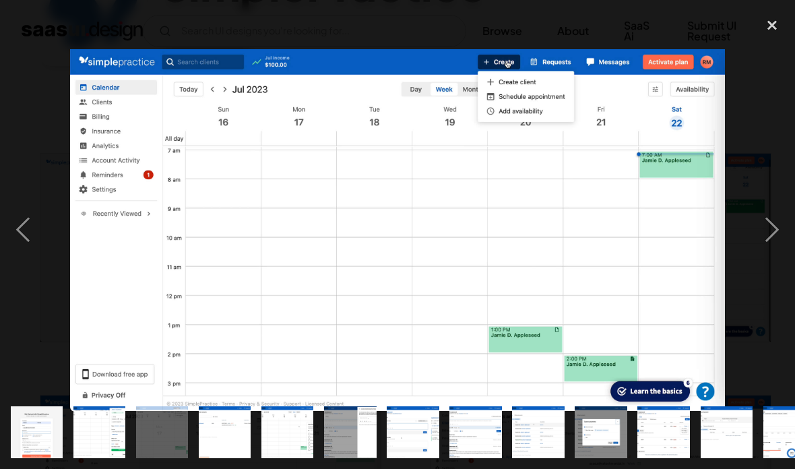
click at [767, 235] on div "next image" at bounding box center [772, 230] width 46 height 439
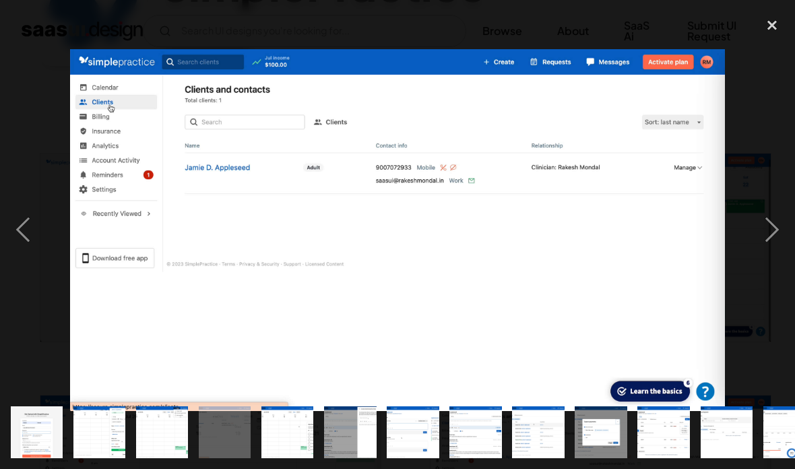
click at [770, 248] on div "next image" at bounding box center [772, 230] width 46 height 439
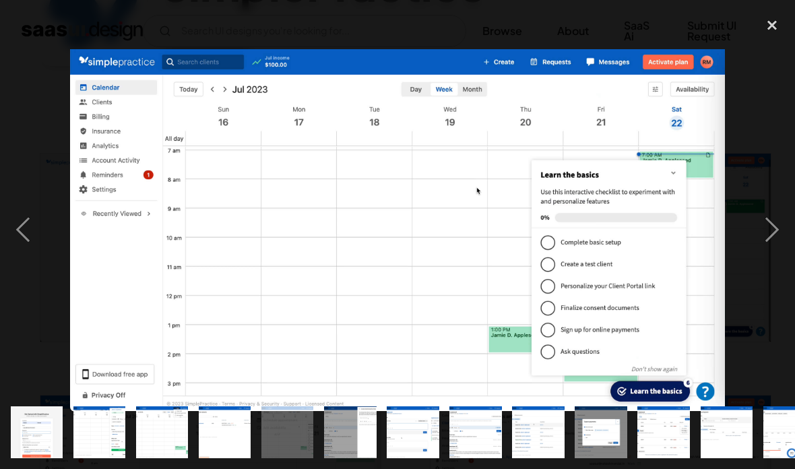
click at [773, 243] on div "next image" at bounding box center [772, 230] width 46 height 439
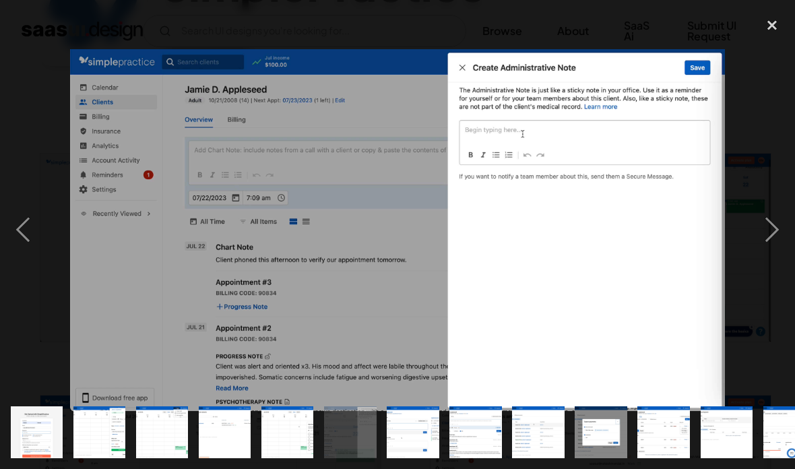
click at [765, 231] on div "next image" at bounding box center [772, 230] width 46 height 439
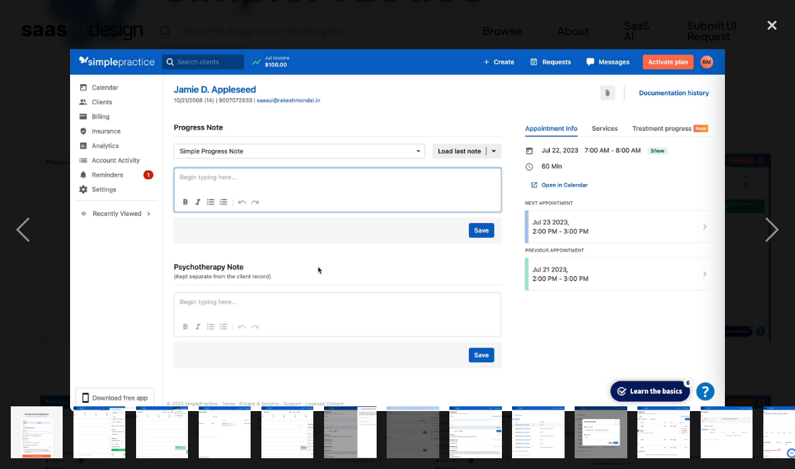
click at [768, 251] on div "next image" at bounding box center [772, 230] width 46 height 439
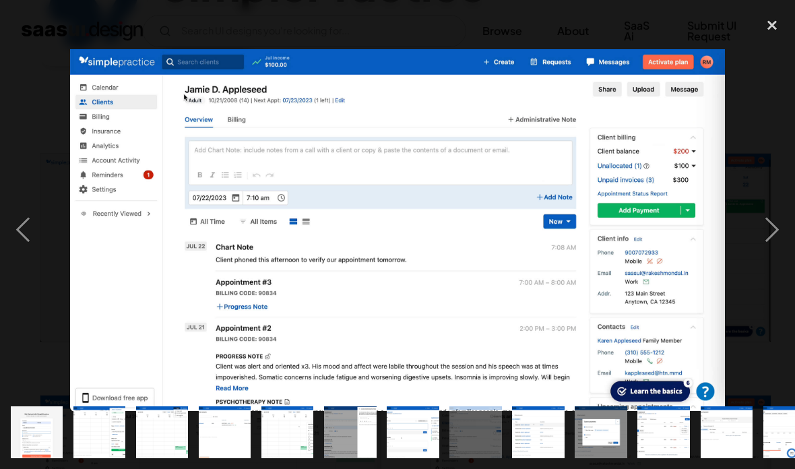
click at [767, 233] on div "next image" at bounding box center [772, 230] width 46 height 439
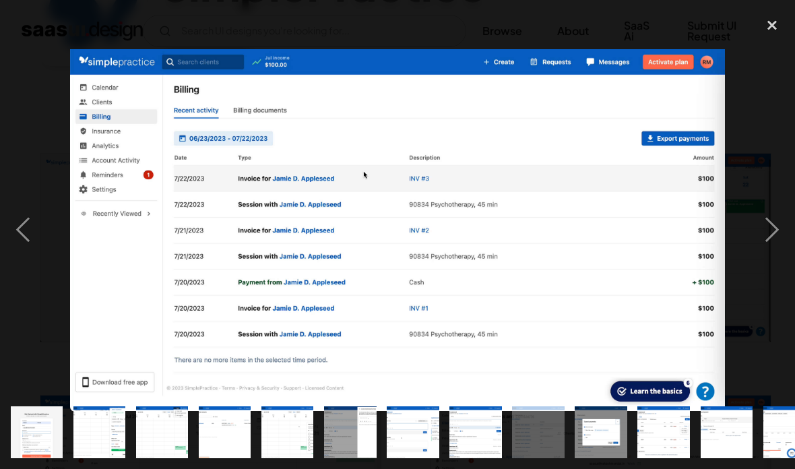
click at [776, 19] on div "close lightbox" at bounding box center [772, 26] width 46 height 30
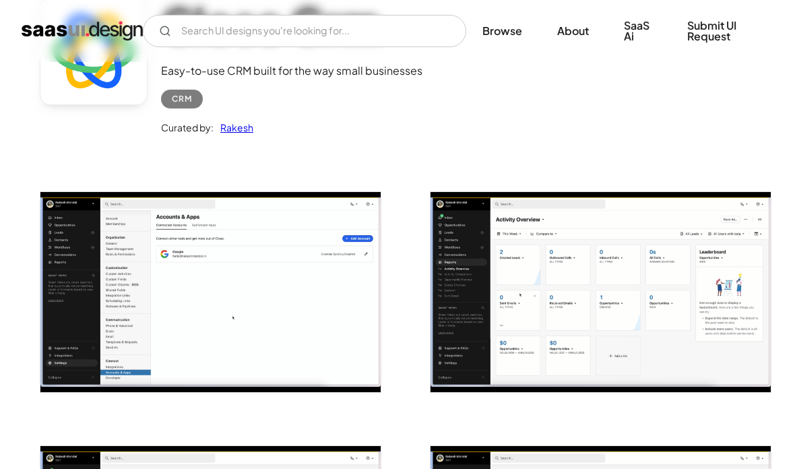
scroll to position [132, 0]
click at [283, 299] on img "open lightbox" at bounding box center [210, 292] width 340 height 200
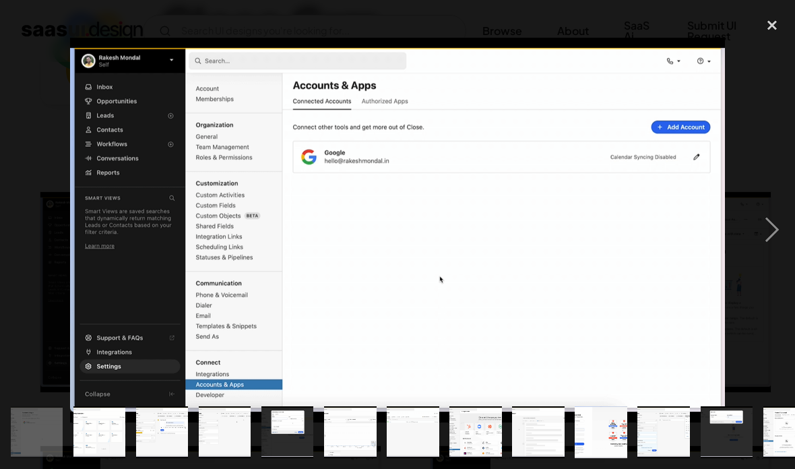
click at [774, 239] on div "next image" at bounding box center [772, 230] width 46 height 439
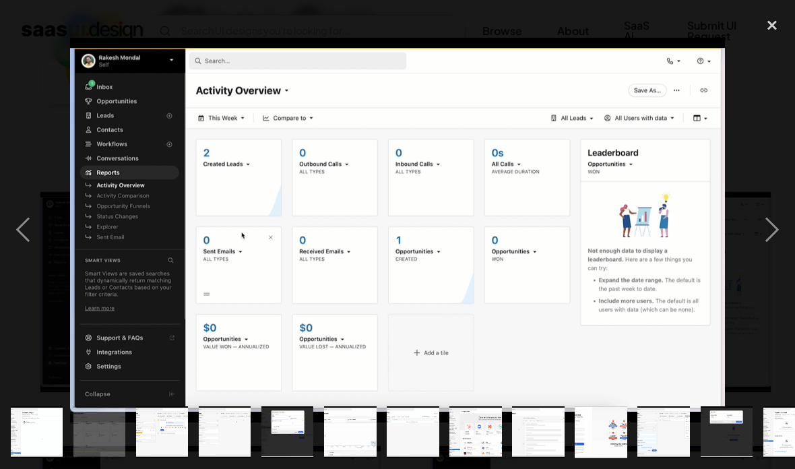
click at [764, 236] on div "next image" at bounding box center [772, 230] width 46 height 439
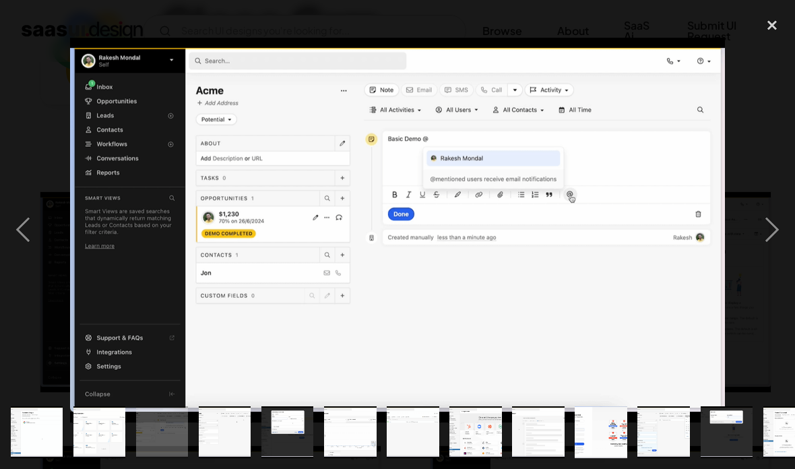
click at [768, 228] on div "next image" at bounding box center [772, 230] width 46 height 439
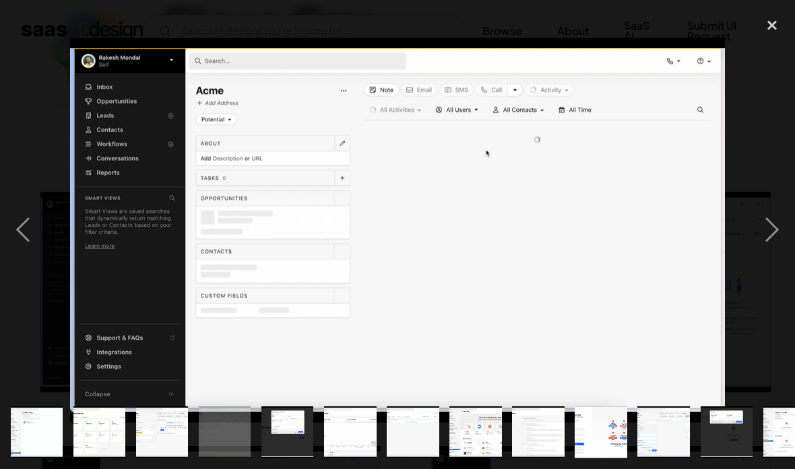
click at [759, 227] on div "next image" at bounding box center [772, 230] width 46 height 439
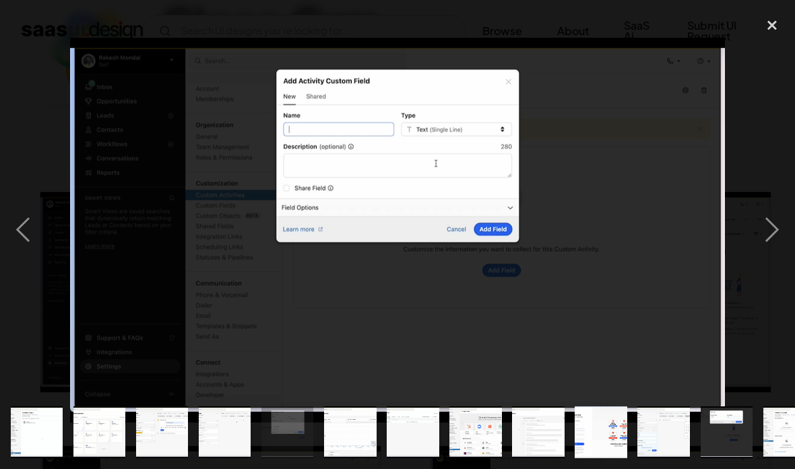
click at [763, 241] on div "next image" at bounding box center [772, 230] width 46 height 439
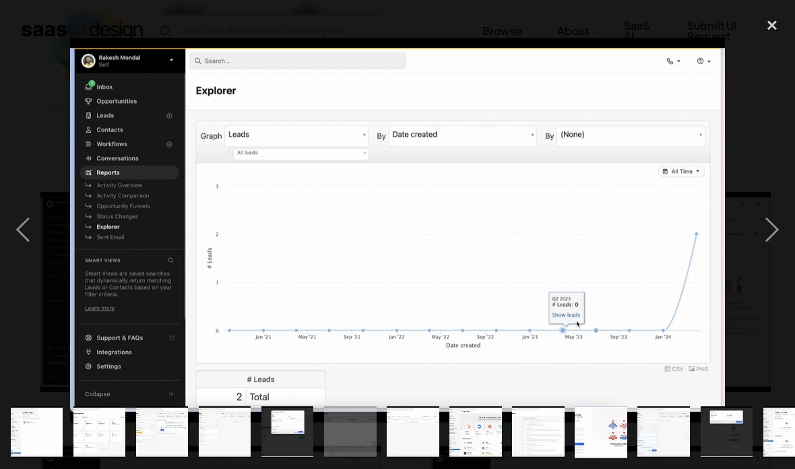
click at [761, 227] on div "next image" at bounding box center [772, 230] width 46 height 439
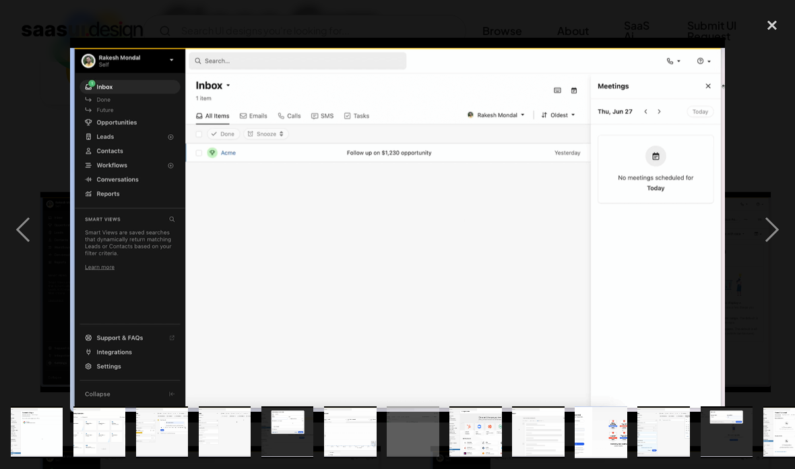
click at [770, 242] on div "next image" at bounding box center [772, 230] width 46 height 439
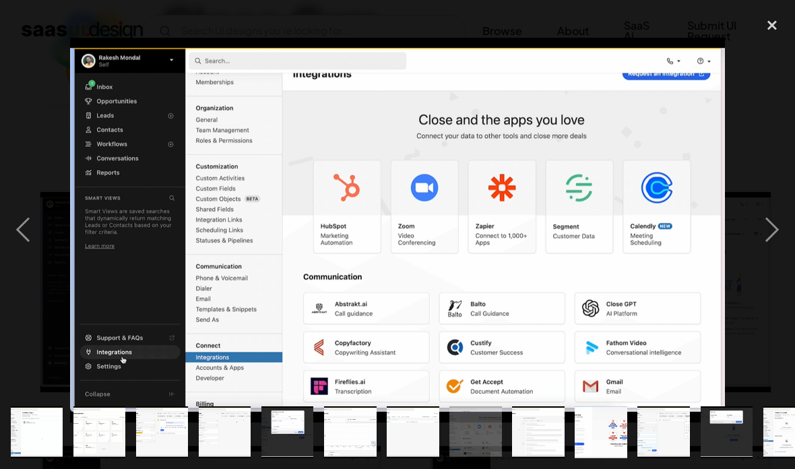
click at [747, 207] on div at bounding box center [397, 230] width 795 height 439
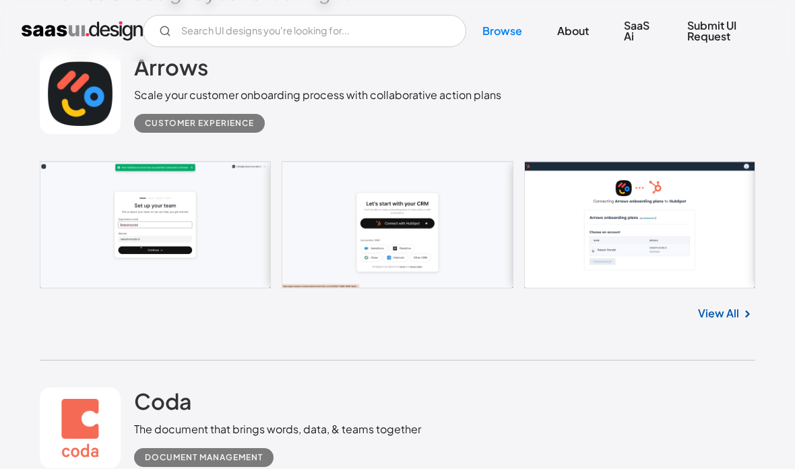
scroll to position [373, 0]
click at [198, 259] on link at bounding box center [398, 225] width 716 height 128
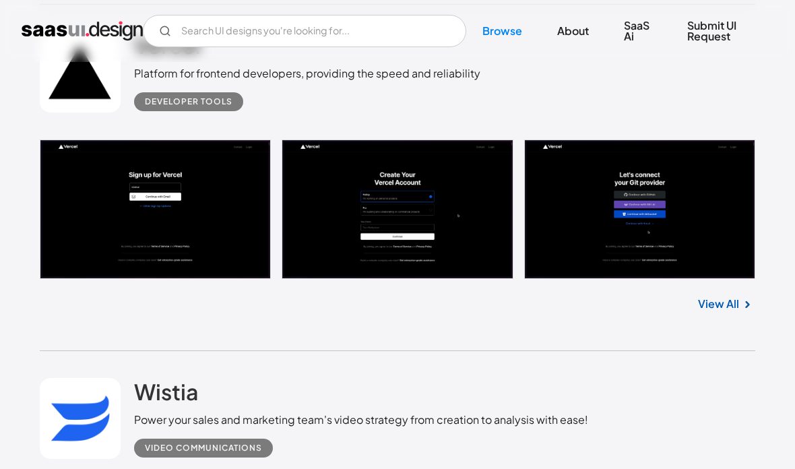
scroll to position [2386, 0]
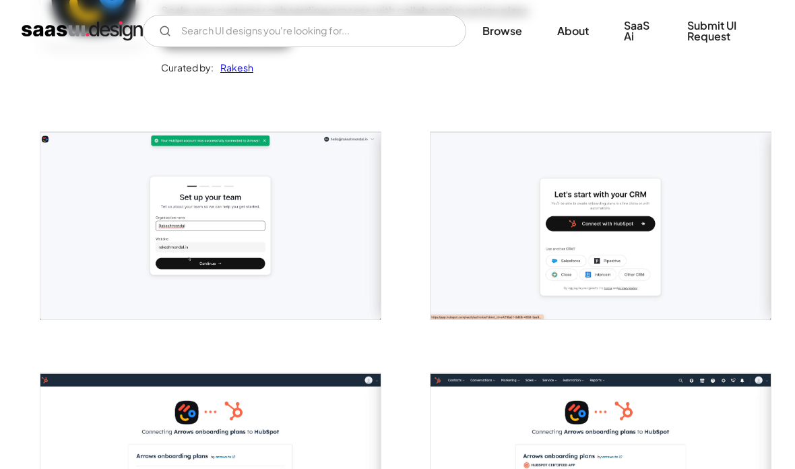
click at [333, 243] on img "open lightbox" at bounding box center [210, 226] width 340 height 187
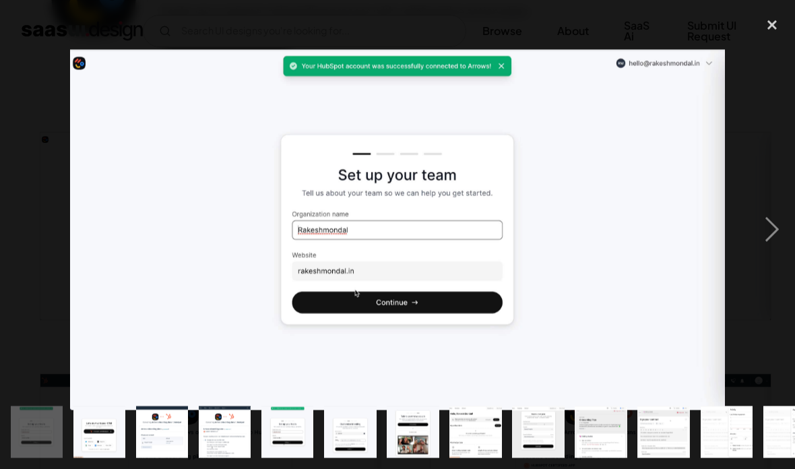
scroll to position [192, 0]
click at [787, 228] on div "next image" at bounding box center [772, 230] width 46 height 439
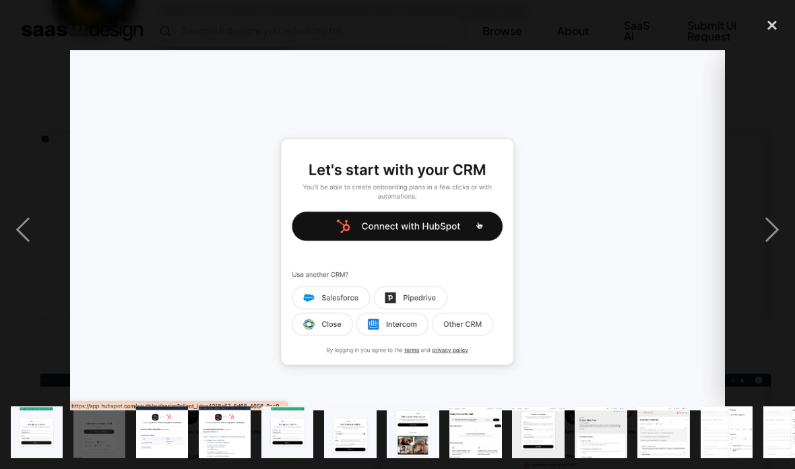
click at [774, 245] on div "next image" at bounding box center [772, 230] width 46 height 439
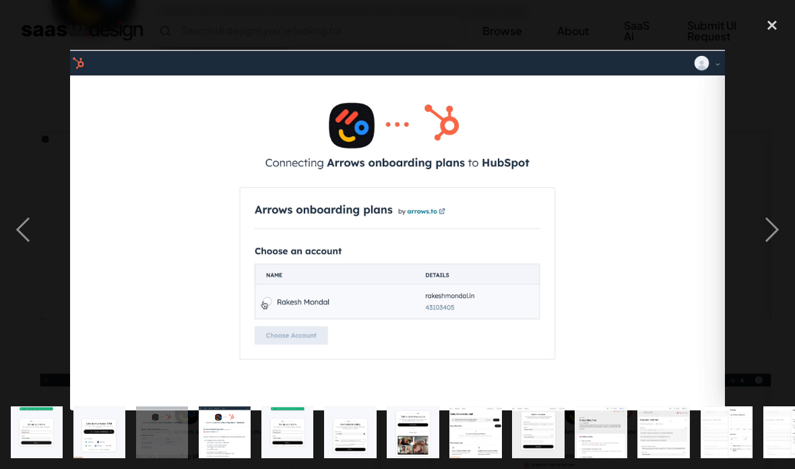
click at [765, 232] on div "next image" at bounding box center [772, 230] width 46 height 439
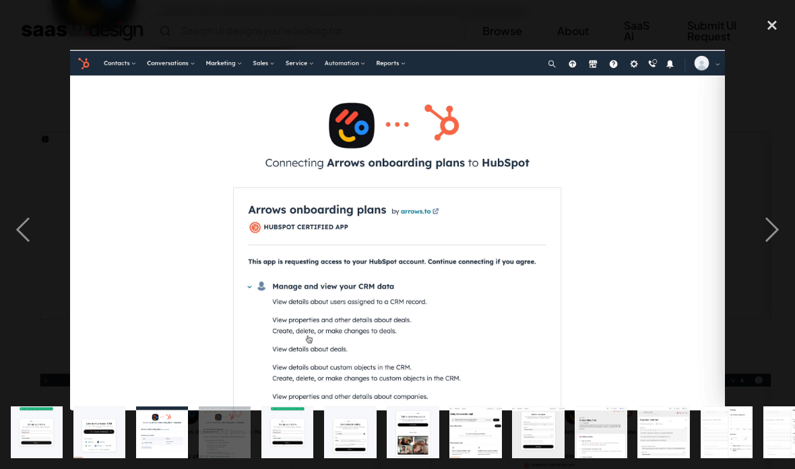
click at [762, 218] on div "next image" at bounding box center [772, 230] width 46 height 439
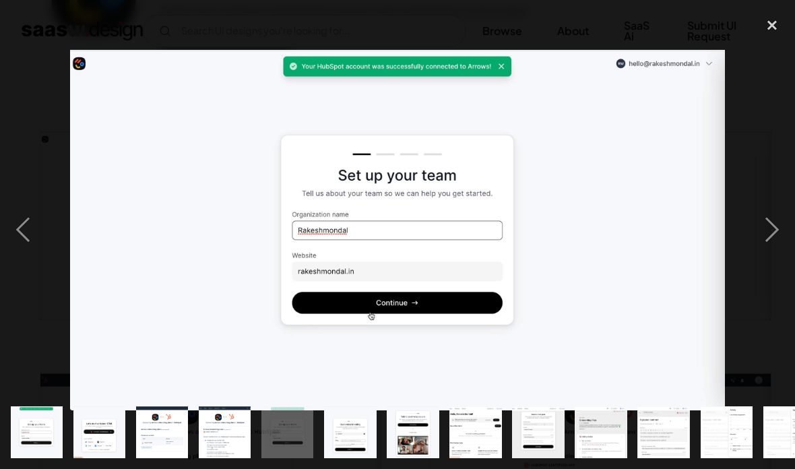
click at [770, 232] on div "next image" at bounding box center [772, 230] width 46 height 439
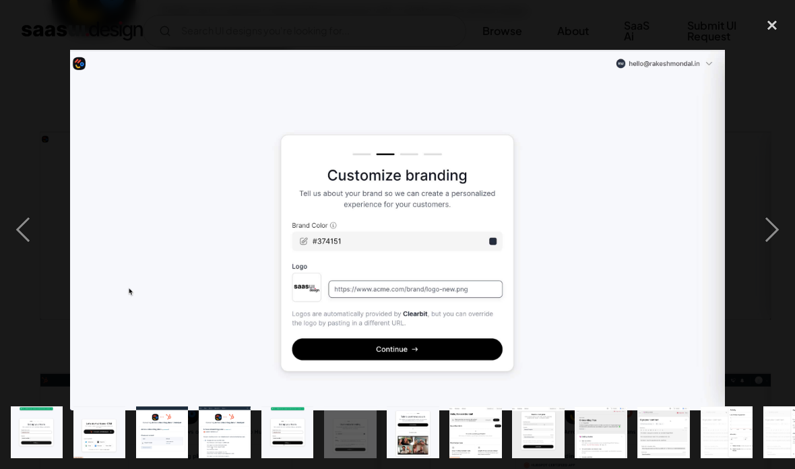
click at [760, 244] on div "next image" at bounding box center [772, 230] width 46 height 439
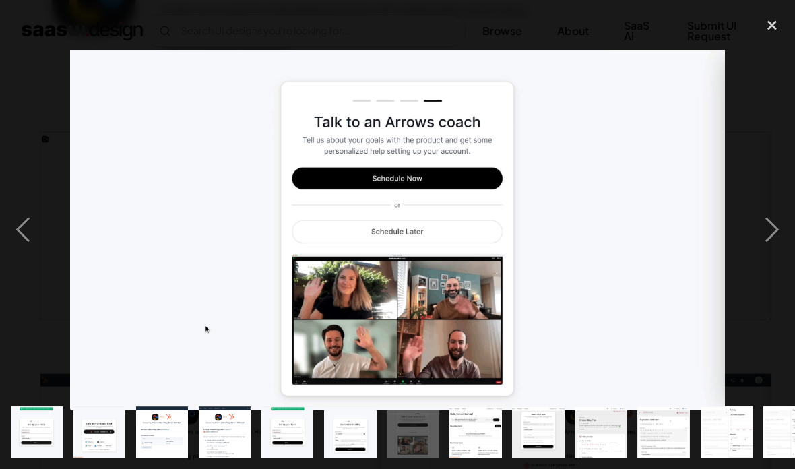
click at [763, 241] on div "next image" at bounding box center [772, 230] width 46 height 439
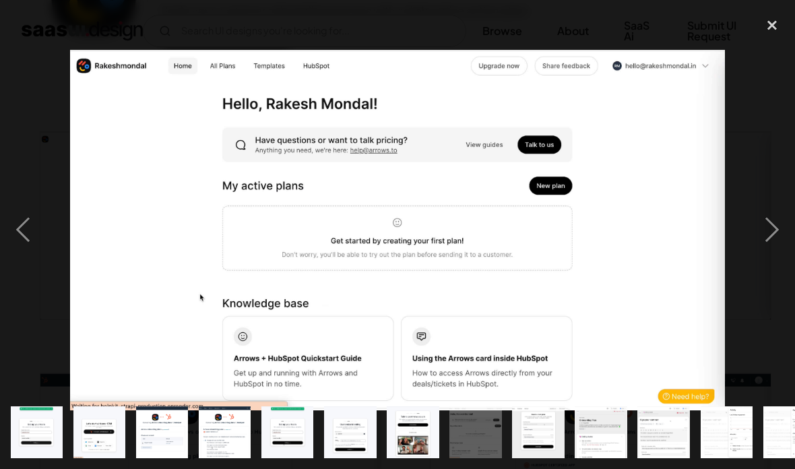
click at [762, 237] on div "next image" at bounding box center [772, 230] width 46 height 439
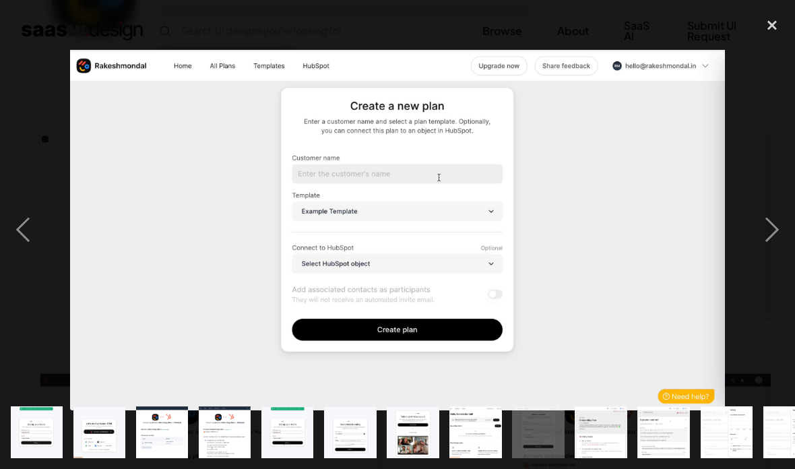
click at [764, 241] on div "next image" at bounding box center [772, 230] width 46 height 439
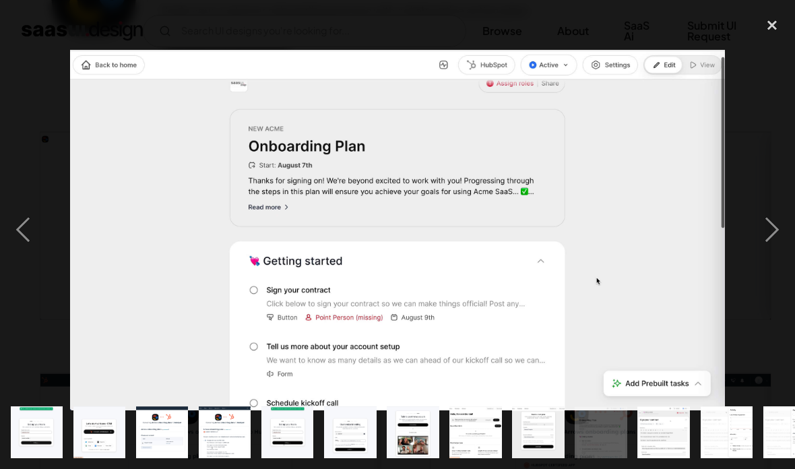
click at [772, 29] on div "close lightbox" at bounding box center [772, 26] width 46 height 30
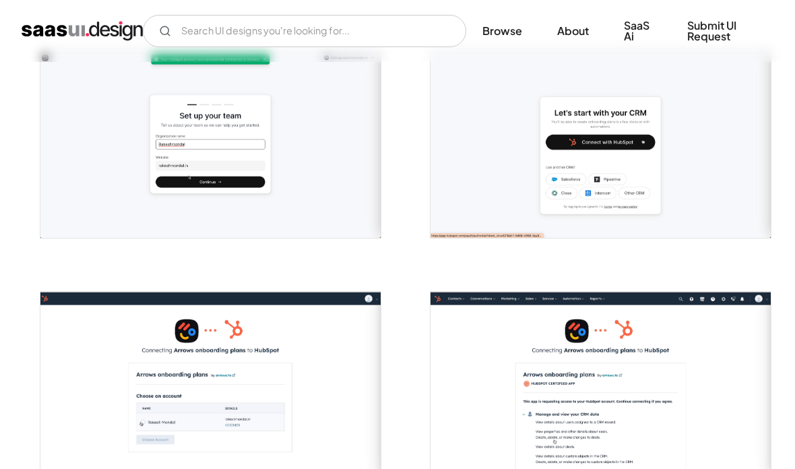
scroll to position [311, 0]
